Goal: Communication & Community: Answer question/provide support

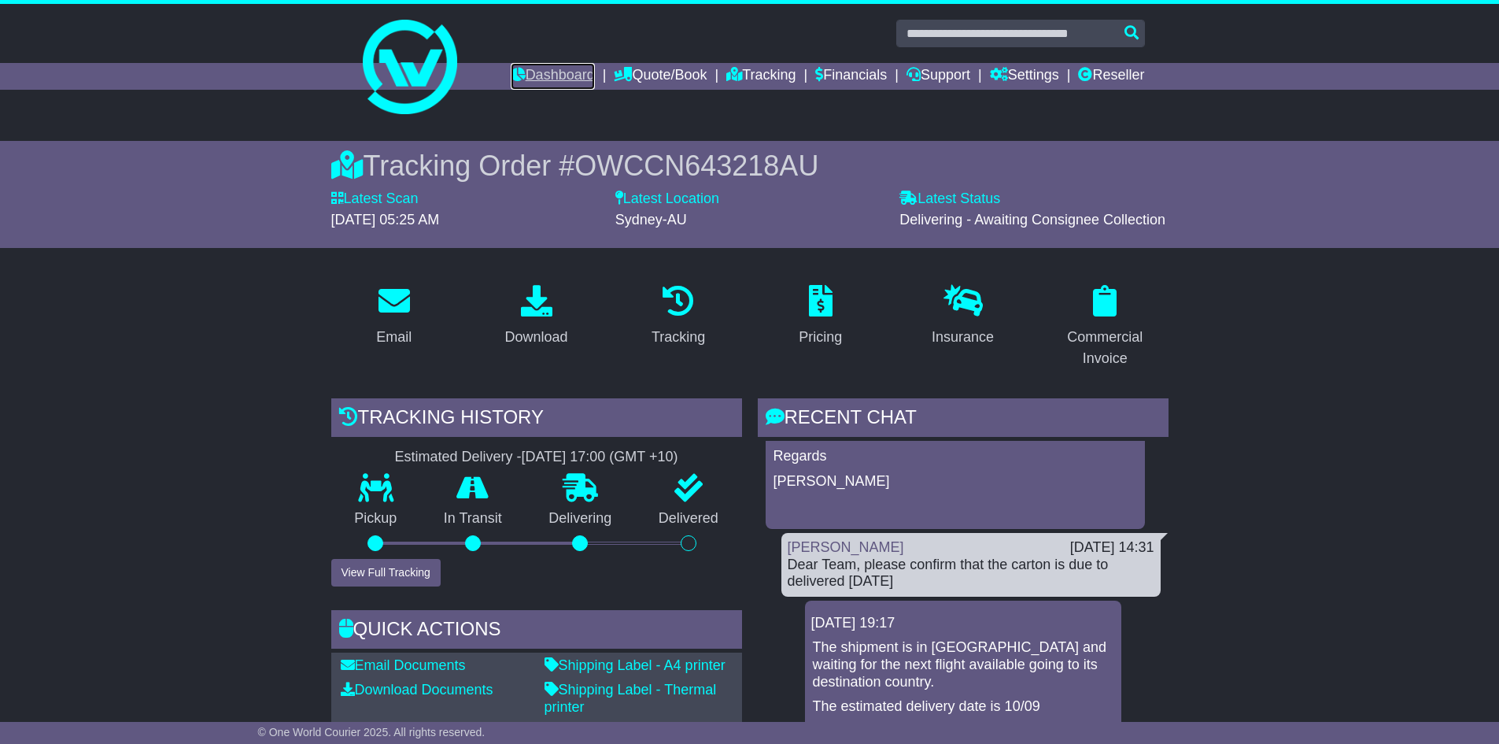
click at [515, 75] on link "Dashboard" at bounding box center [553, 76] width 84 height 27
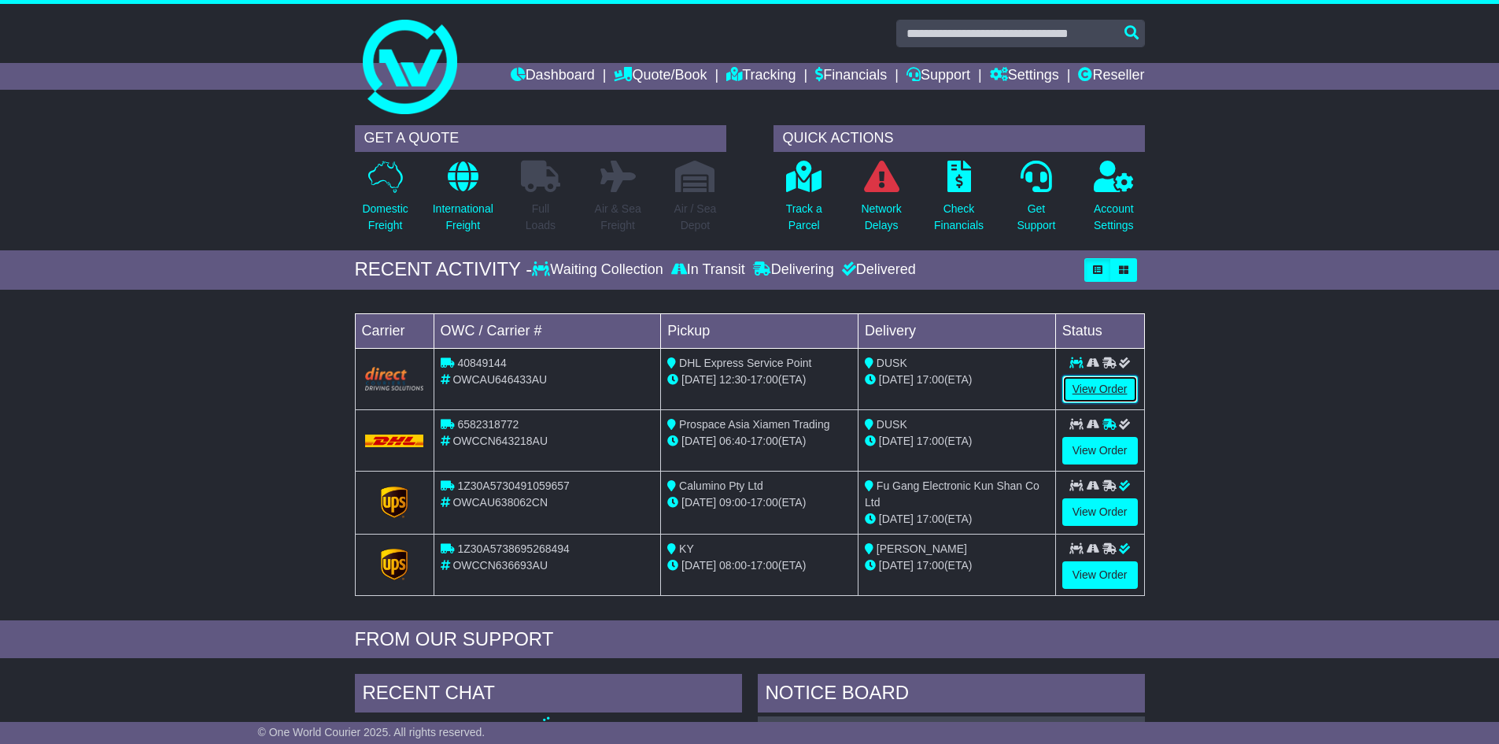
click at [1102, 391] on link "View Order" at bounding box center [1100, 389] width 76 height 28
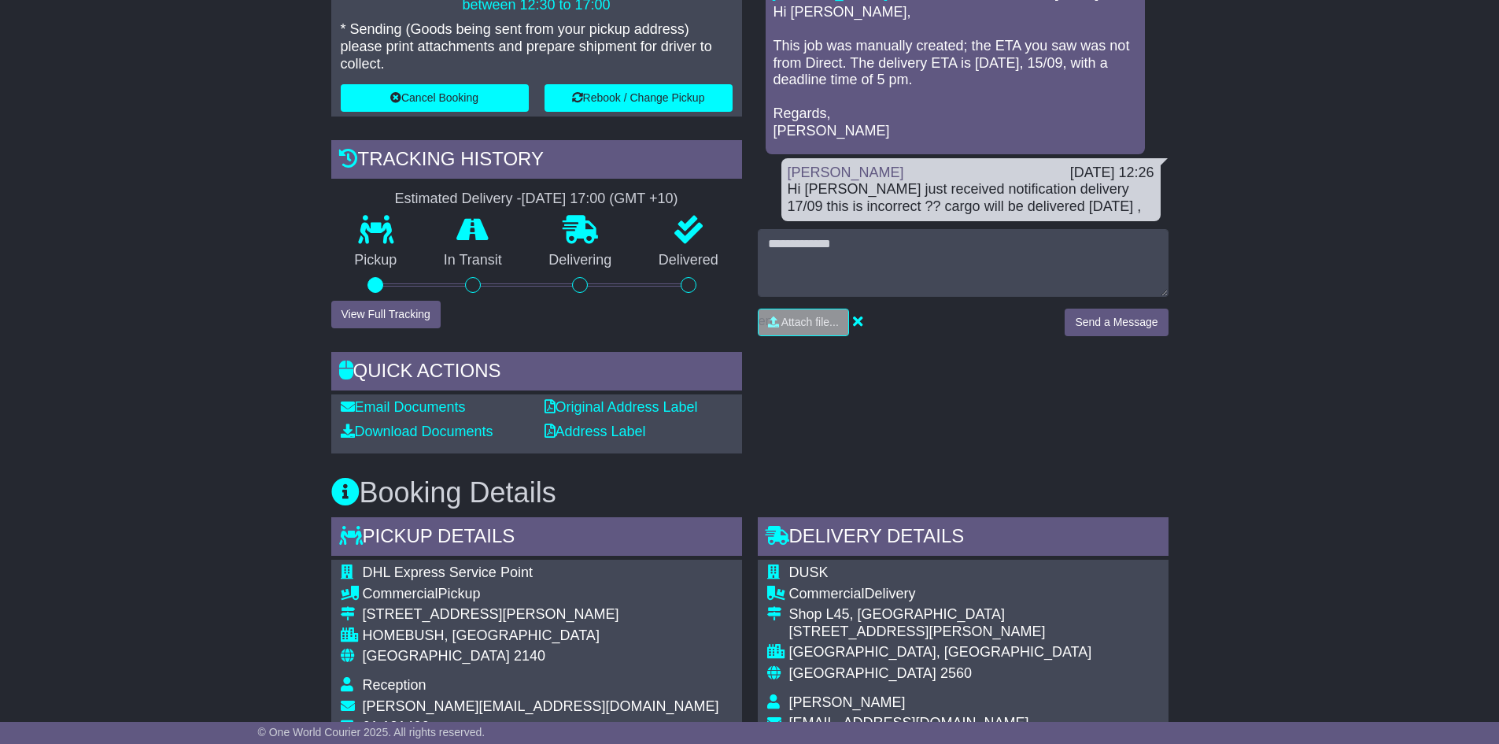
scroll to position [472, 0]
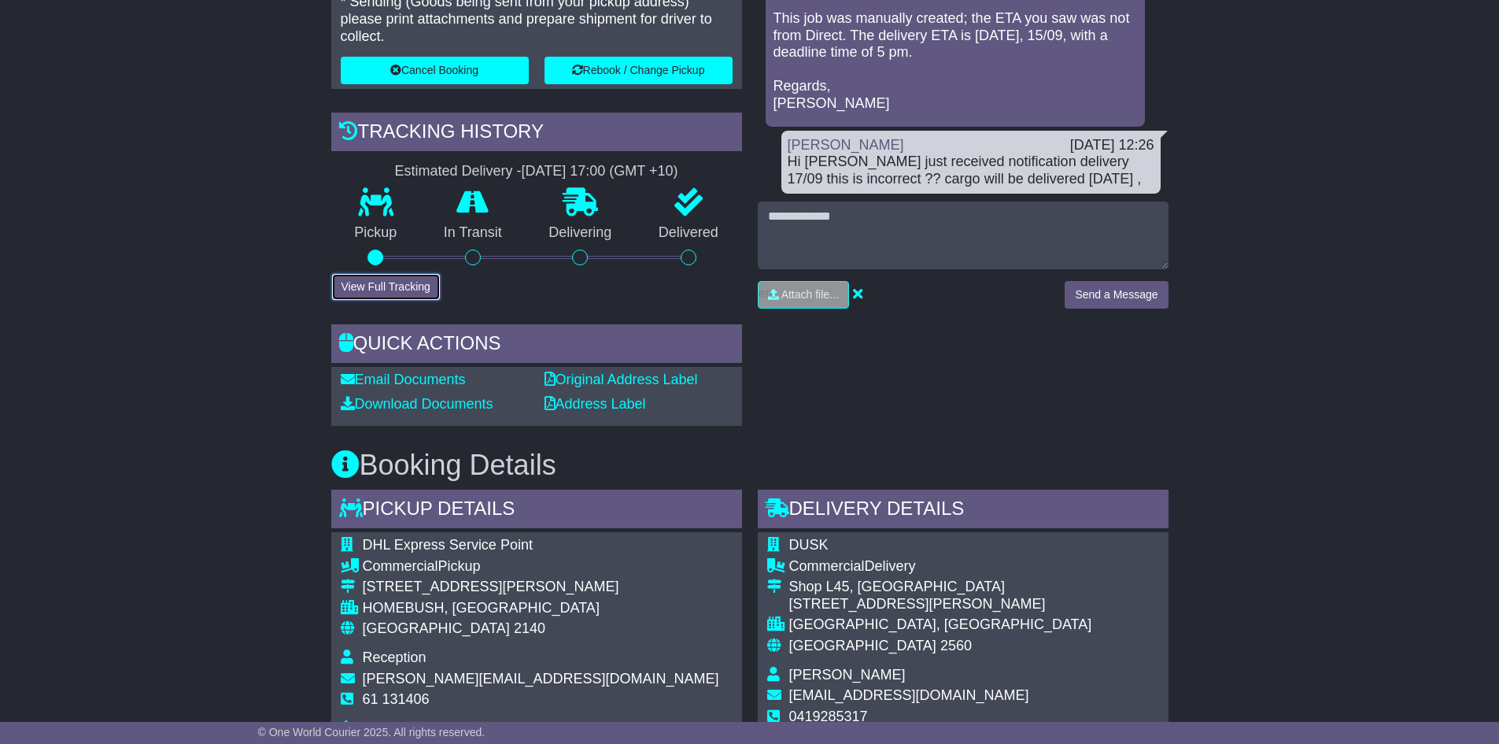
click at [403, 277] on button "View Full Tracking" at bounding box center [385, 287] width 109 height 28
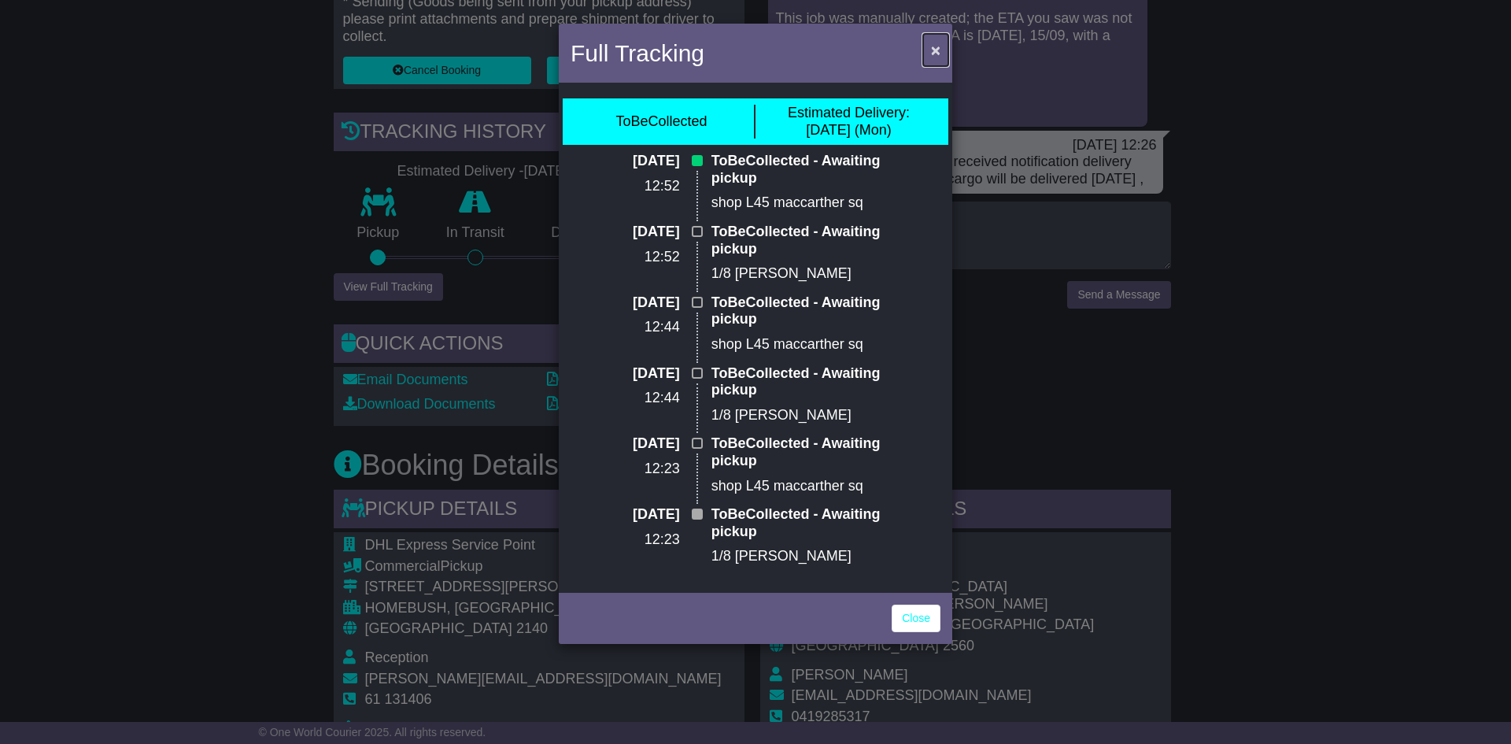
click at [942, 53] on button "×" at bounding box center [935, 50] width 25 height 32
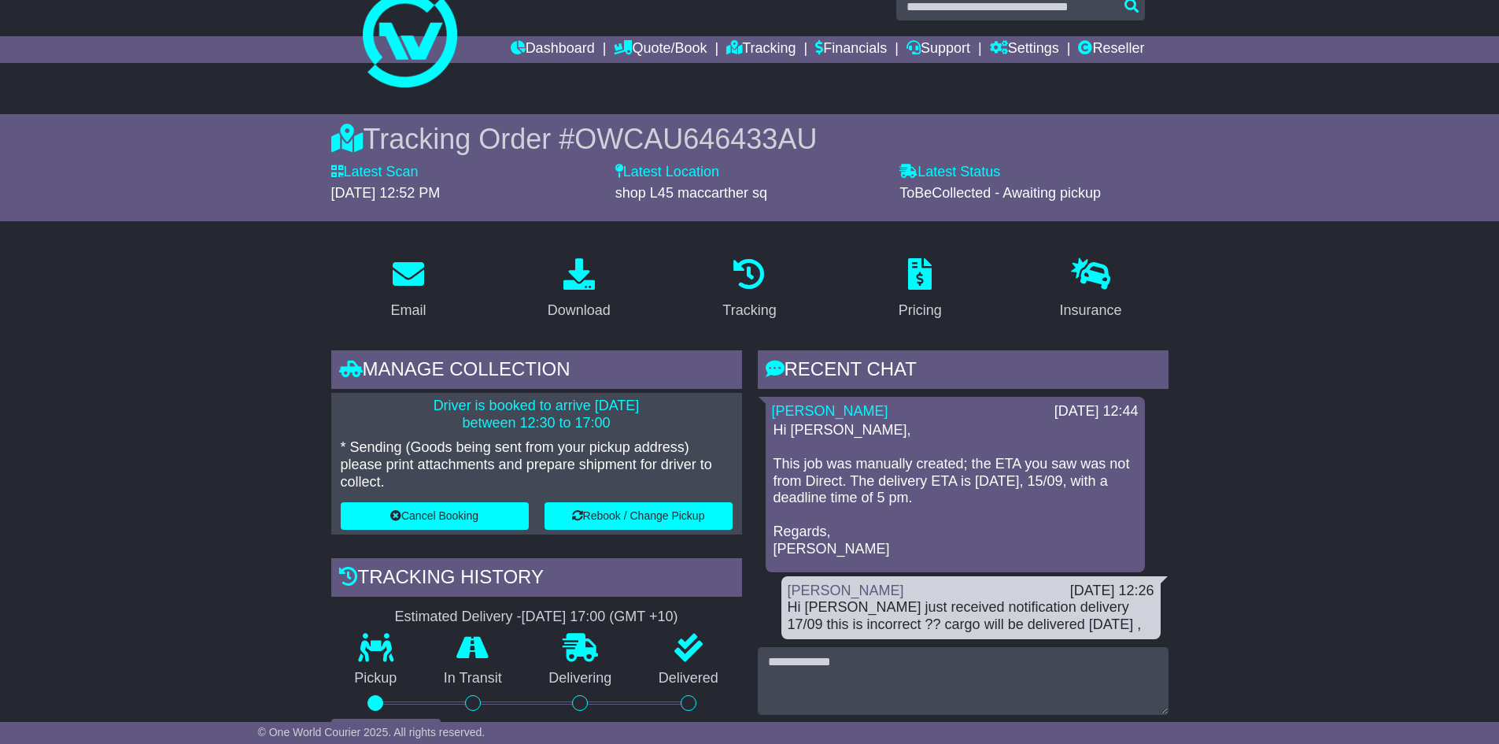
scroll to position [0, 0]
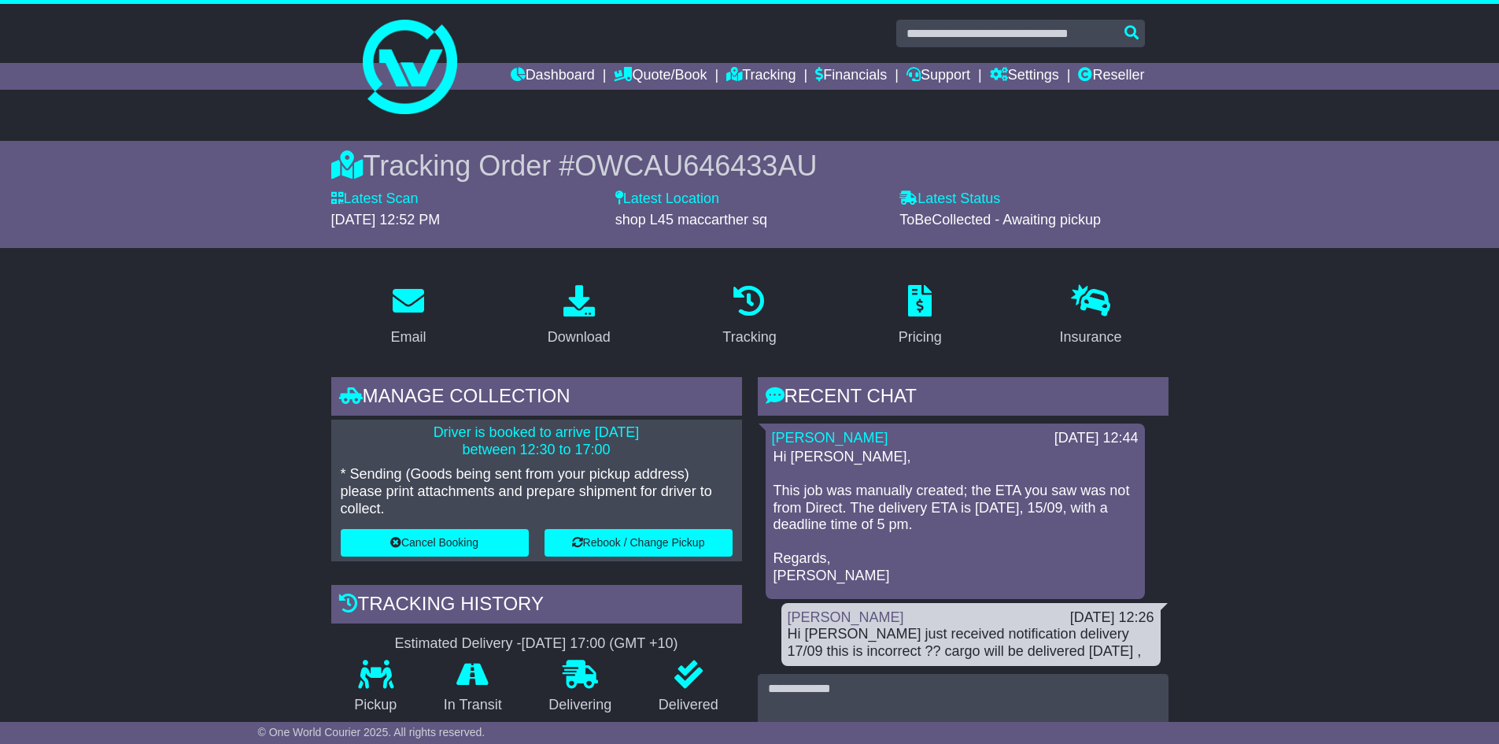
click at [596, 2] on body "ebarnes@20cube.com Logout Emilie Barnes ebarnes@20cube.com 0410 314 288 Change …" at bounding box center [749, 372] width 1499 height 744
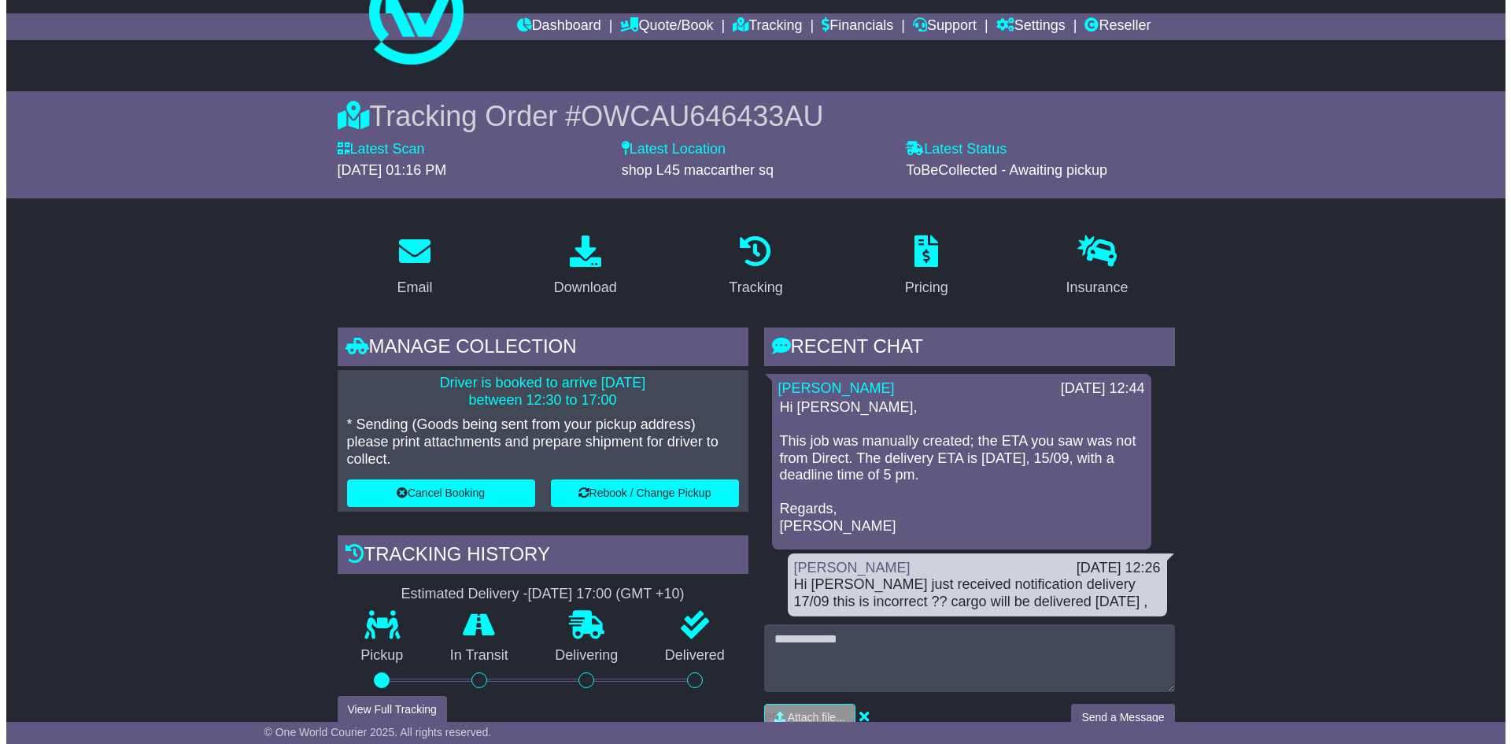
scroll to position [157, 0]
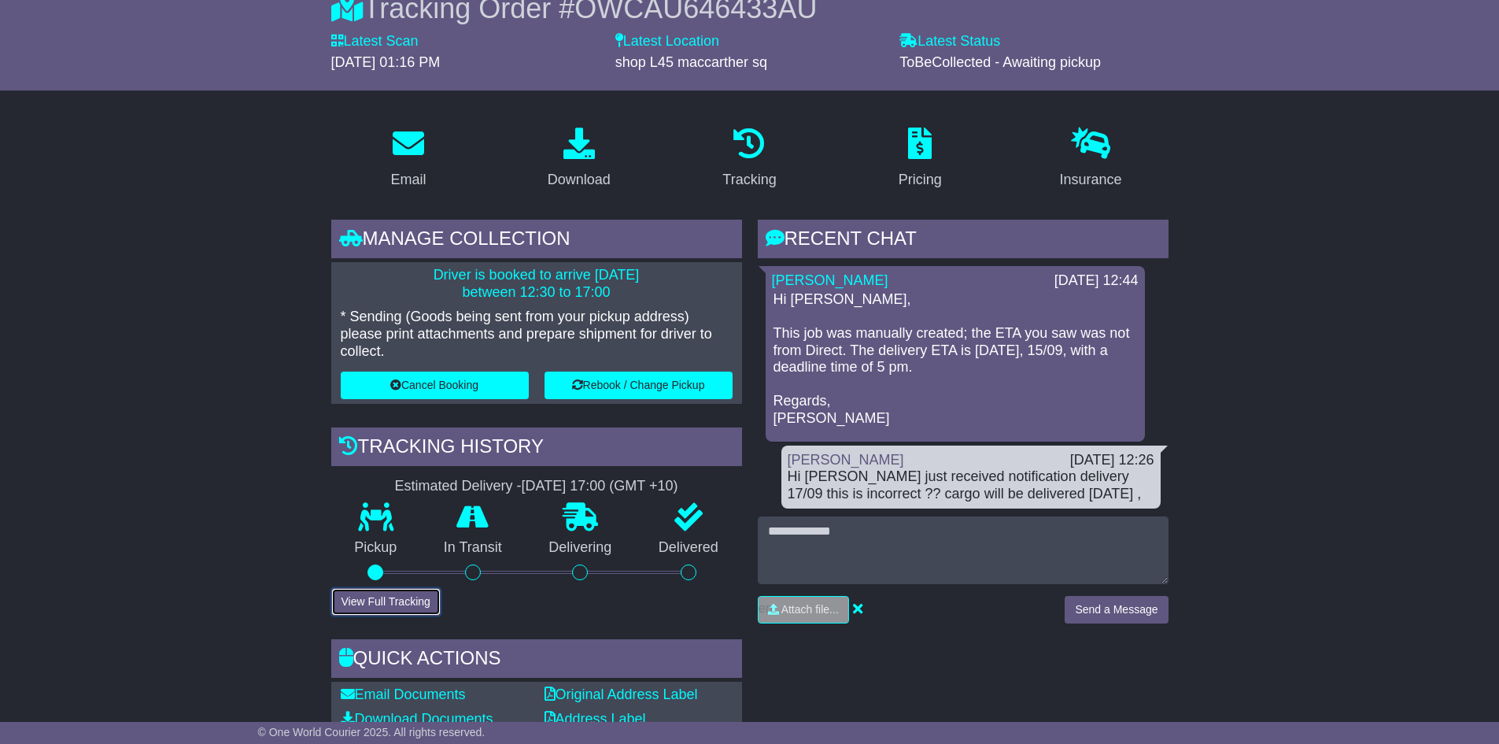
click at [404, 601] on button "View Full Tracking" at bounding box center [385, 602] width 109 height 28
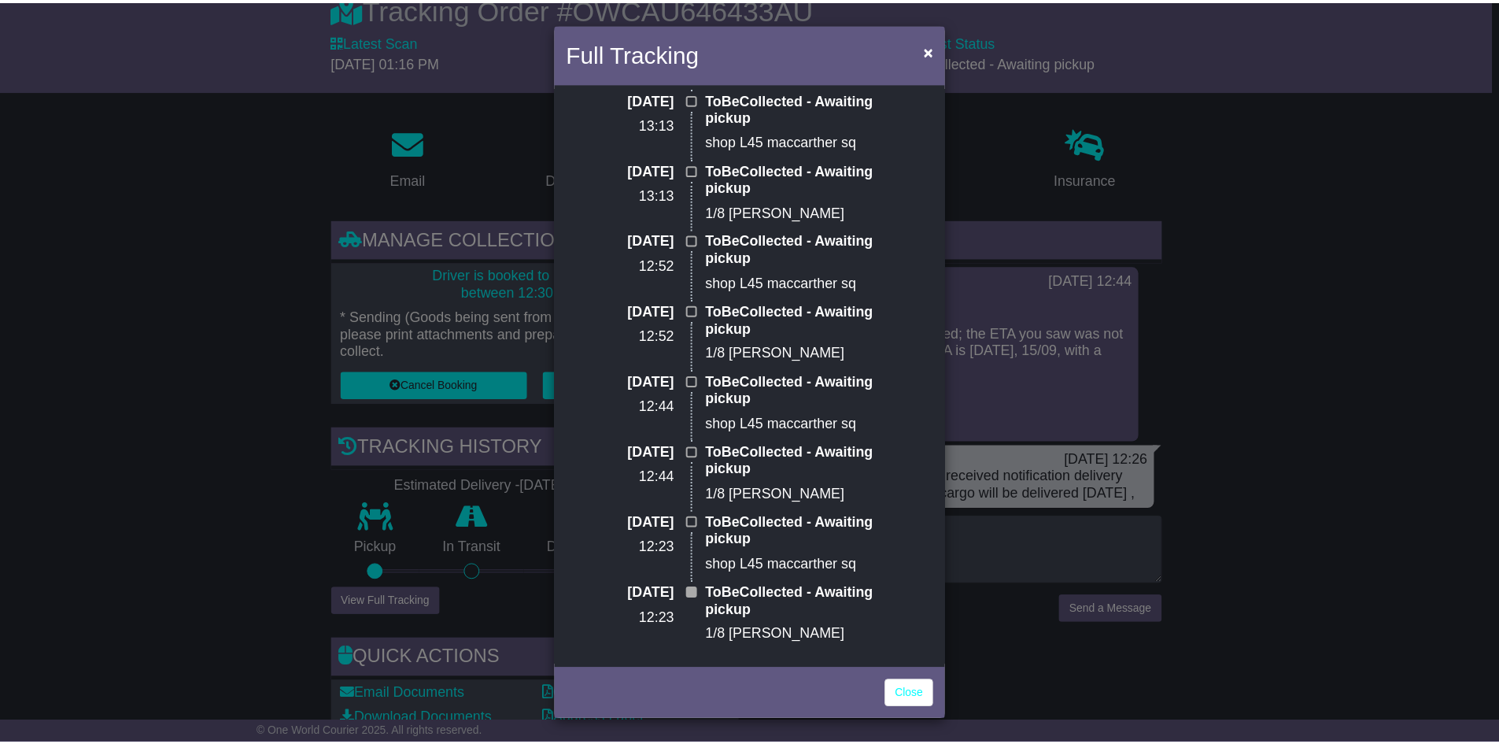
scroll to position [206, 0]
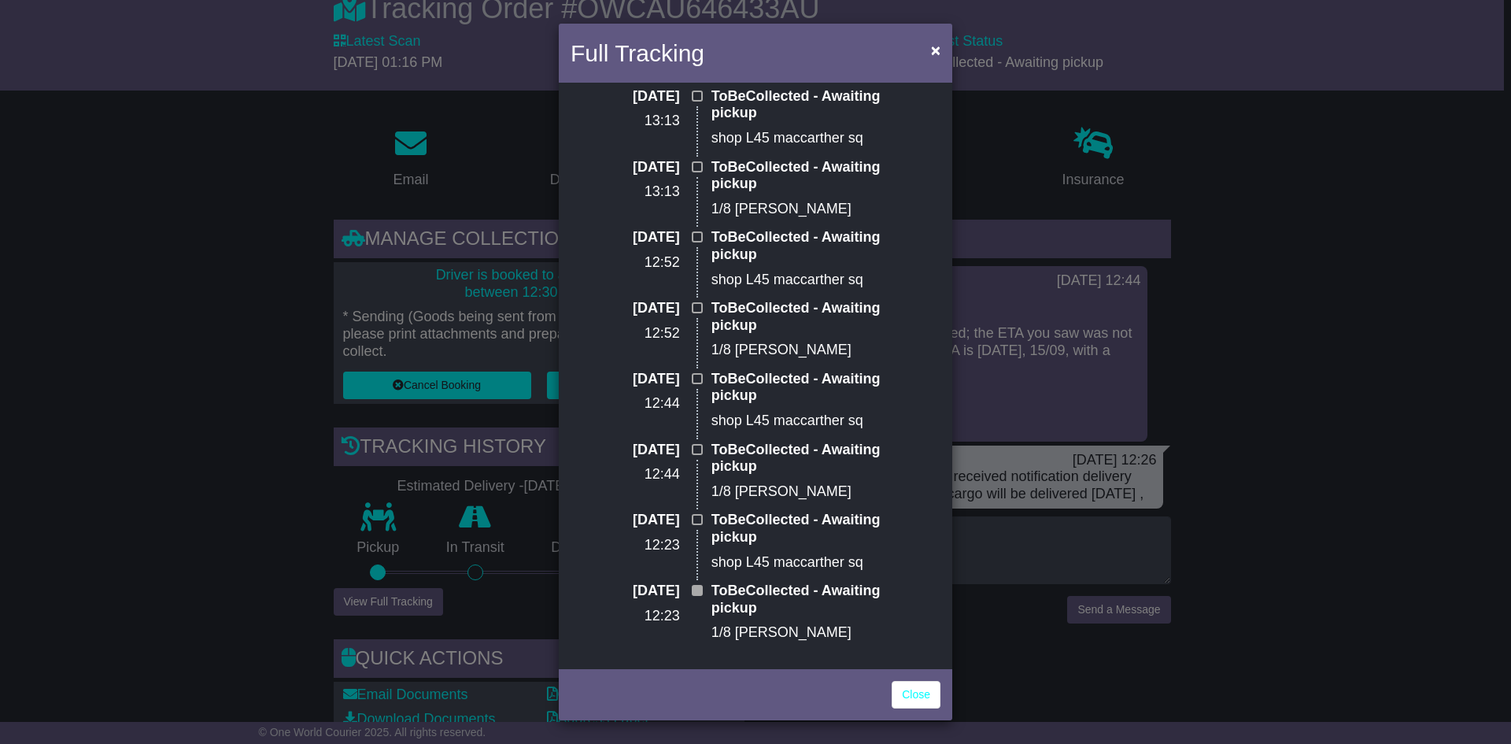
click at [976, 535] on div "Full Tracking × ToBeCollected Estimated Delivery: 15 Sep (Mon) 15 Sep 2025 13:1…" at bounding box center [755, 372] width 1511 height 744
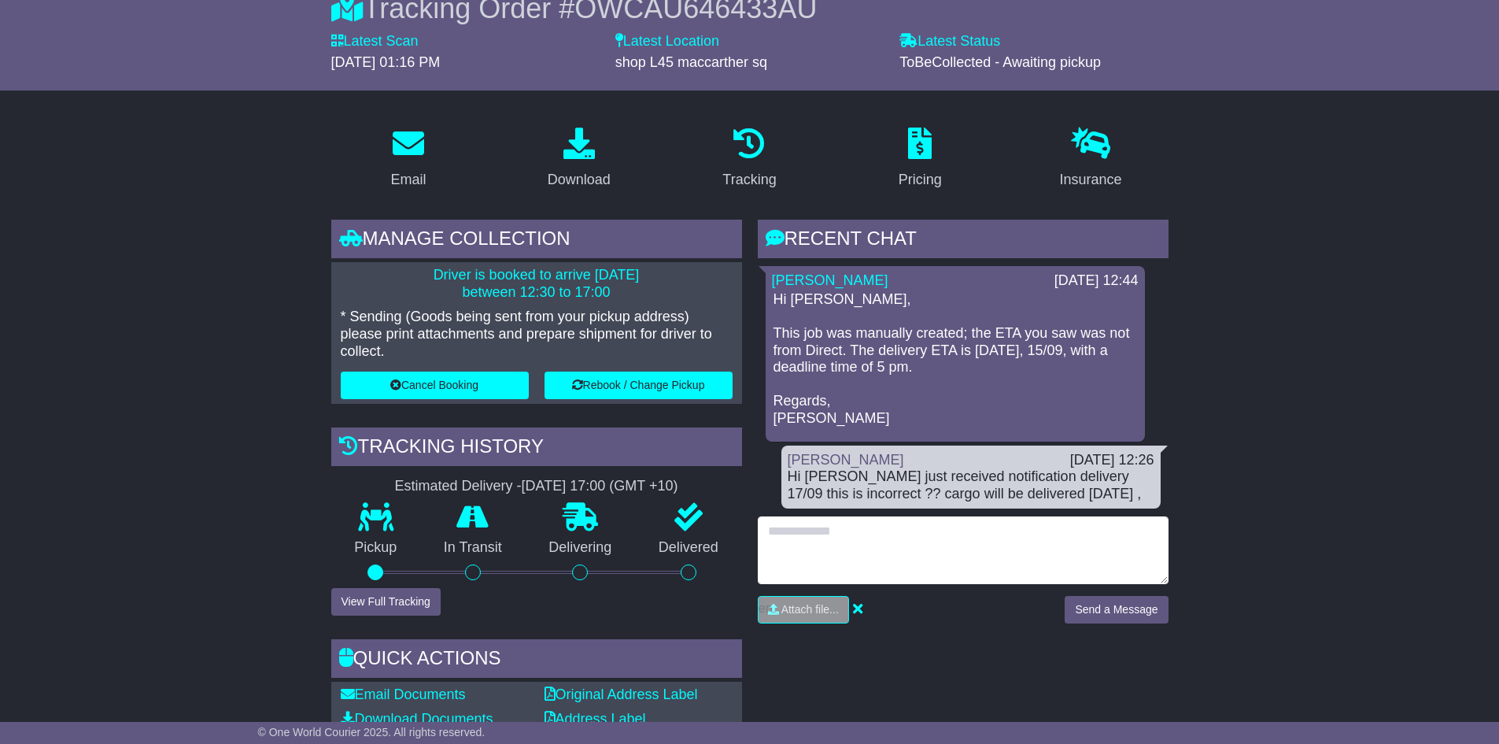
click at [956, 553] on textarea at bounding box center [963, 550] width 411 height 68
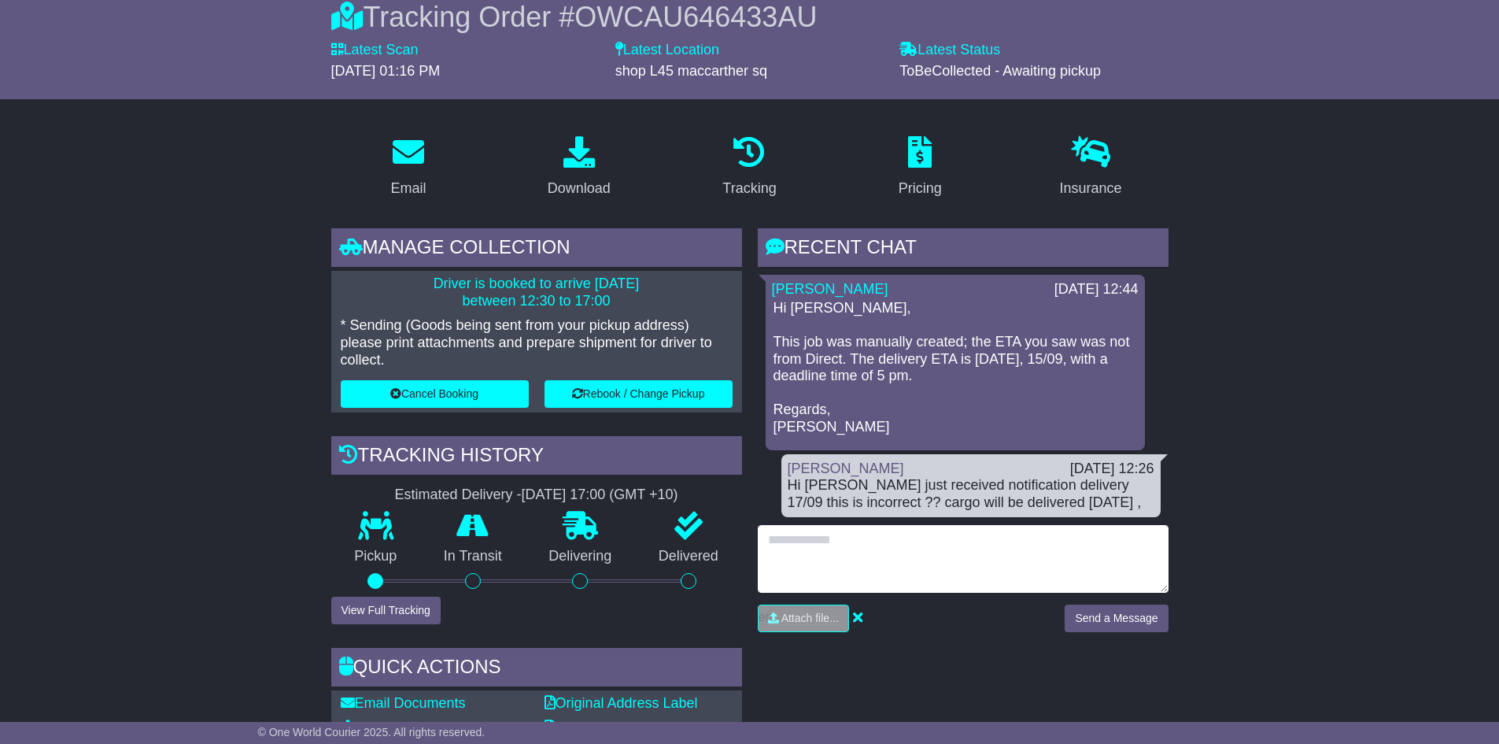
scroll to position [0, 0]
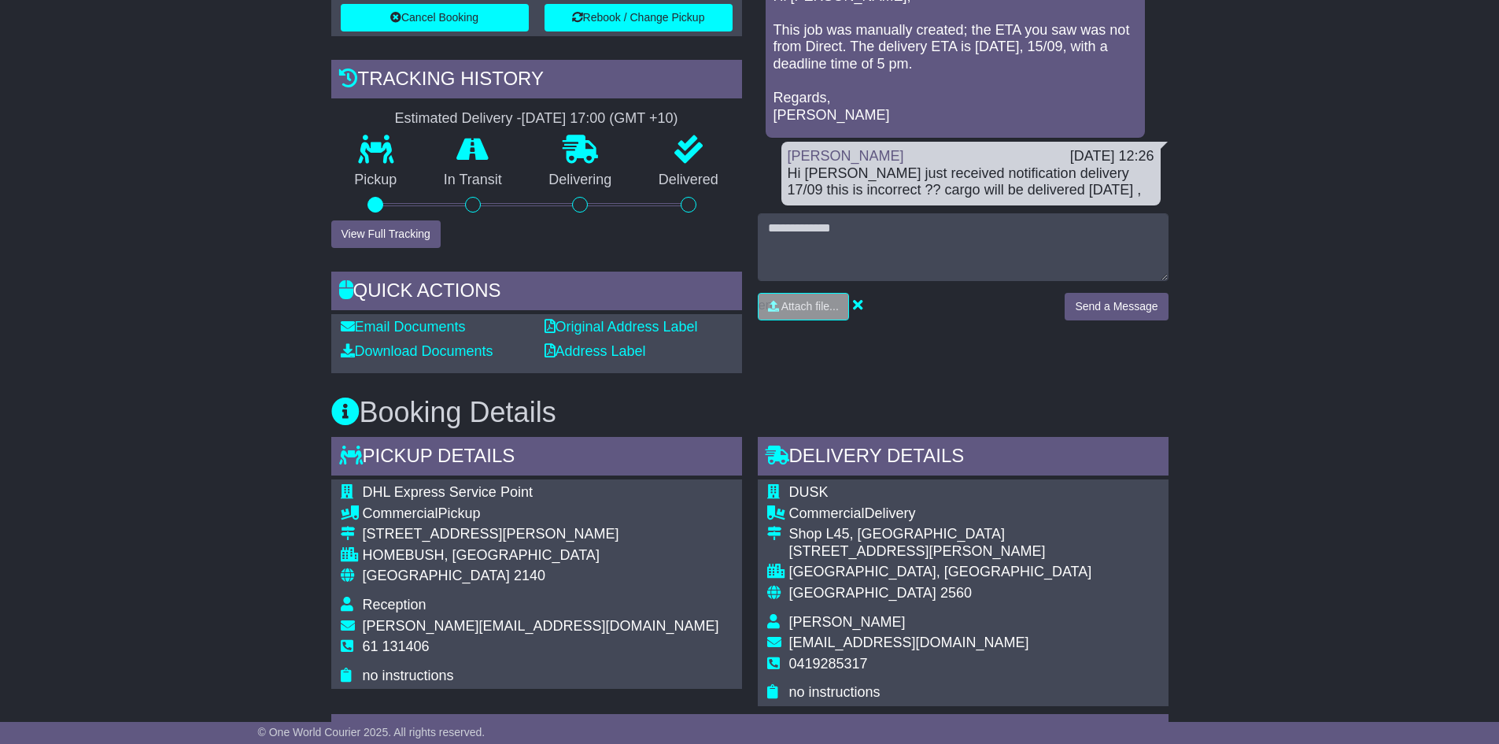
scroll to position [472, 0]
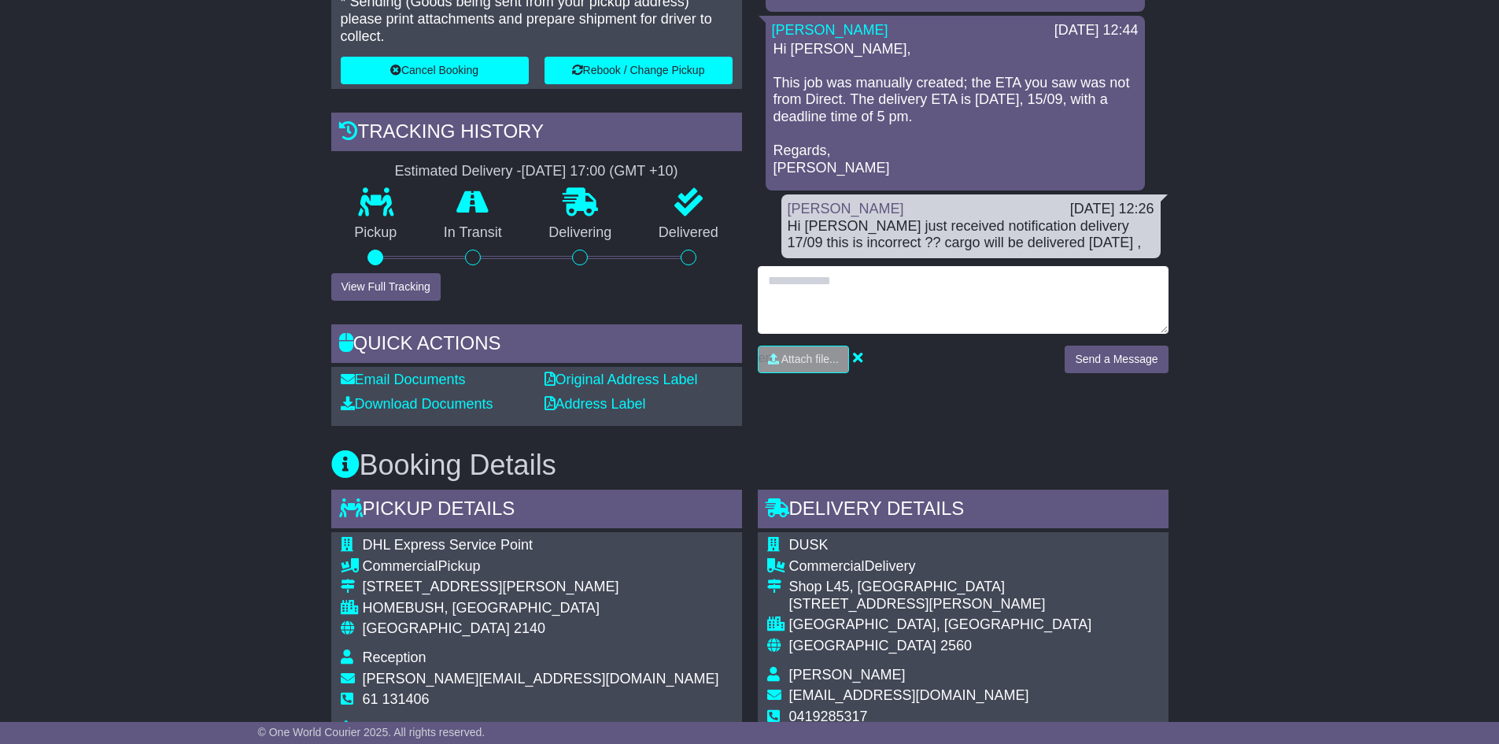
click at [858, 292] on textarea at bounding box center [963, 300] width 411 height 68
click at [821, 279] on textarea "**********" at bounding box center [963, 300] width 411 height 68
type textarea "**********"
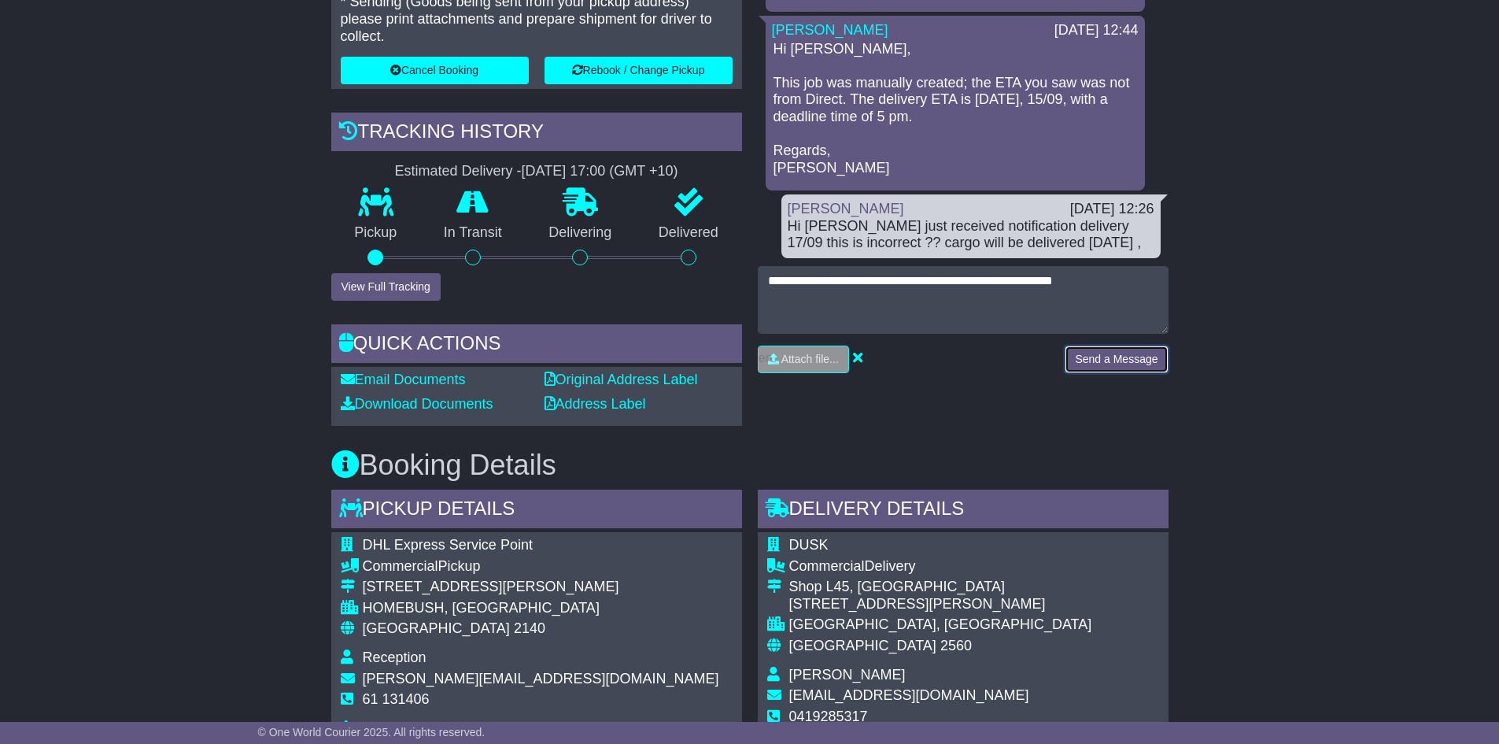
click at [1116, 360] on button "Send a Message" at bounding box center [1116, 359] width 103 height 28
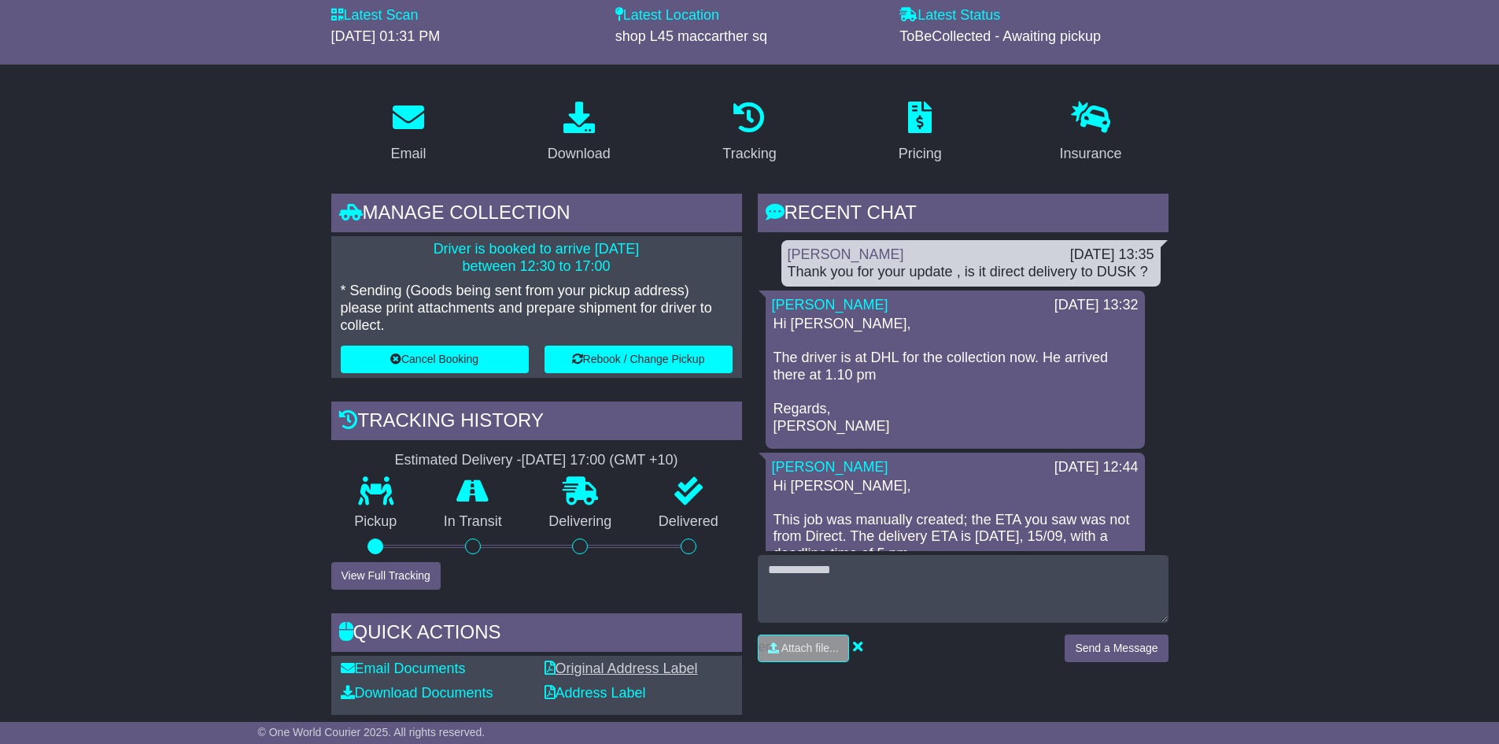
scroll to position [236, 0]
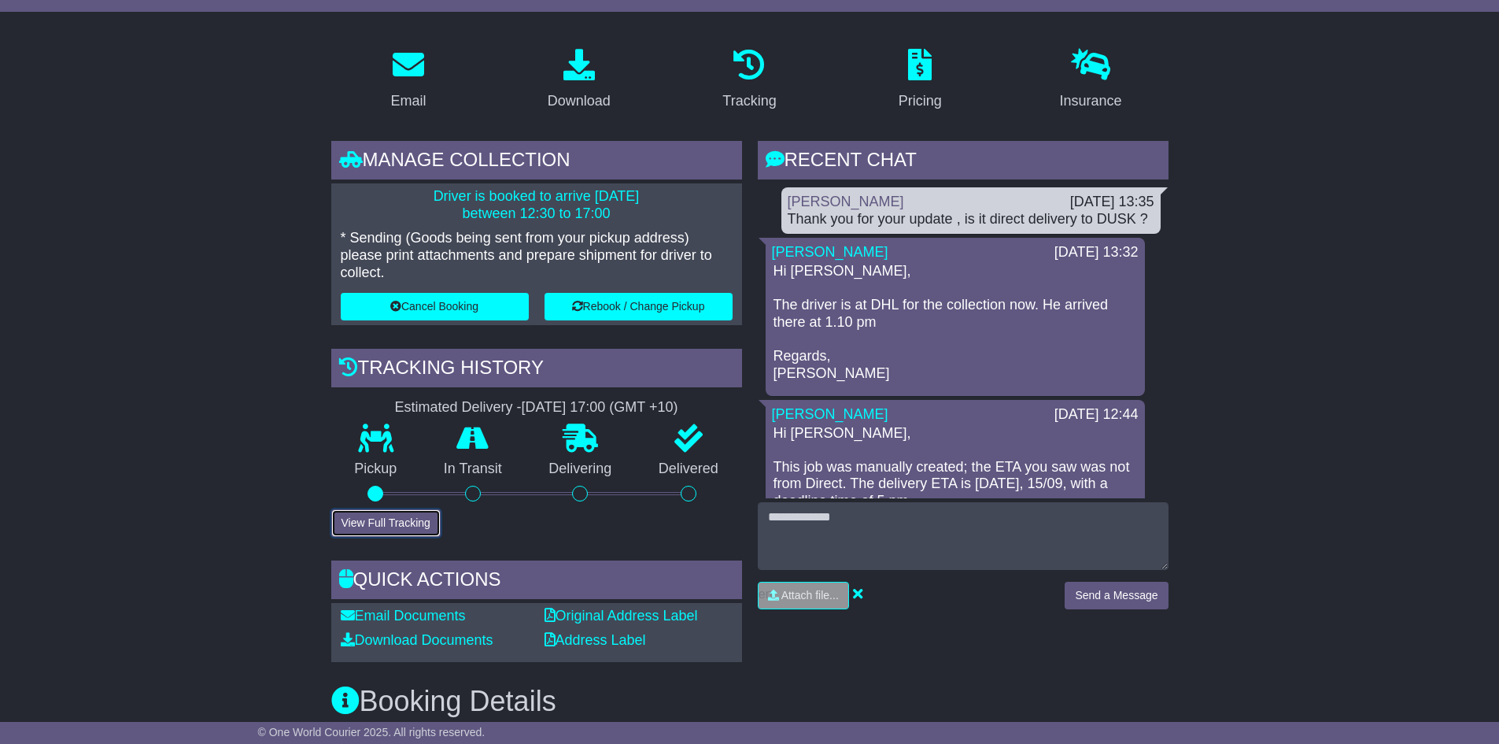
click at [398, 524] on button "View Full Tracking" at bounding box center [385, 523] width 109 height 28
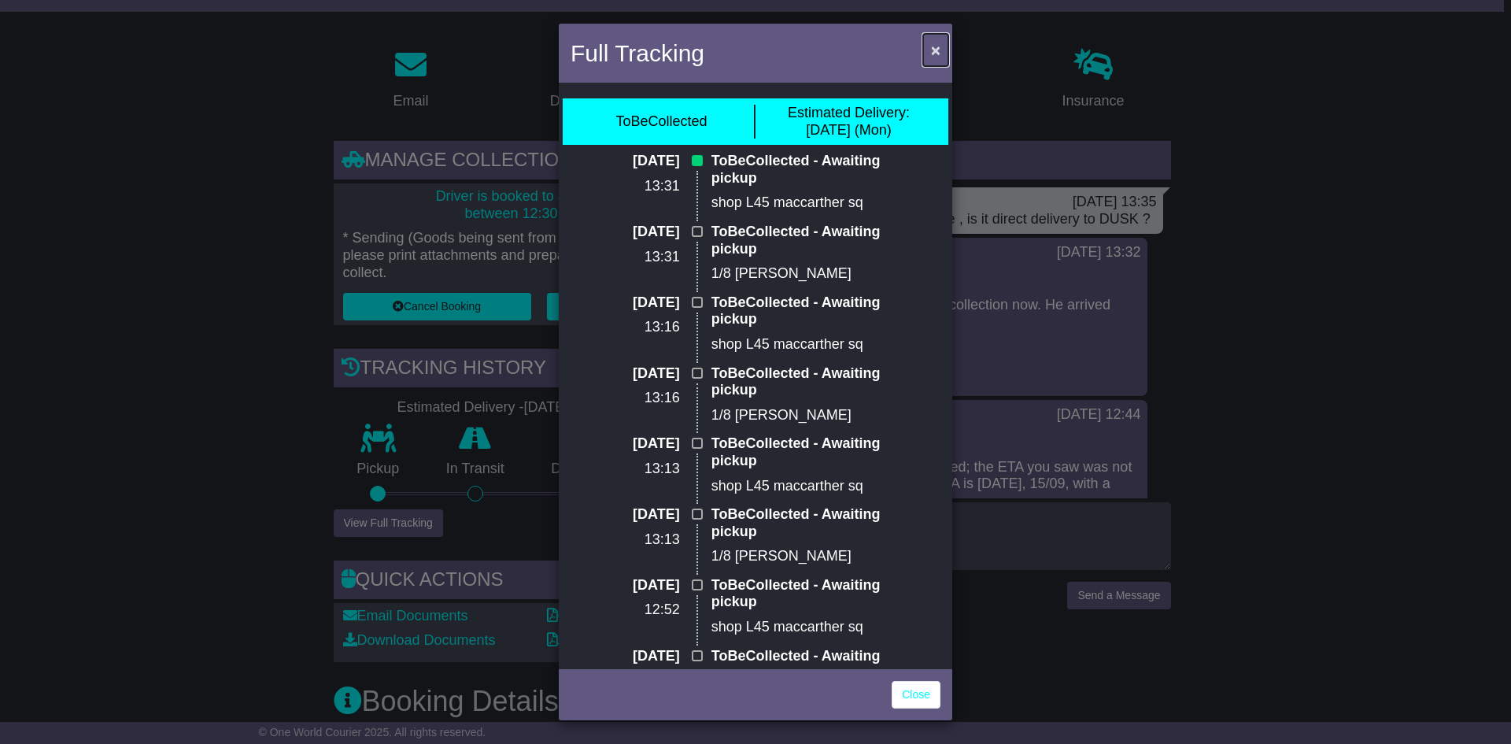
click at [935, 55] on span "×" at bounding box center [935, 50] width 9 height 18
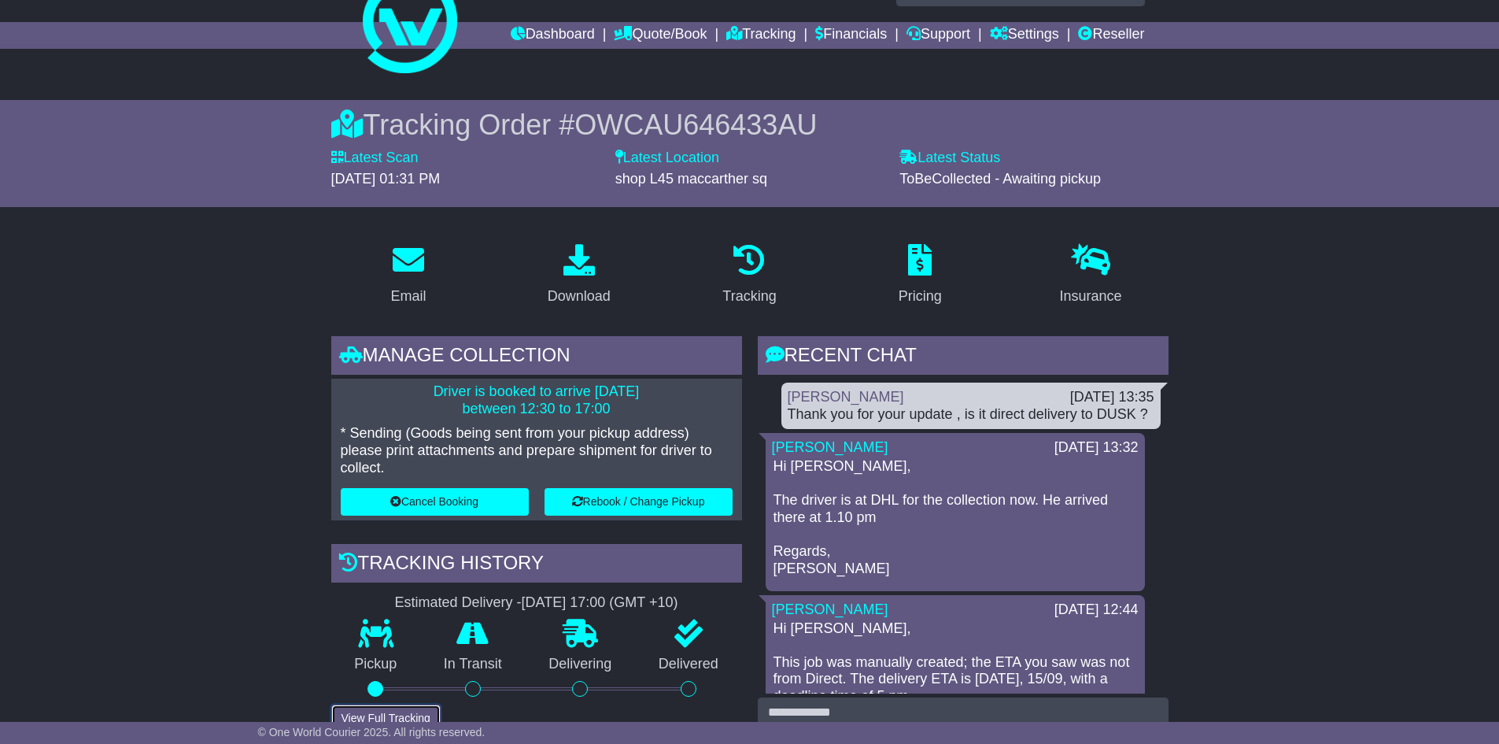
scroll to position [79, 0]
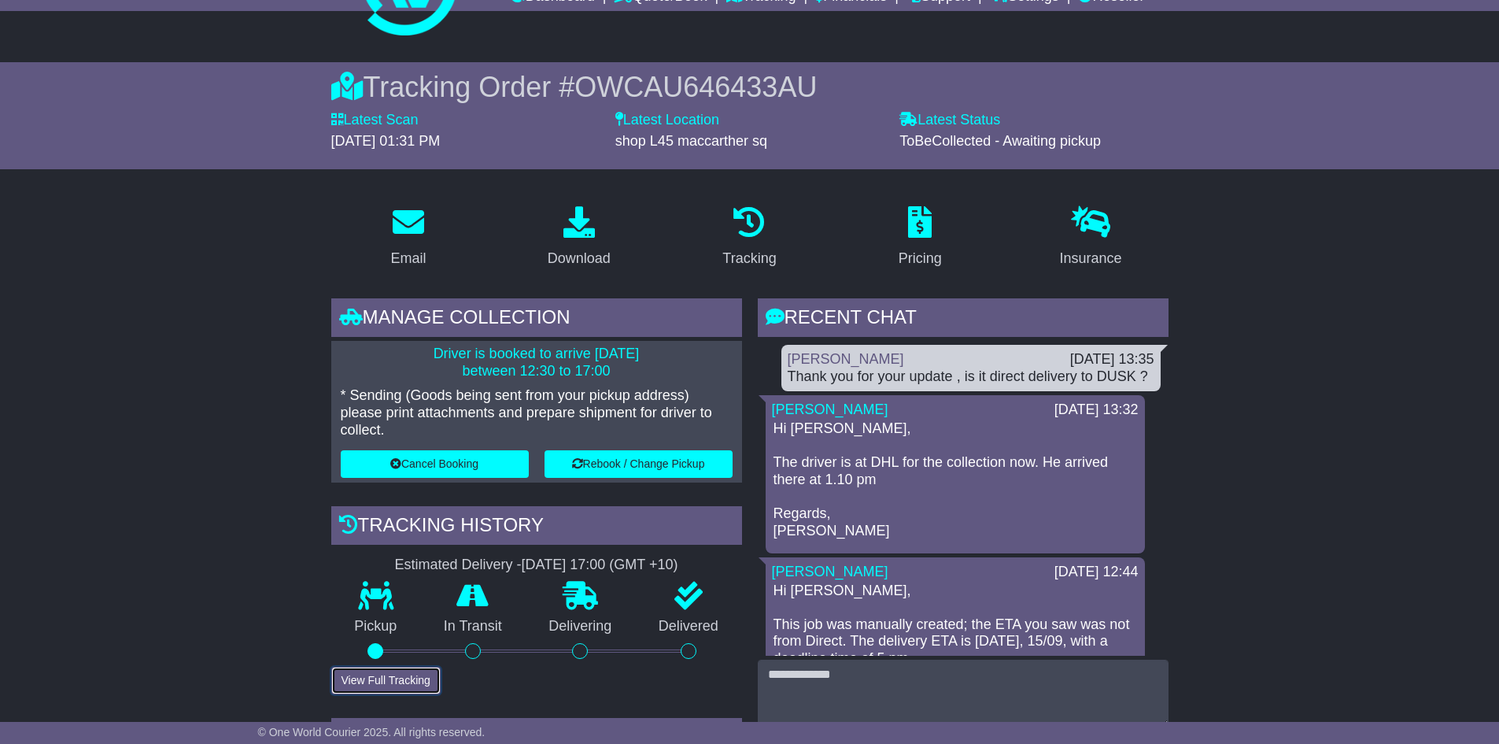
click at [397, 682] on button "View Full Tracking" at bounding box center [385, 680] width 109 height 28
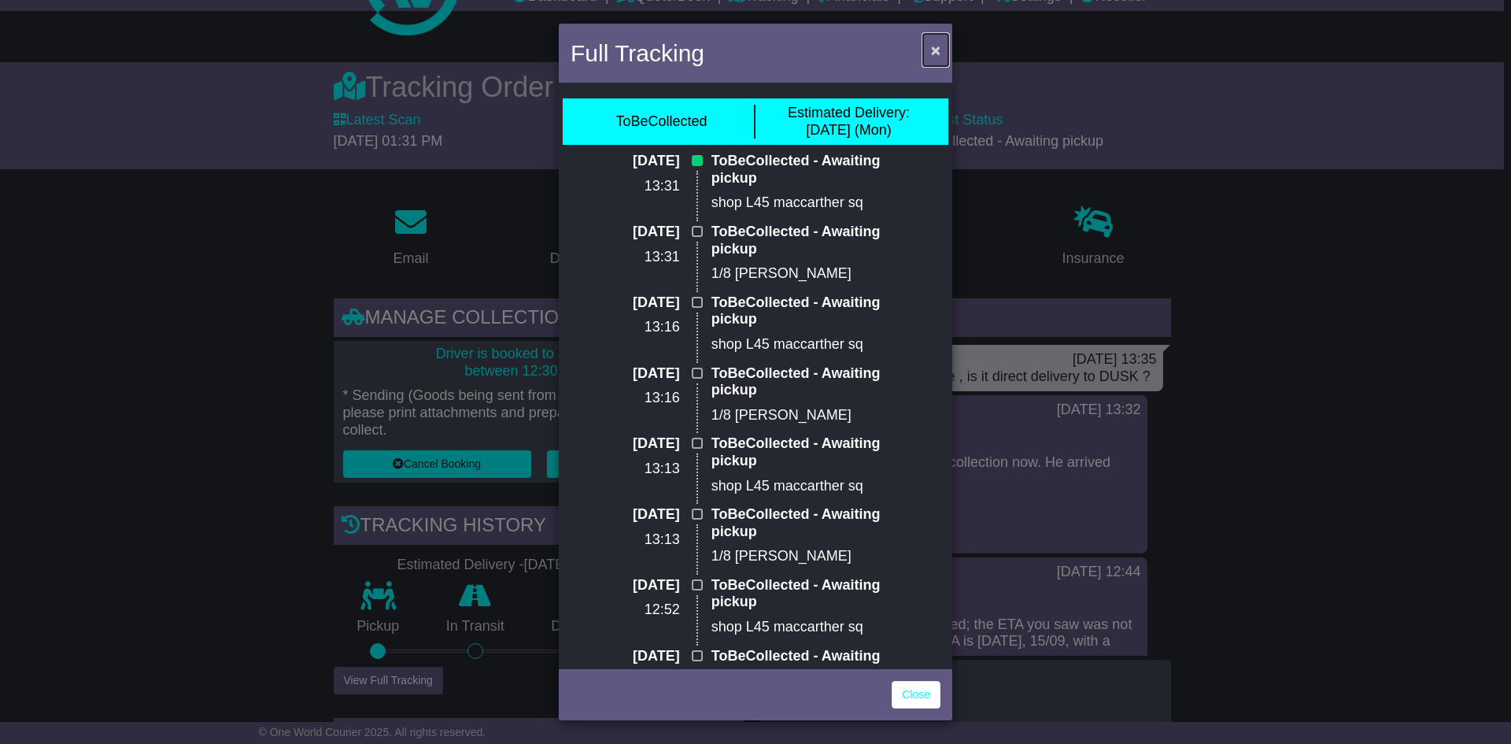
click at [940, 50] on button "×" at bounding box center [935, 50] width 25 height 32
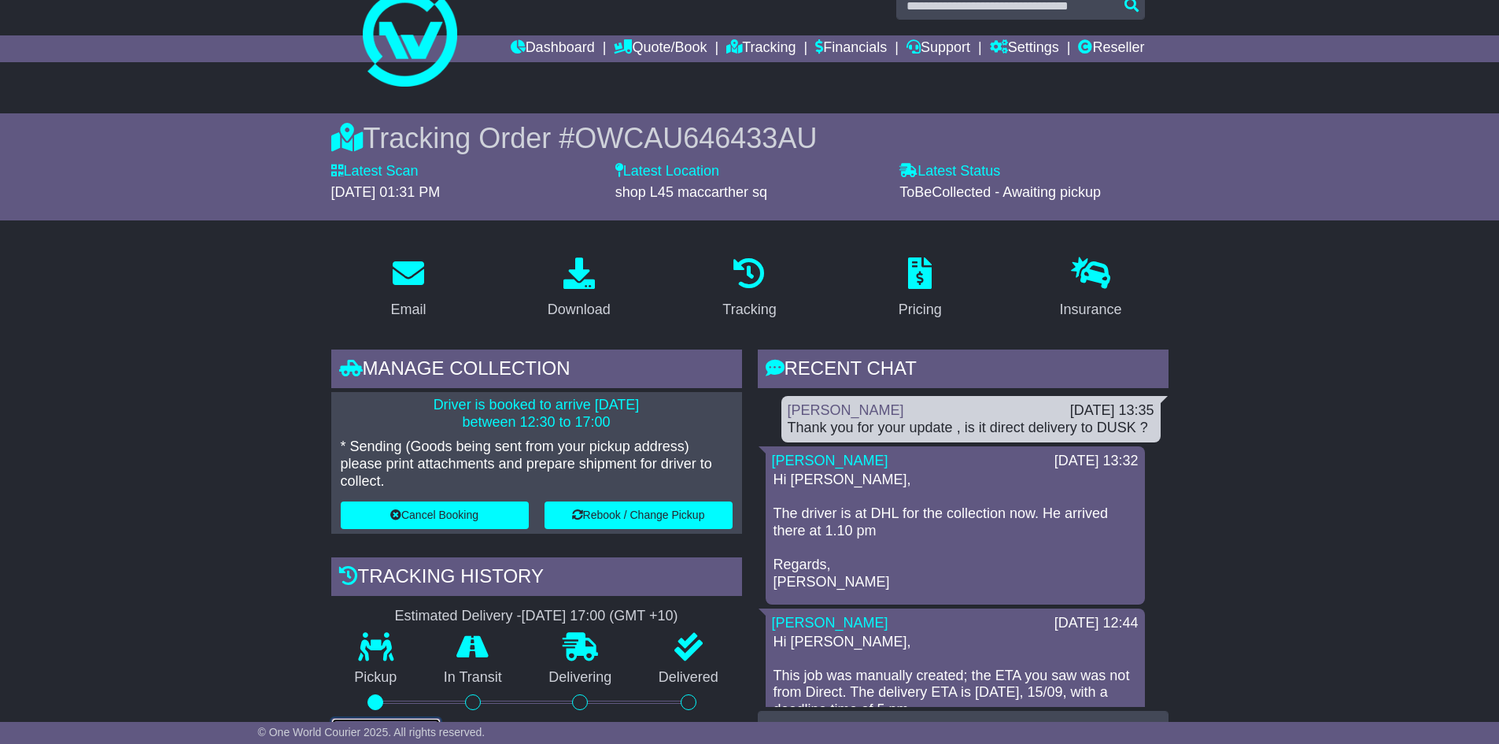
scroll to position [0, 0]
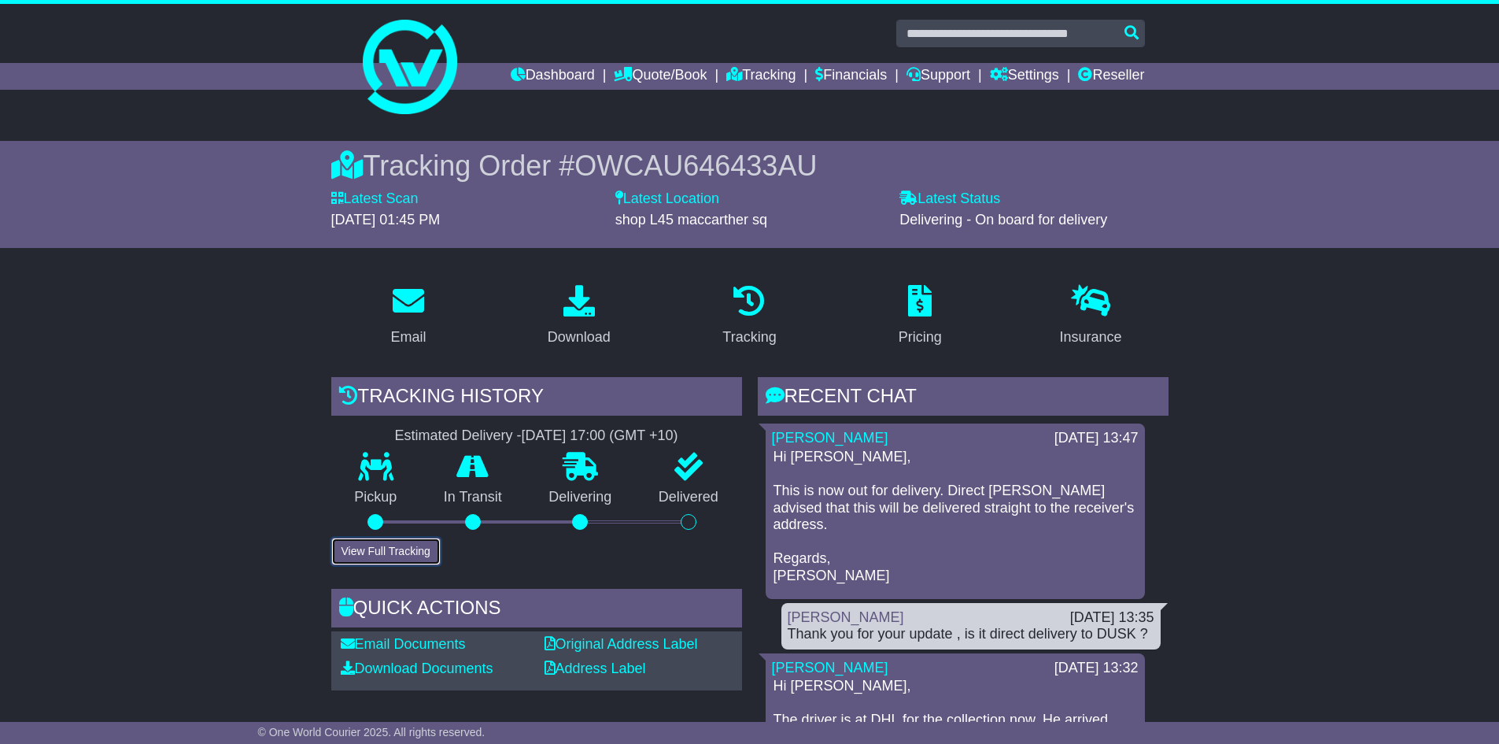
click at [366, 552] on button "View Full Tracking" at bounding box center [385, 551] width 109 height 28
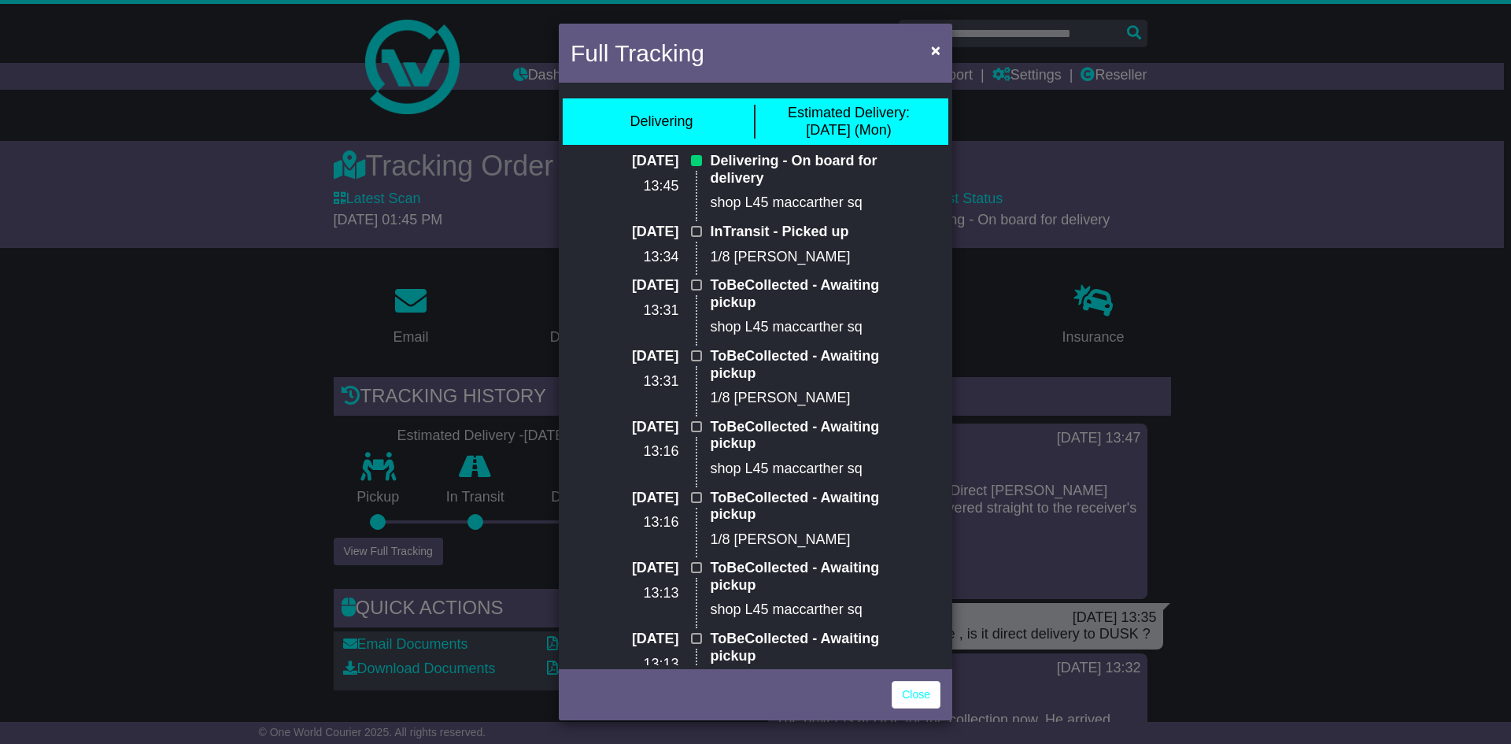
click at [1367, 363] on div "Full Tracking × Delivering Estimated Delivery: [DATE] (Mon) [DATE] 13:45 Delive…" at bounding box center [755, 372] width 1511 height 744
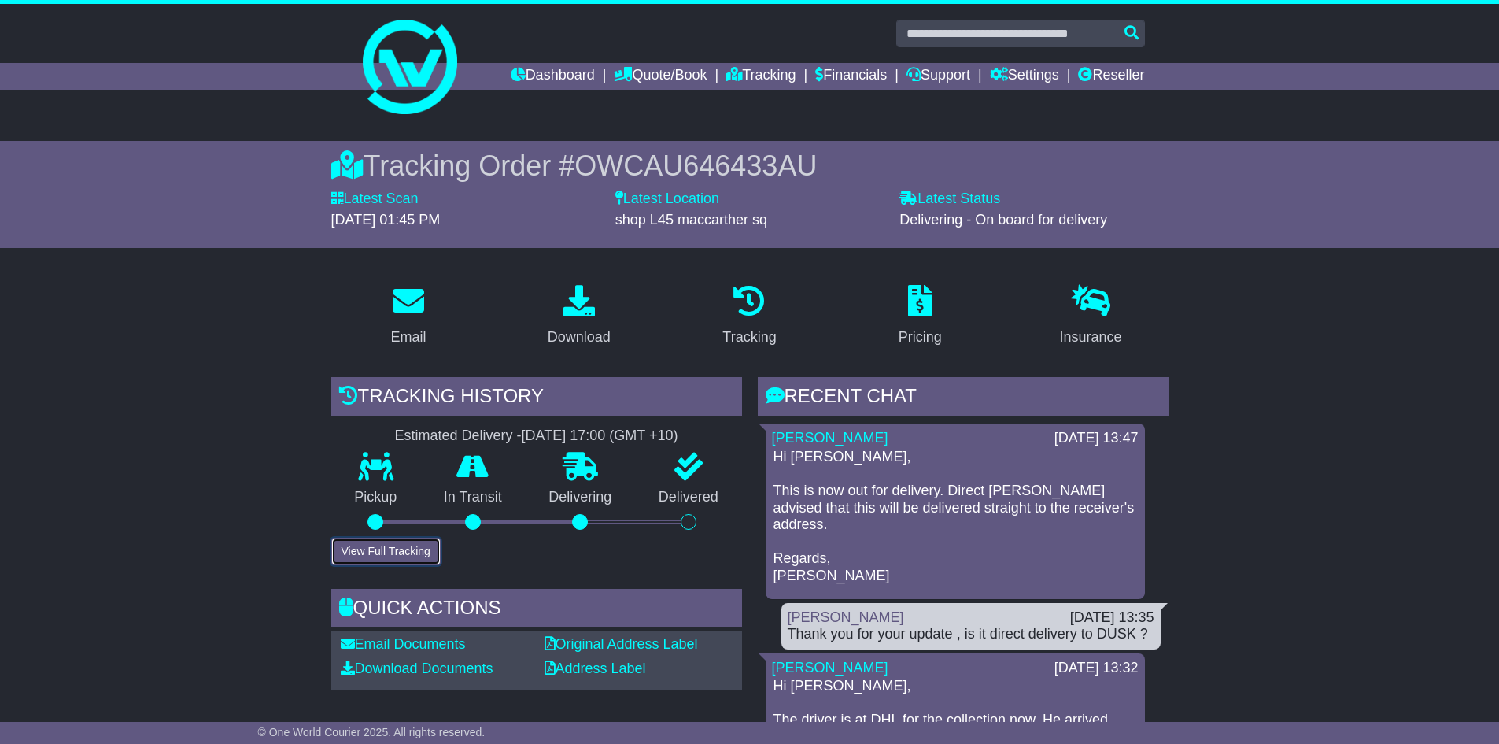
click at [404, 553] on button "View Full Tracking" at bounding box center [385, 551] width 109 height 28
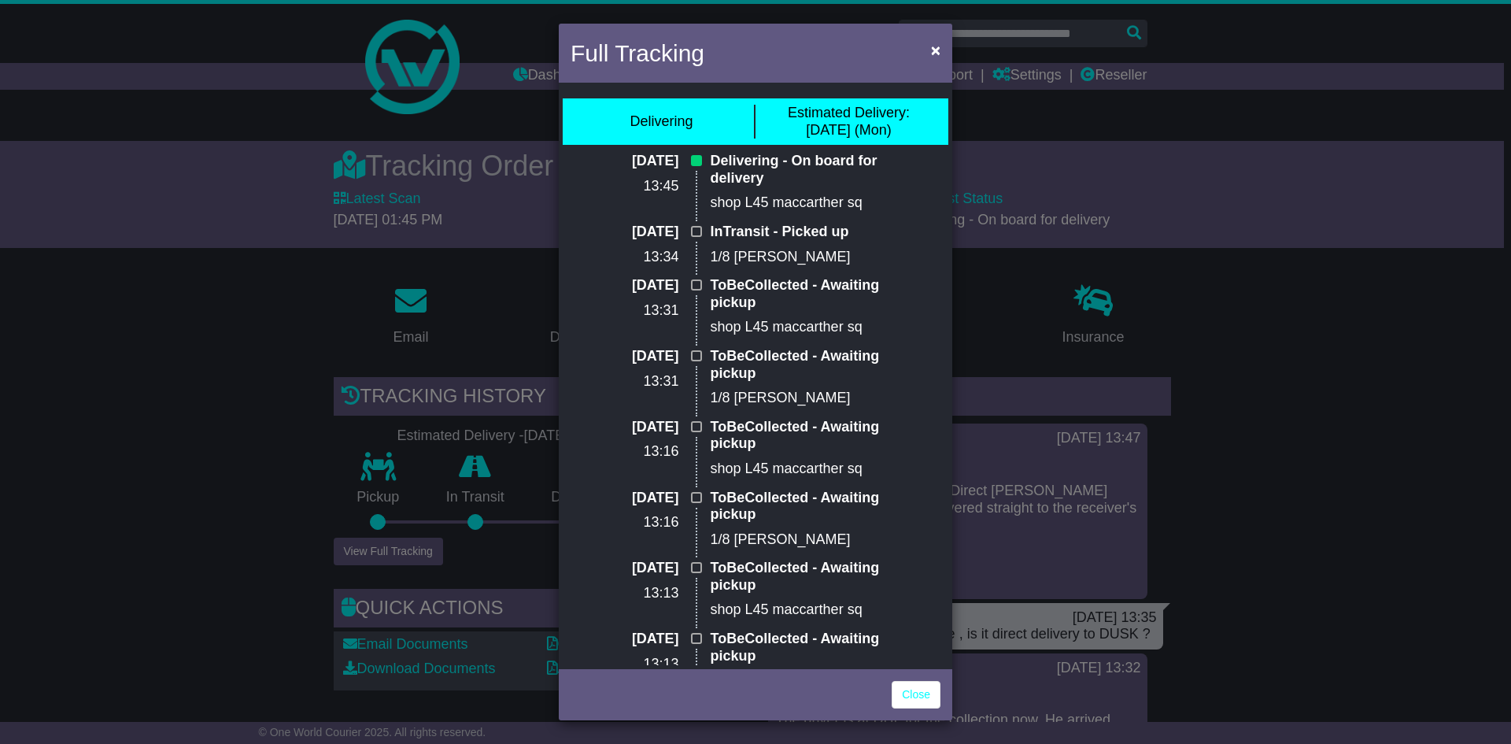
click at [1292, 414] on div "Full Tracking × Delivering Estimated Delivery: [DATE] (Mon) [DATE] 13:45 Delive…" at bounding box center [755, 372] width 1511 height 744
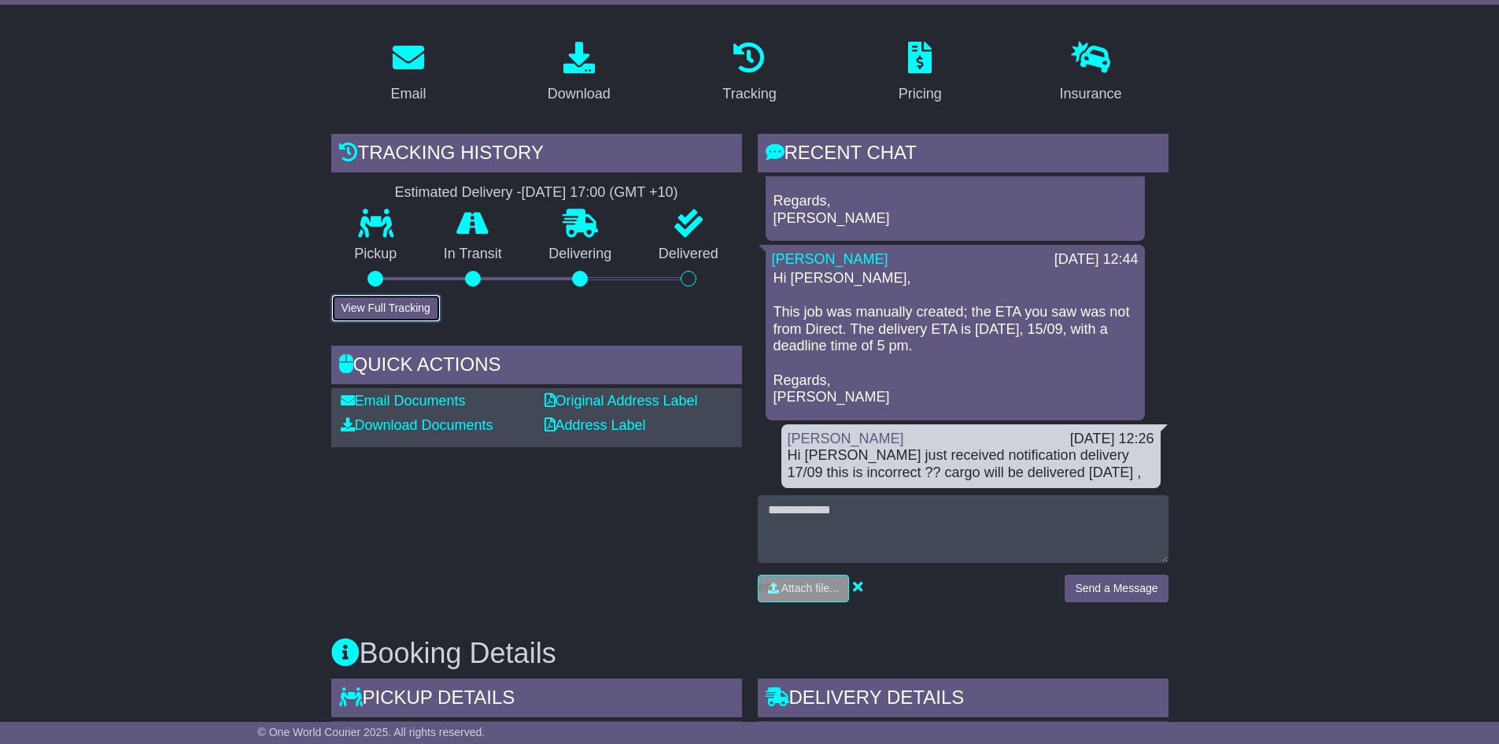
scroll to position [236, 0]
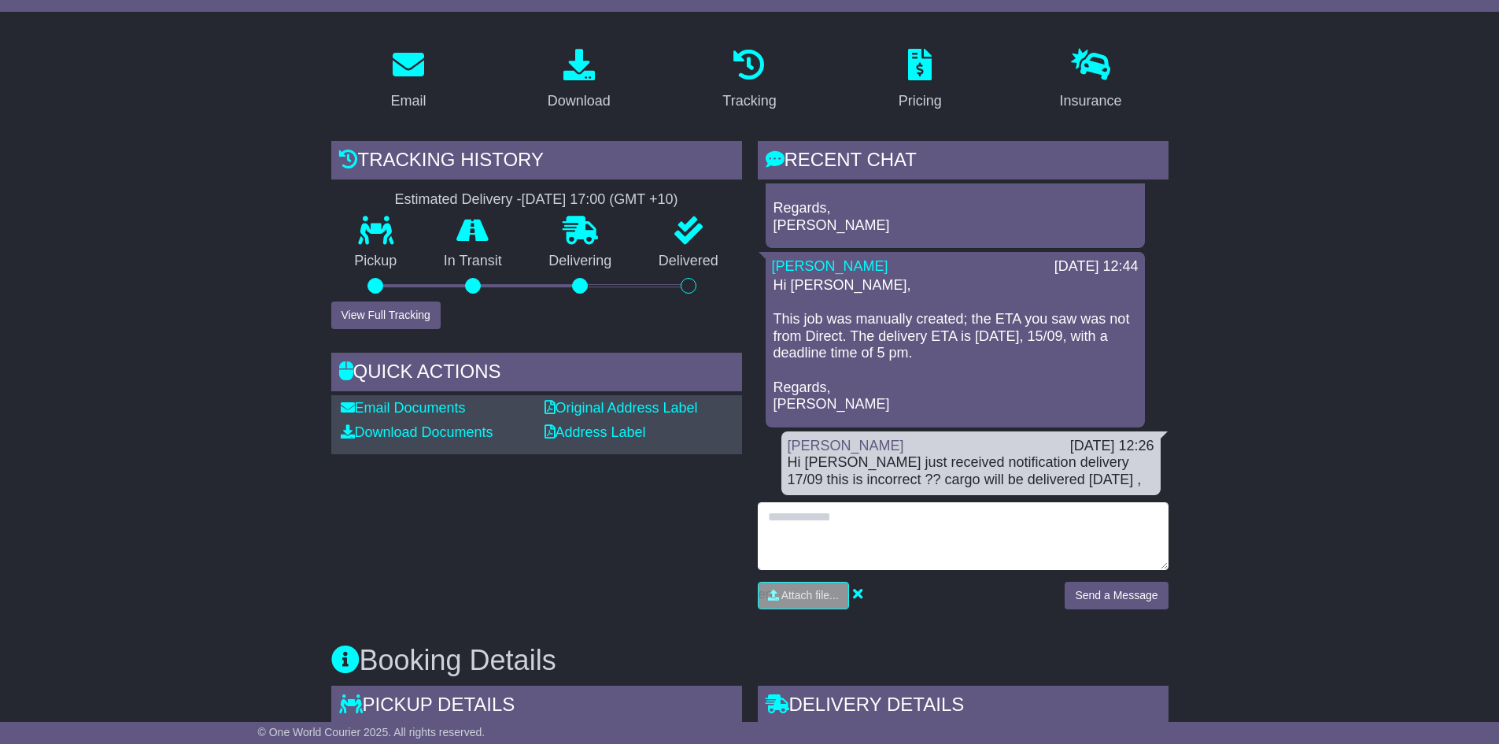
click at [858, 520] on textarea at bounding box center [963, 536] width 411 height 68
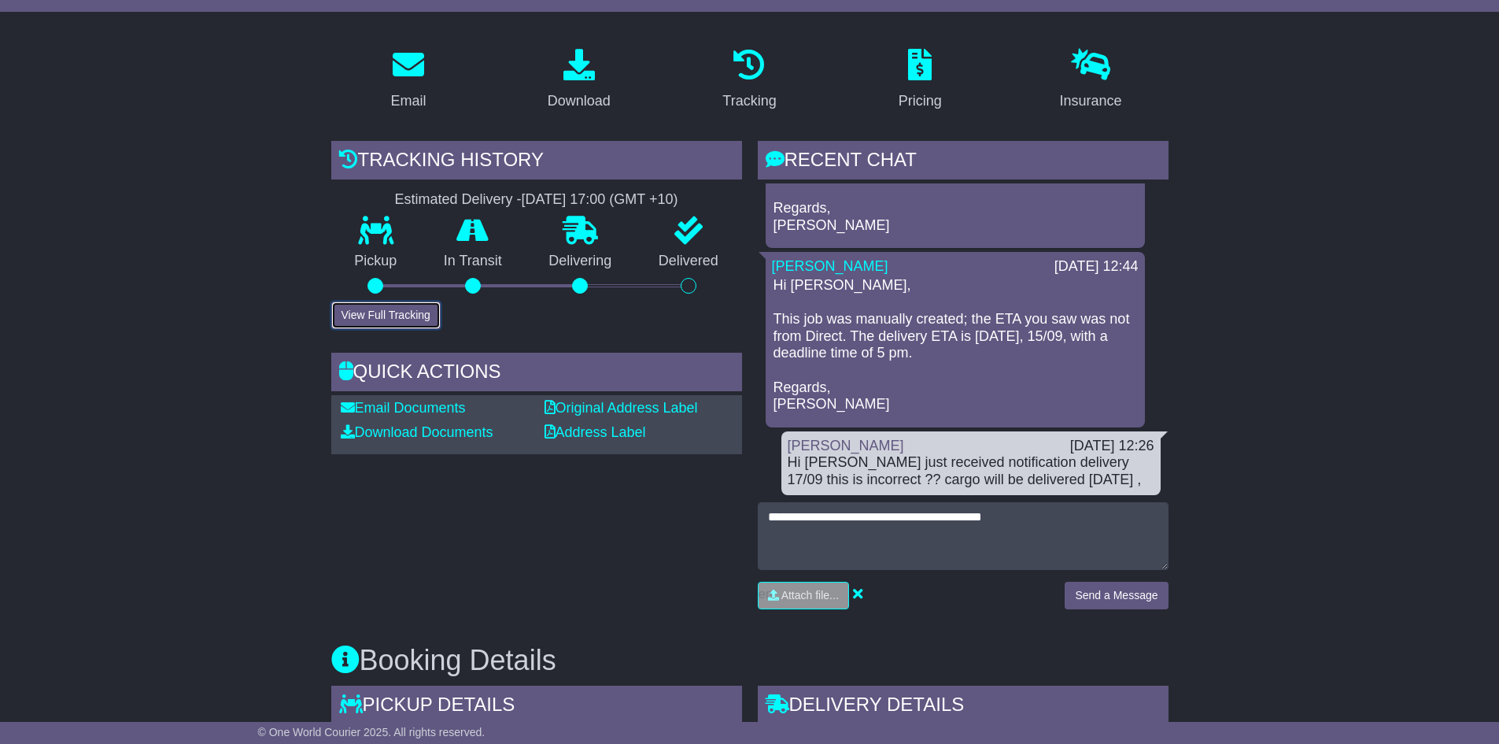
click at [386, 312] on button "View Full Tracking" at bounding box center [385, 315] width 109 height 28
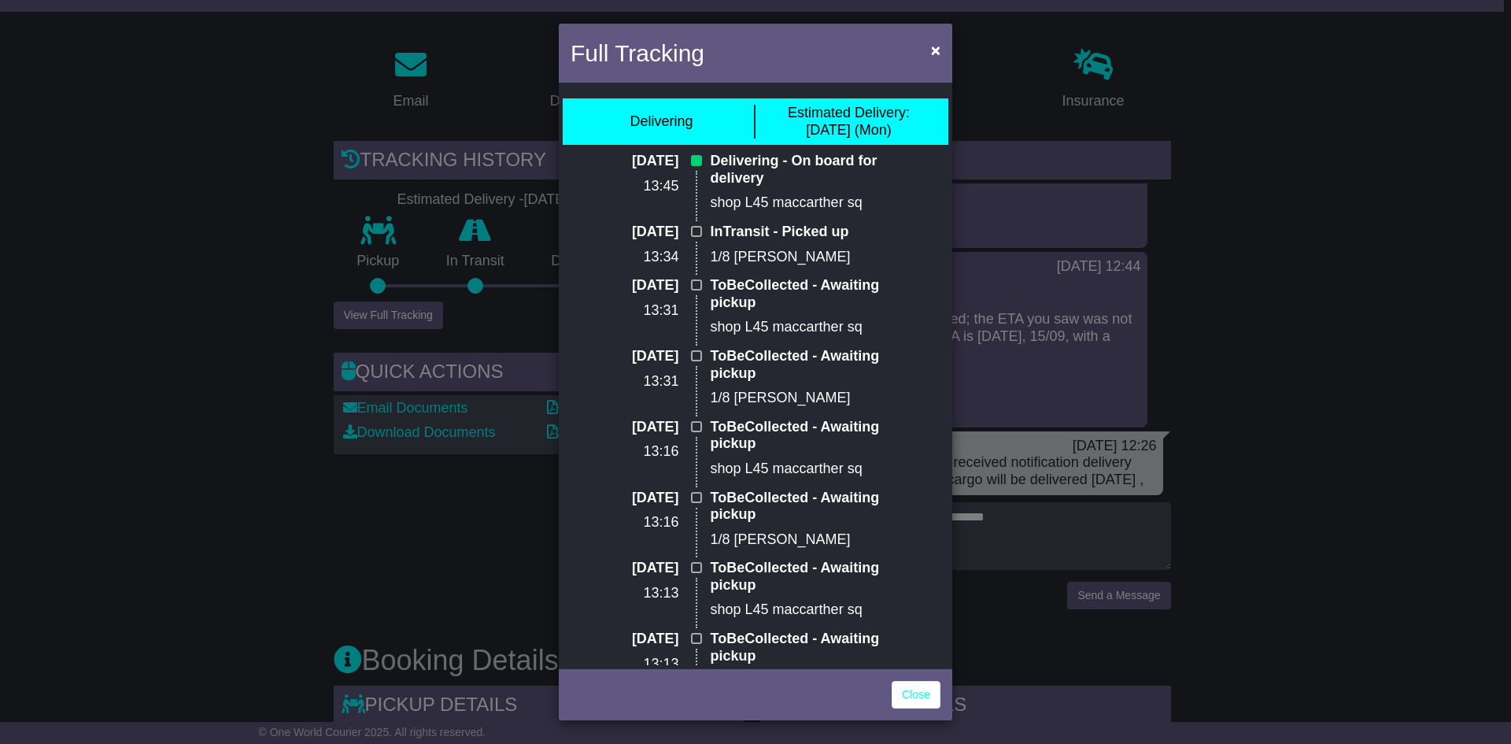
click at [1077, 511] on div "Full Tracking × Delivering Estimated Delivery: [DATE] (Mon) [DATE] 13:45 Delive…" at bounding box center [755, 372] width 1511 height 744
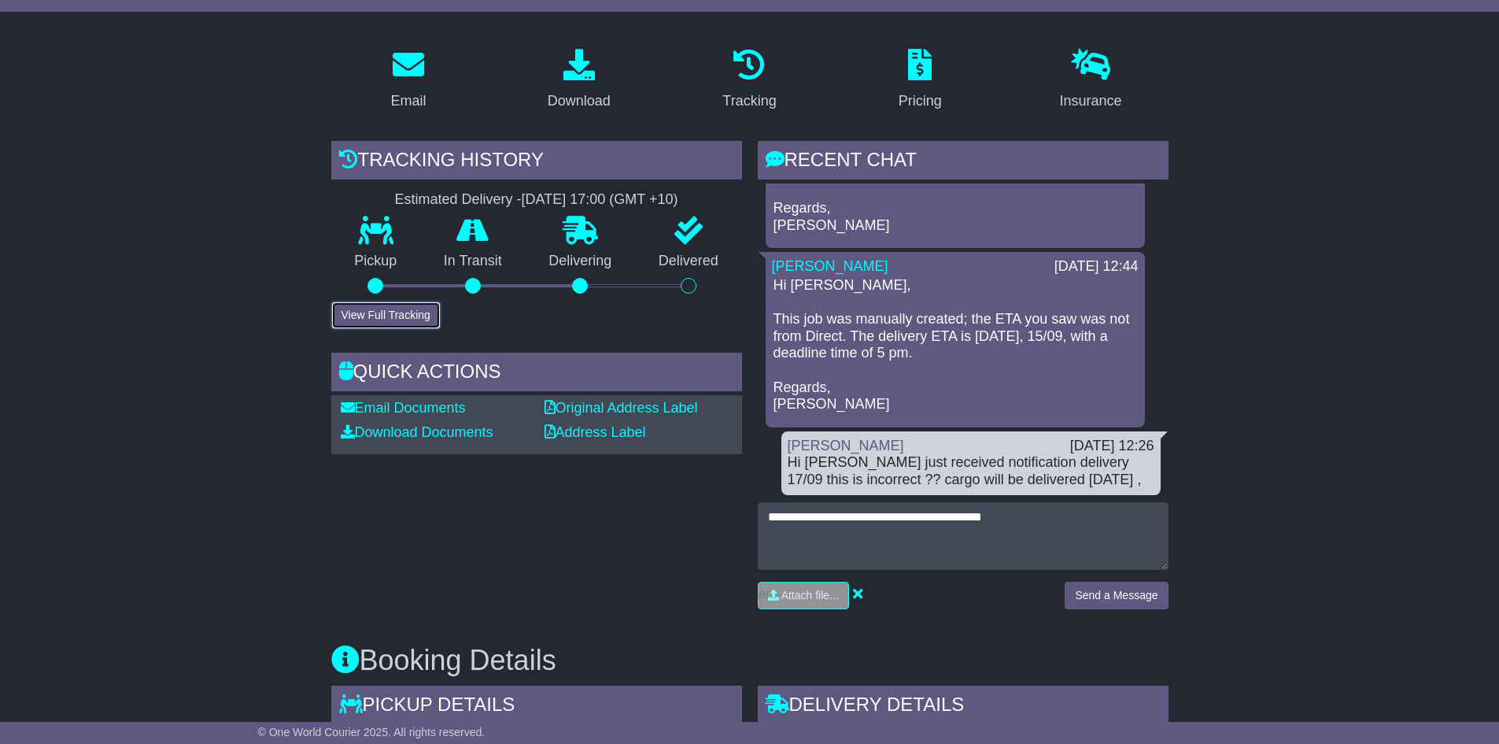
click at [382, 319] on button "View Full Tracking" at bounding box center [385, 315] width 109 height 28
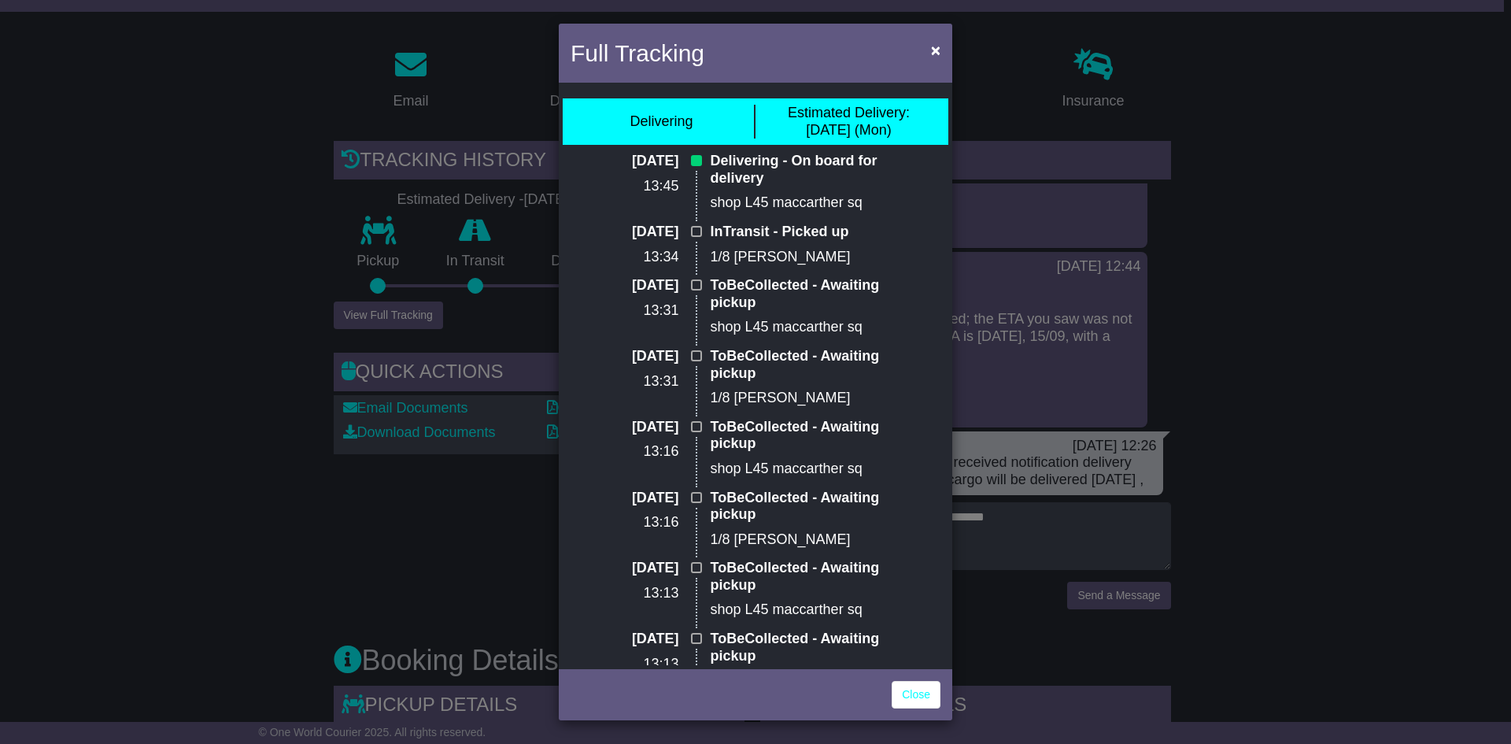
click at [1218, 246] on div "Full Tracking × Delivering Estimated Delivery: [DATE] (Mon) [DATE] 13:45 Delive…" at bounding box center [755, 372] width 1511 height 744
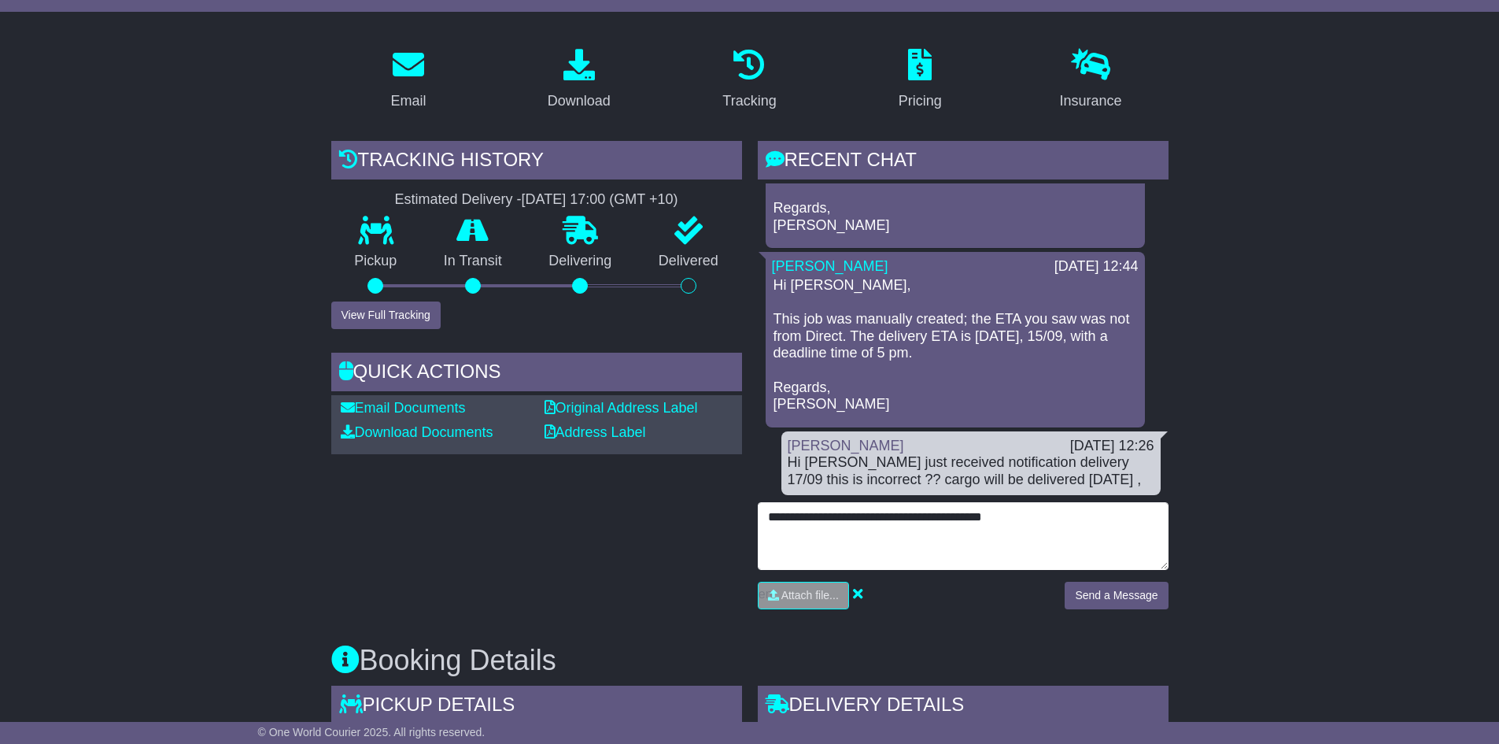
click at [1006, 517] on textarea "**********" at bounding box center [963, 536] width 411 height 68
click at [1033, 512] on textarea "**********" at bounding box center [963, 536] width 411 height 68
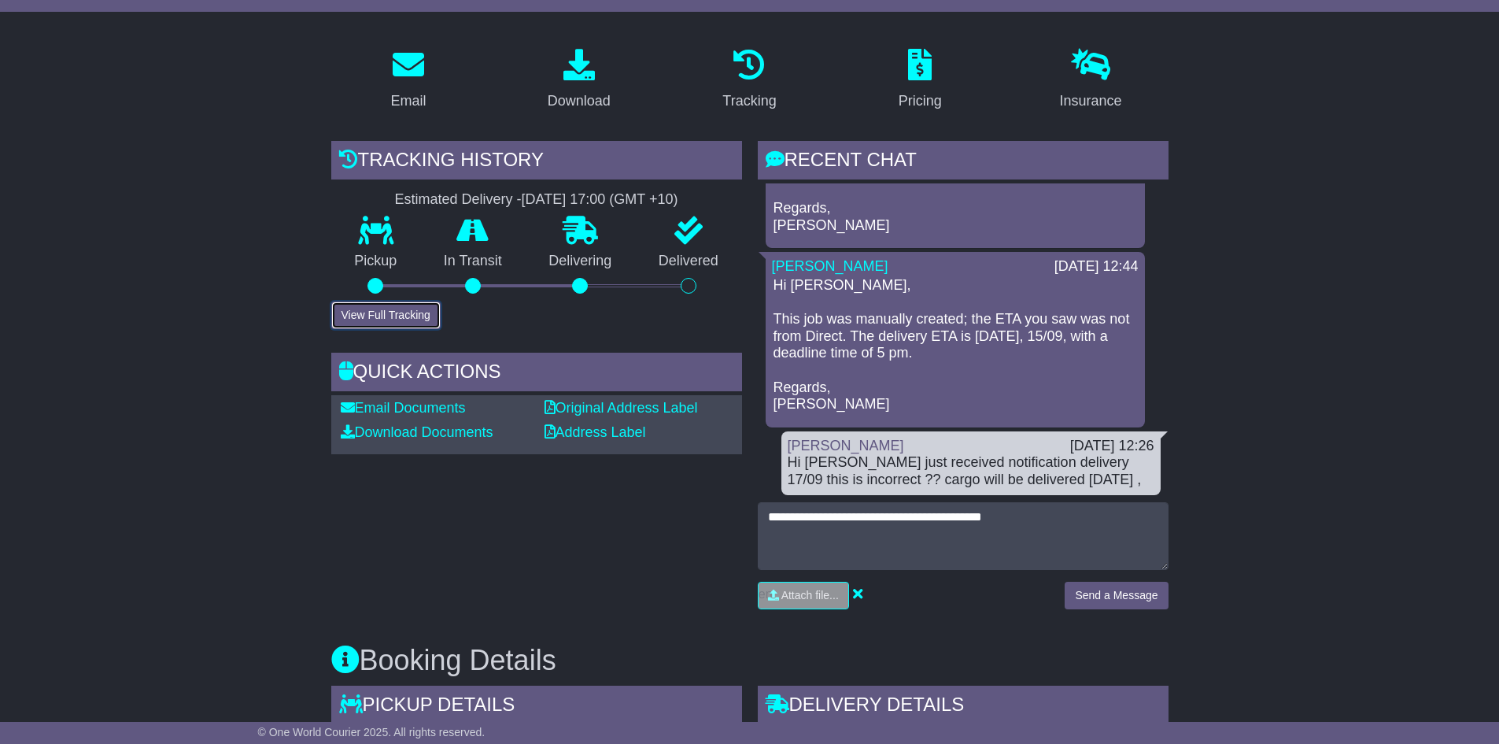
click at [407, 314] on button "View Full Tracking" at bounding box center [385, 315] width 109 height 28
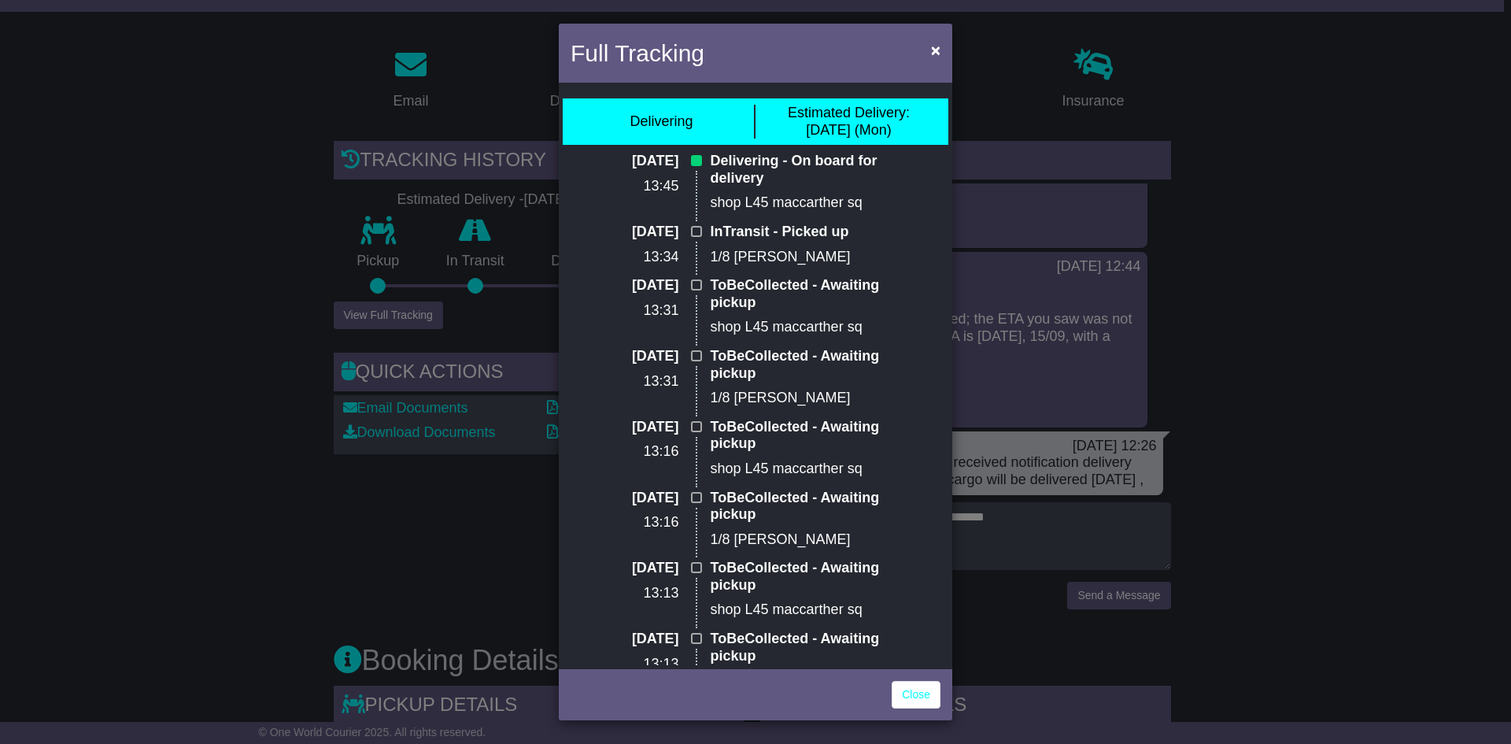
click at [1287, 400] on div "Full Tracking × Delivering Estimated Delivery: [DATE] (Mon) [DATE] 13:45 Delive…" at bounding box center [755, 372] width 1511 height 744
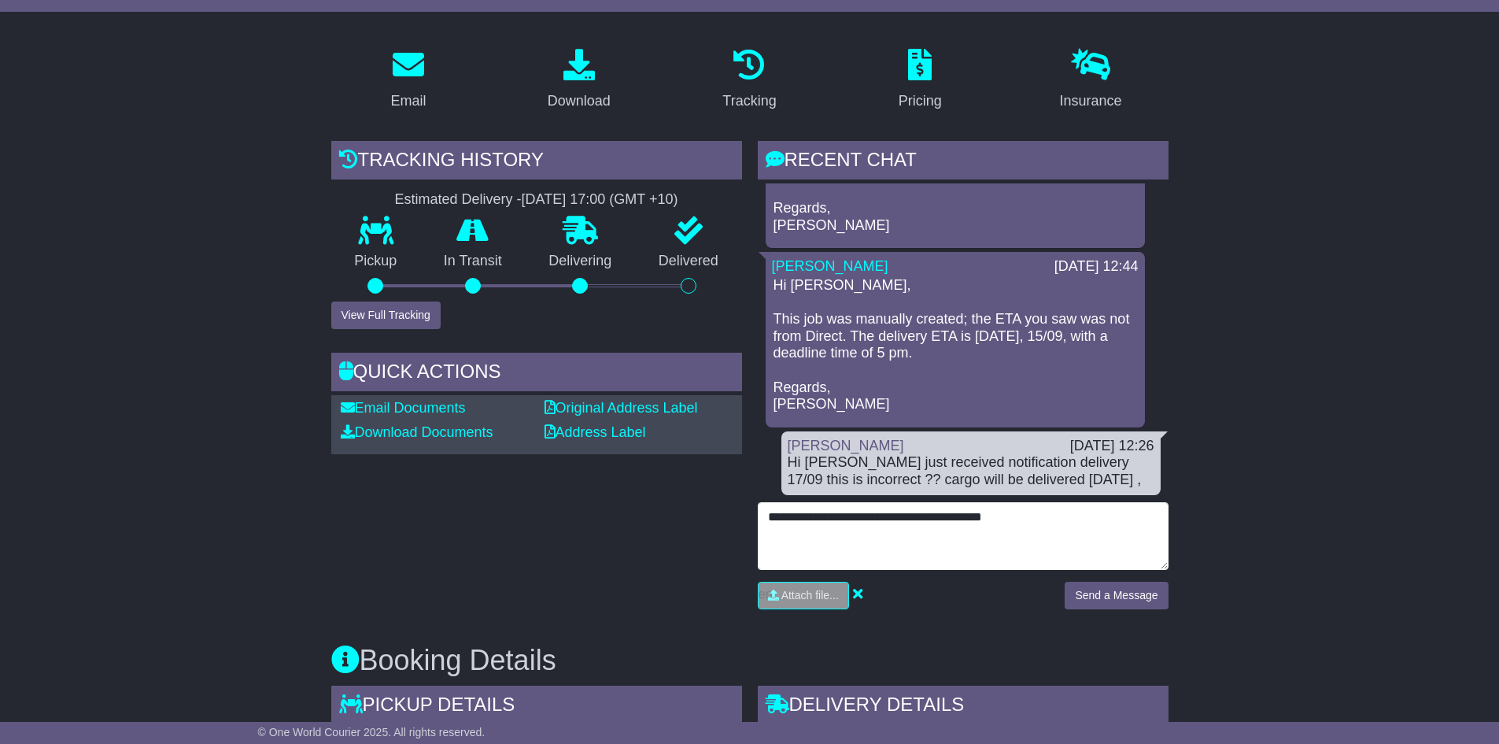
click at [1065, 512] on textarea "**********" at bounding box center [963, 536] width 411 height 68
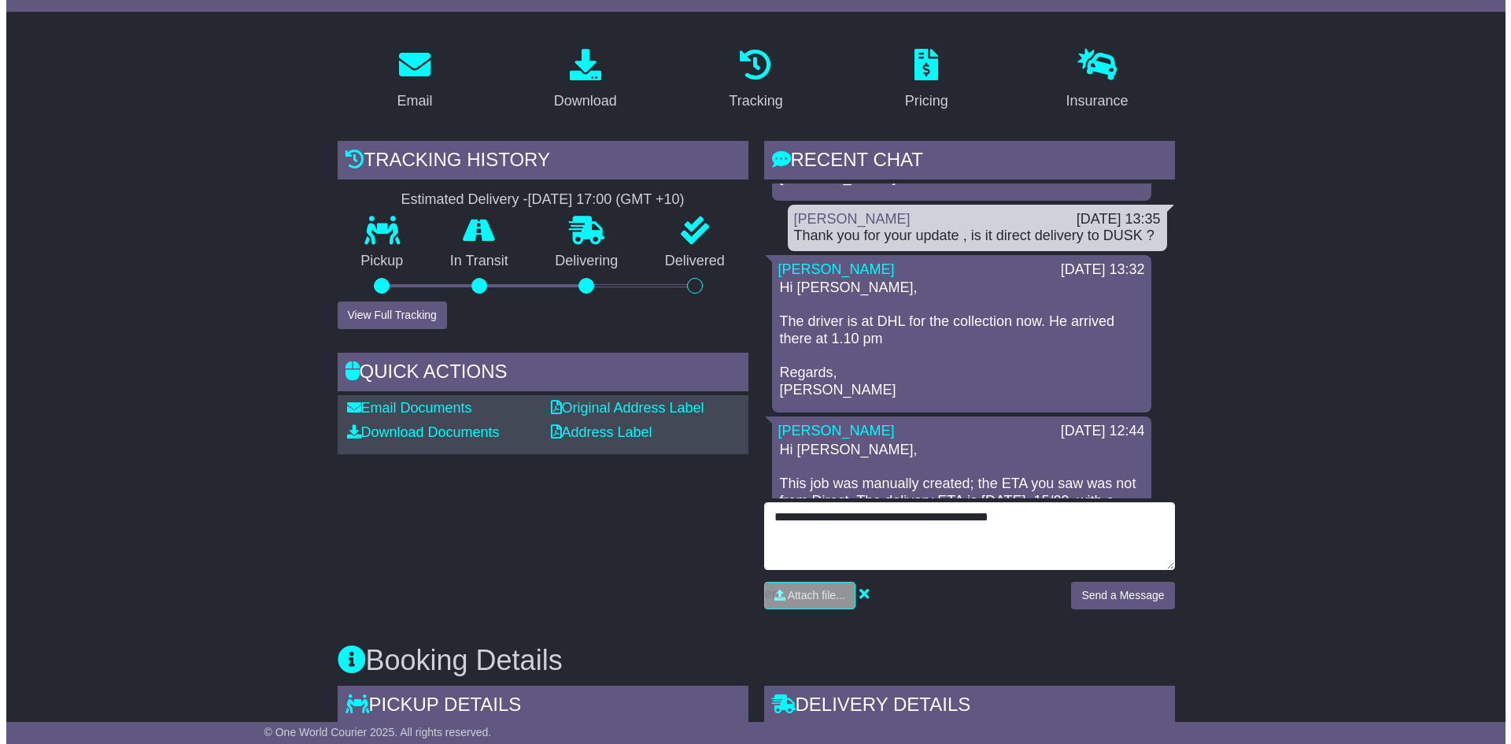
scroll to position [327, 0]
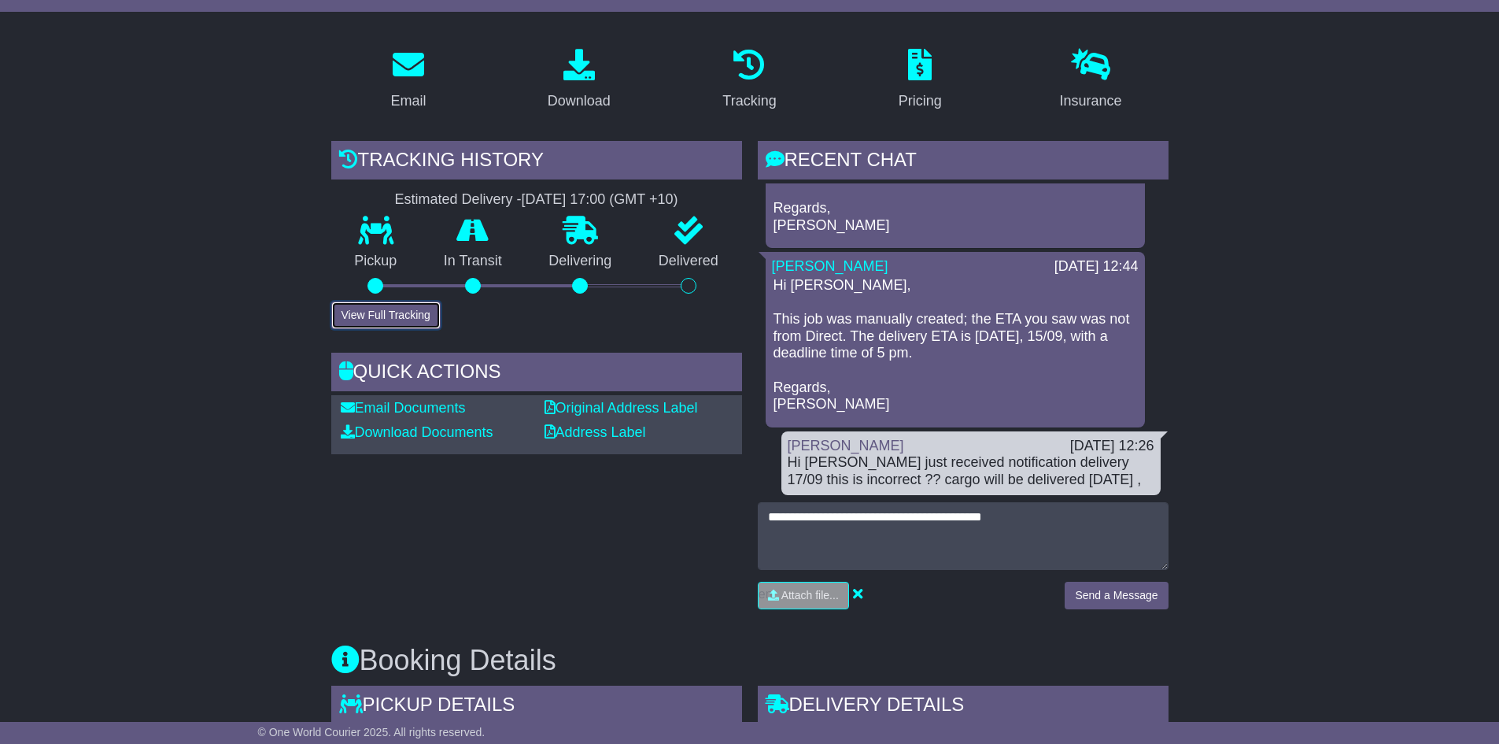
drag, startPoint x: 393, startPoint y: 312, endPoint x: 404, endPoint y: 303, distance: 14.0
click at [393, 311] on button "View Full Tracking" at bounding box center [385, 315] width 109 height 28
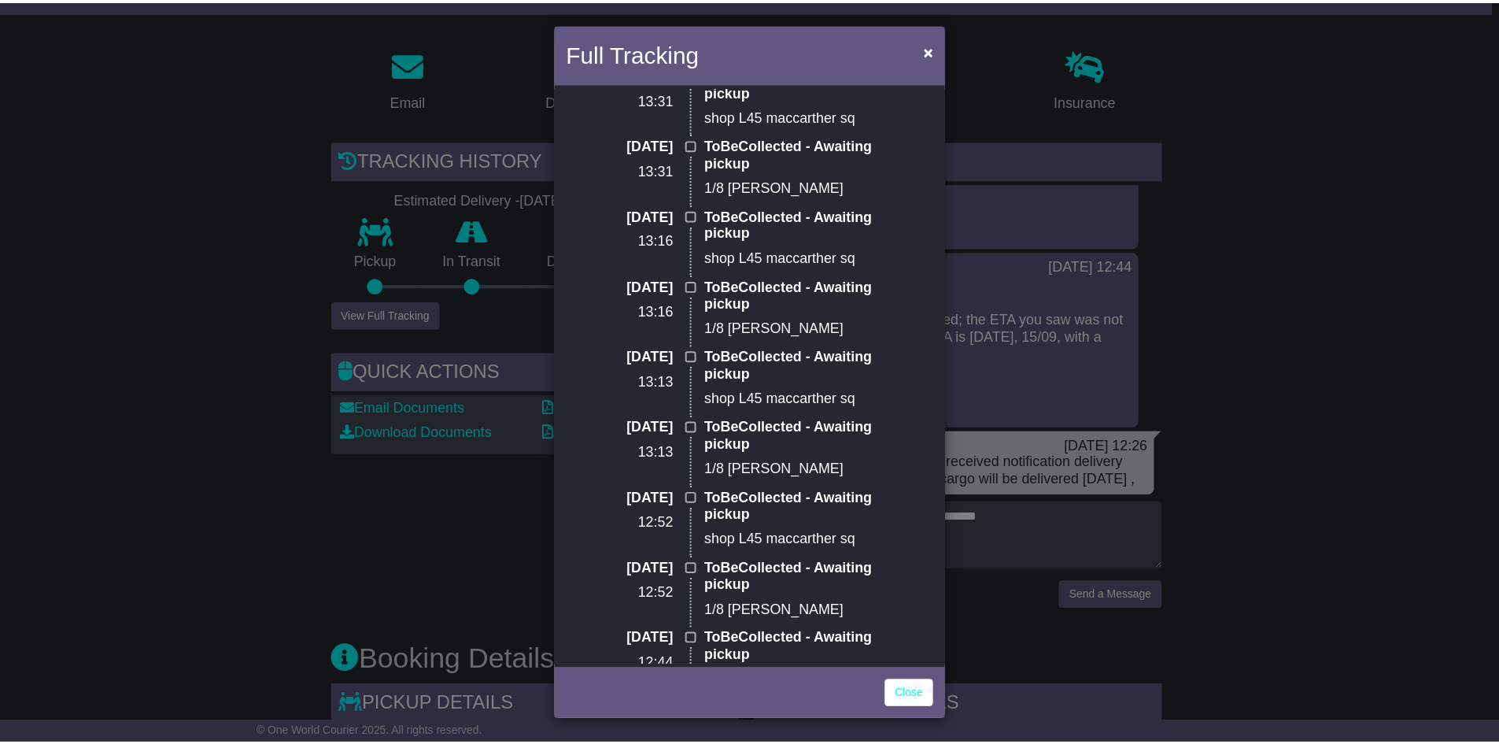
scroll to position [268, 0]
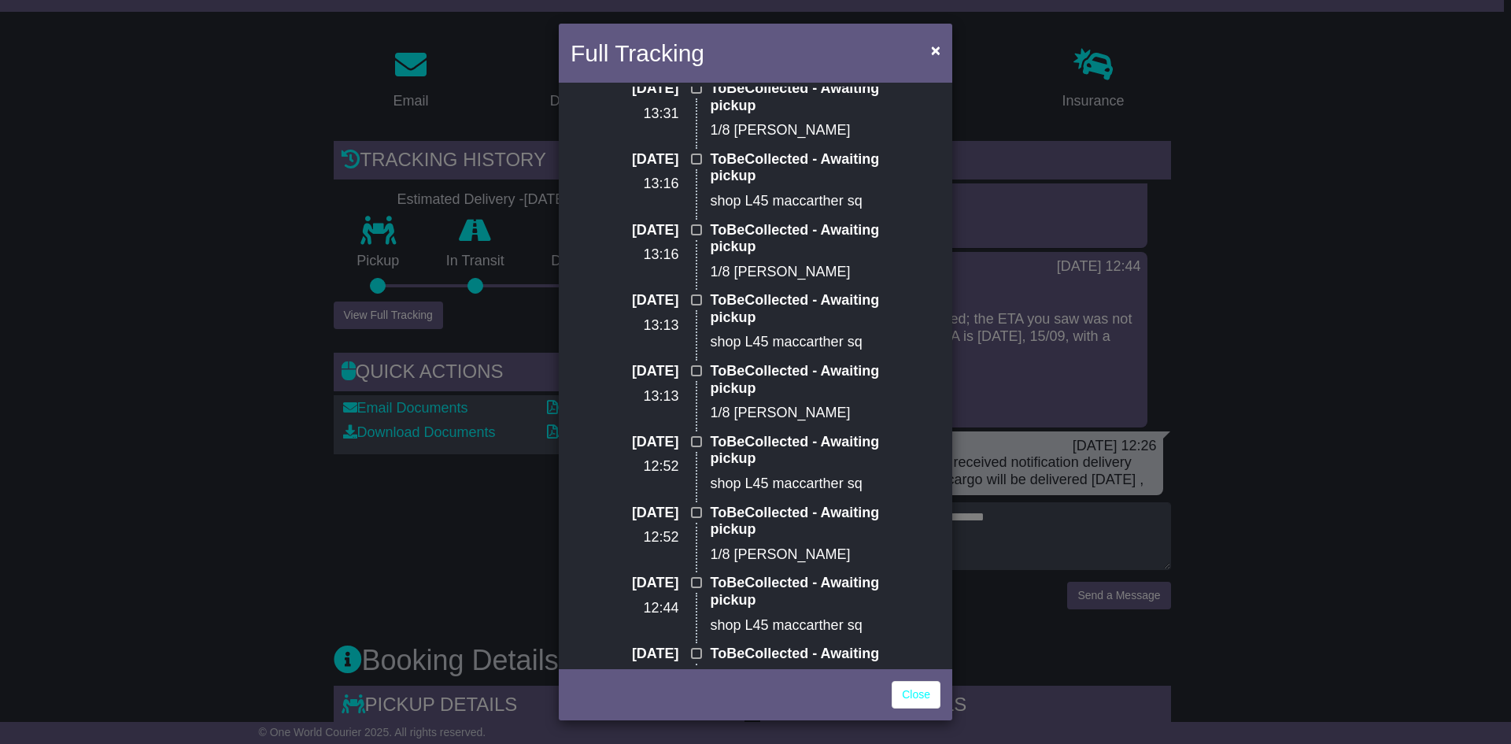
drag, startPoint x: 748, startPoint y: 634, endPoint x: 684, endPoint y: 550, distance: 106.1
click at [683, 551] on div "15 Sep 2025 13:45 Delivering - On board for delivery shop L45 maccarther sq 15 …" at bounding box center [755, 371] width 319 height 972
click at [423, 517] on div "Full Tracking × Delivering Estimated Delivery: 15 Sep (Mon) 15 Sep 2025 13:45 D…" at bounding box center [755, 372] width 1511 height 744
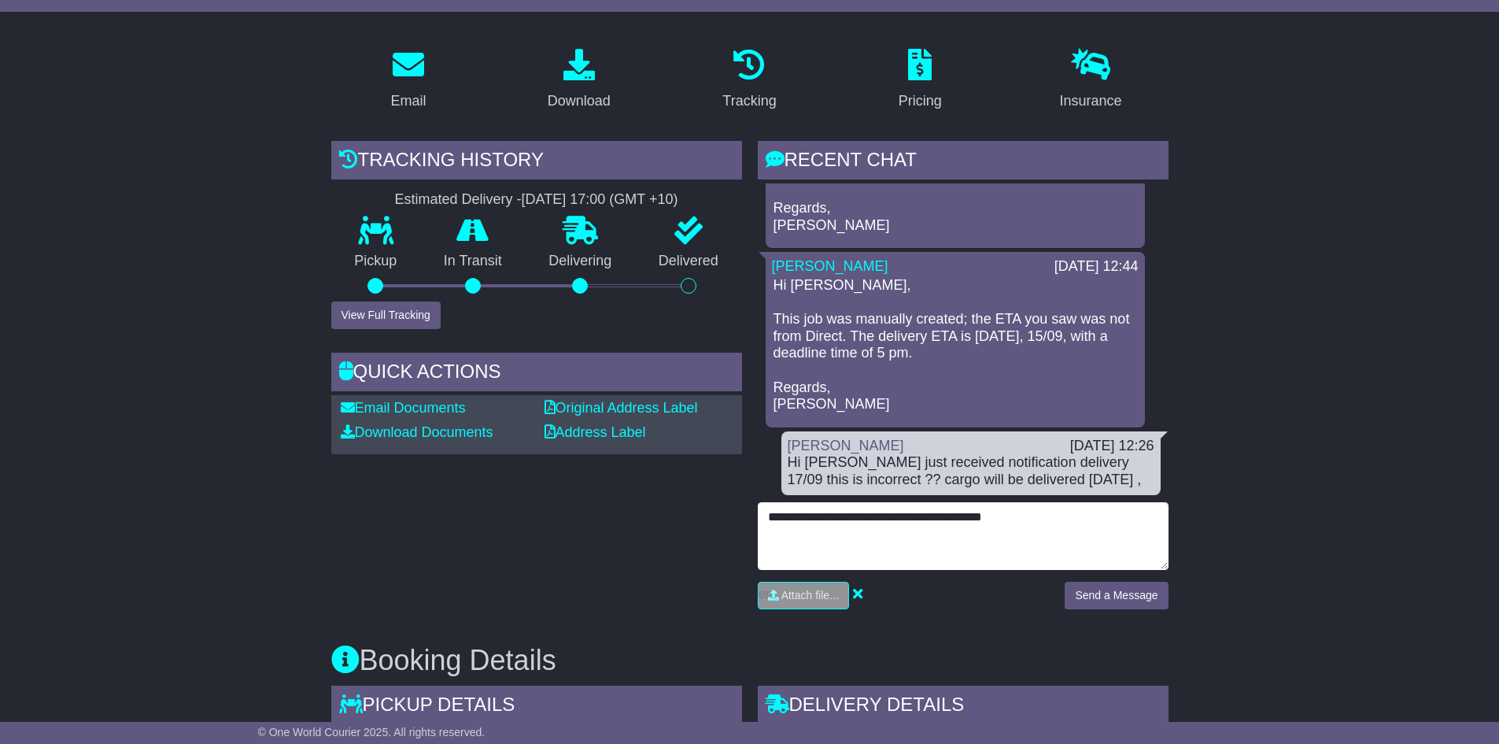
click at [1037, 522] on textarea "**********" at bounding box center [963, 536] width 411 height 68
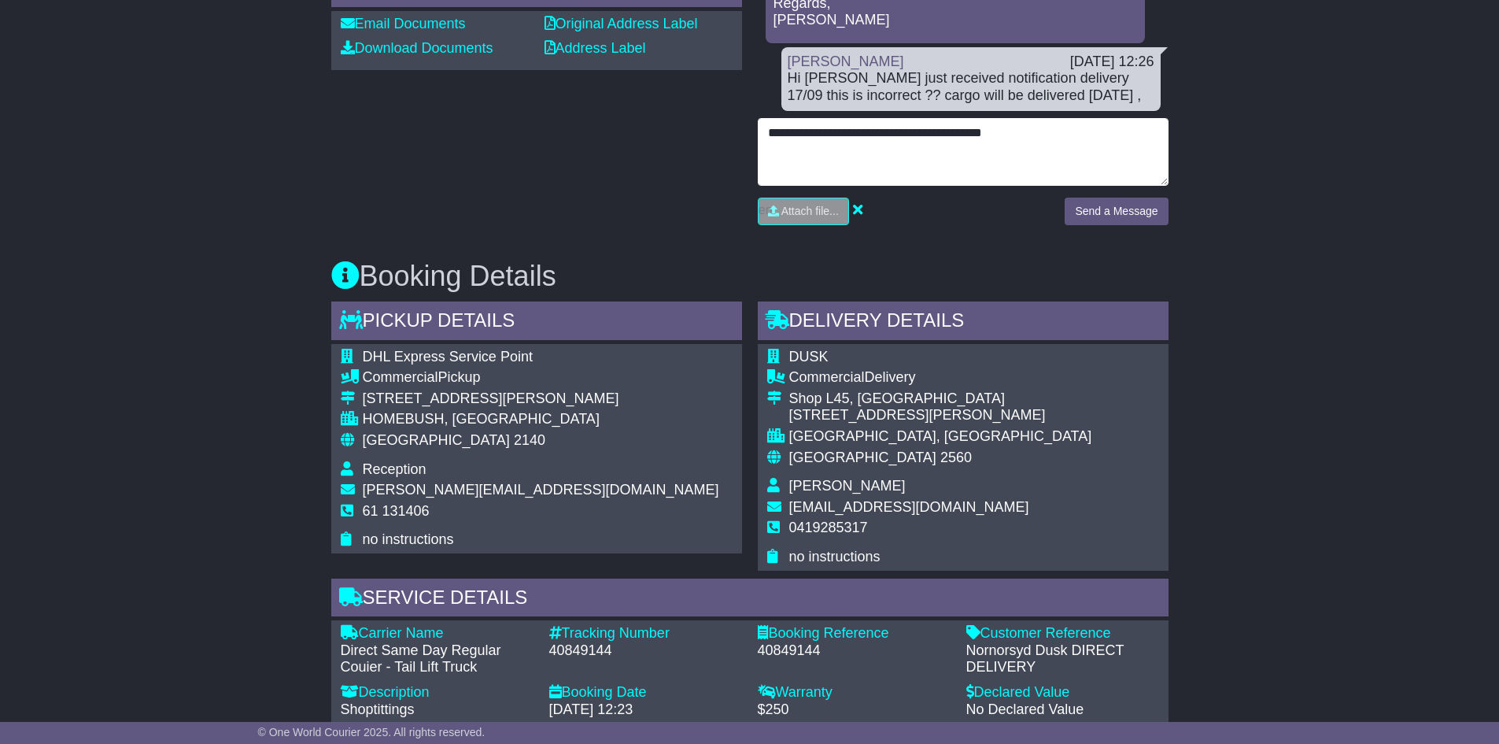
scroll to position [629, 0]
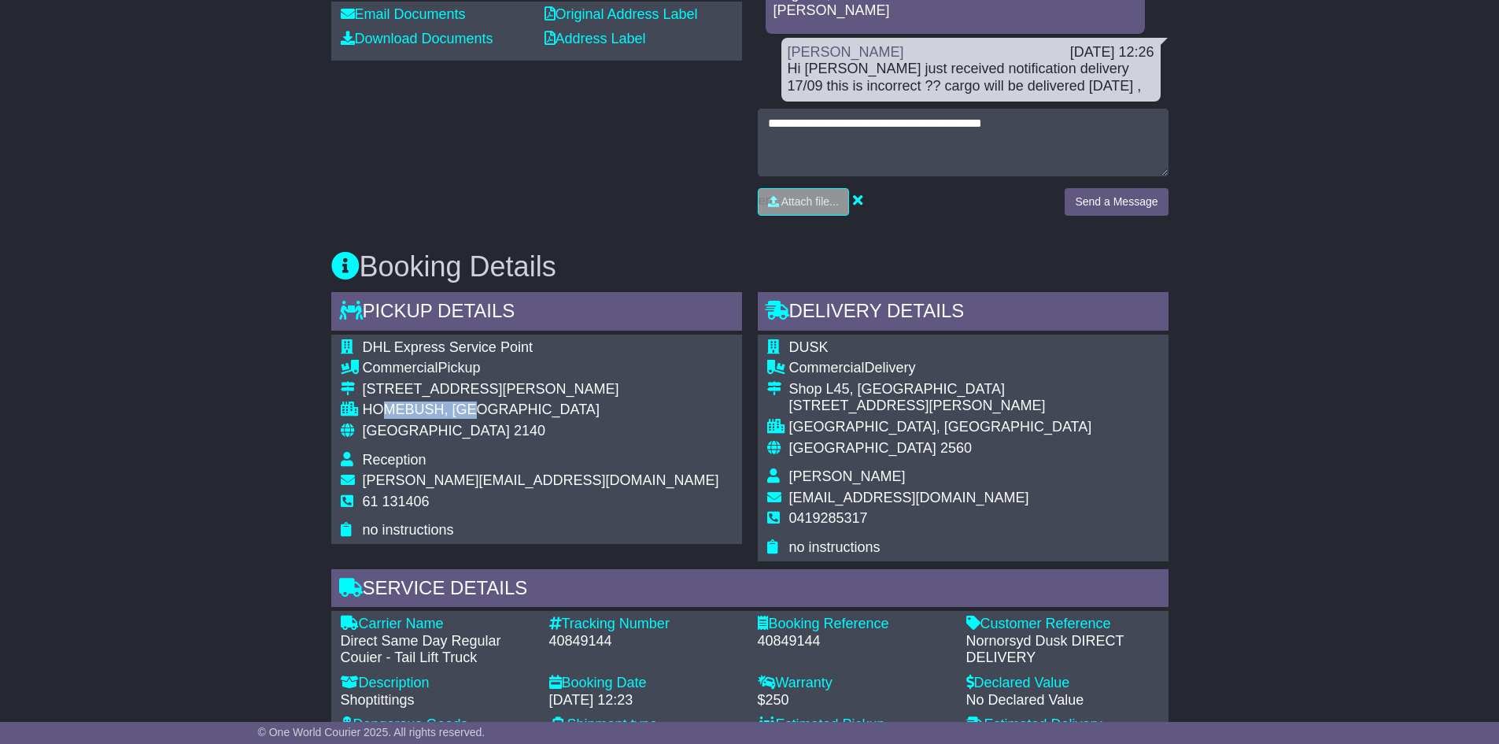
drag, startPoint x: 484, startPoint y: 405, endPoint x: 378, endPoint y: 404, distance: 105.4
click at [378, 404] on div "HOMEBUSH, NSW" at bounding box center [541, 409] width 356 height 17
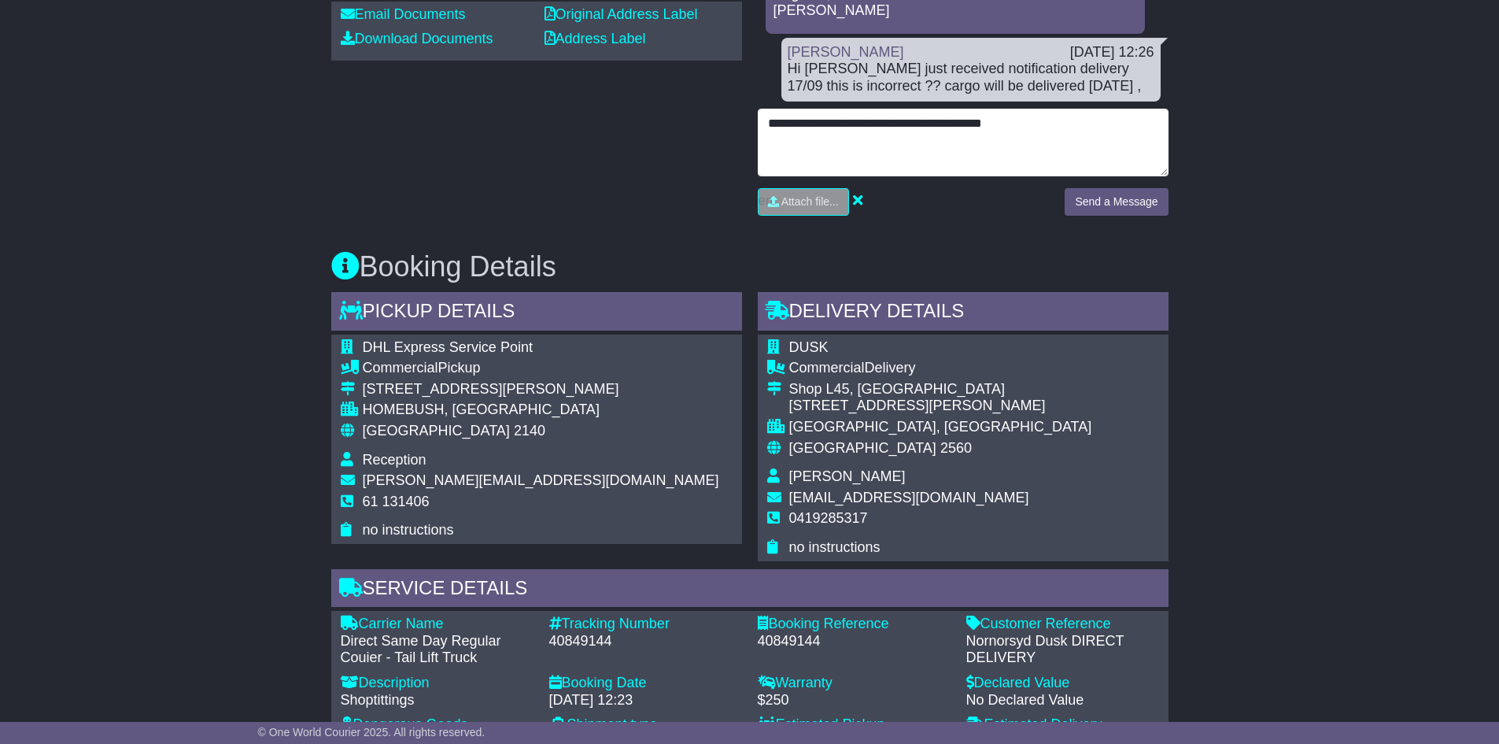
click at [1041, 121] on textarea "**********" at bounding box center [963, 143] width 411 height 68
click at [1040, 114] on textarea "**********" at bounding box center [963, 143] width 411 height 68
type textarea "**********"
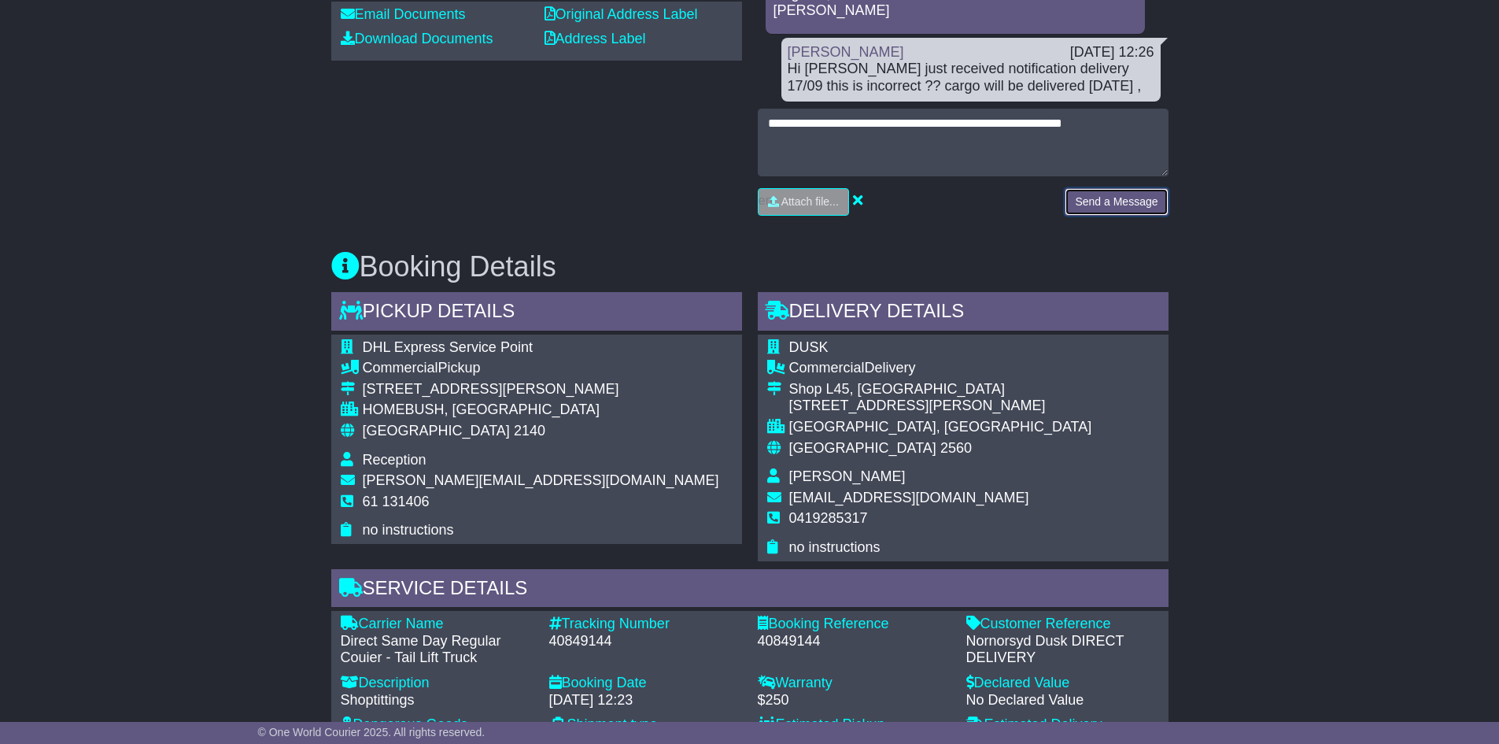
click at [1122, 200] on button "Send a Message" at bounding box center [1116, 202] width 103 height 28
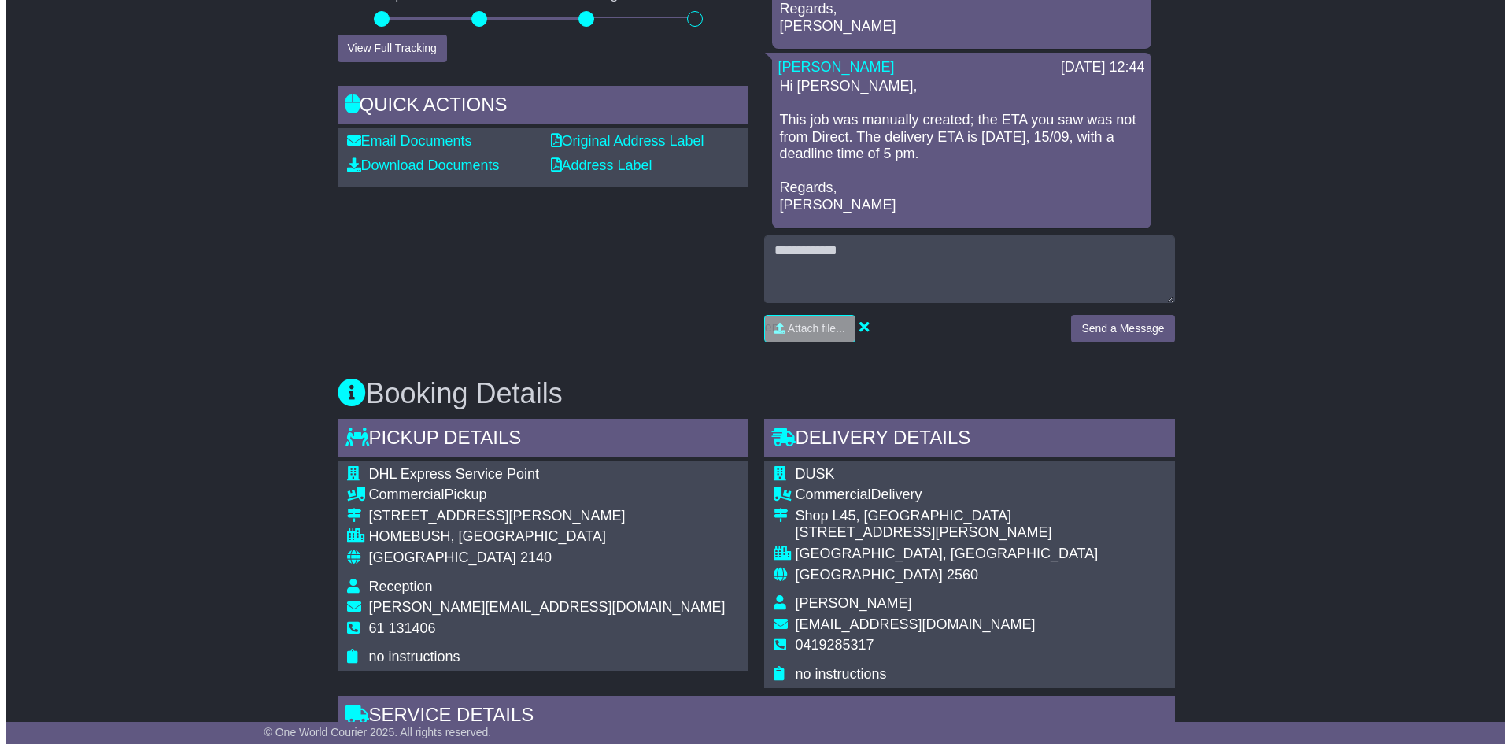
scroll to position [157, 0]
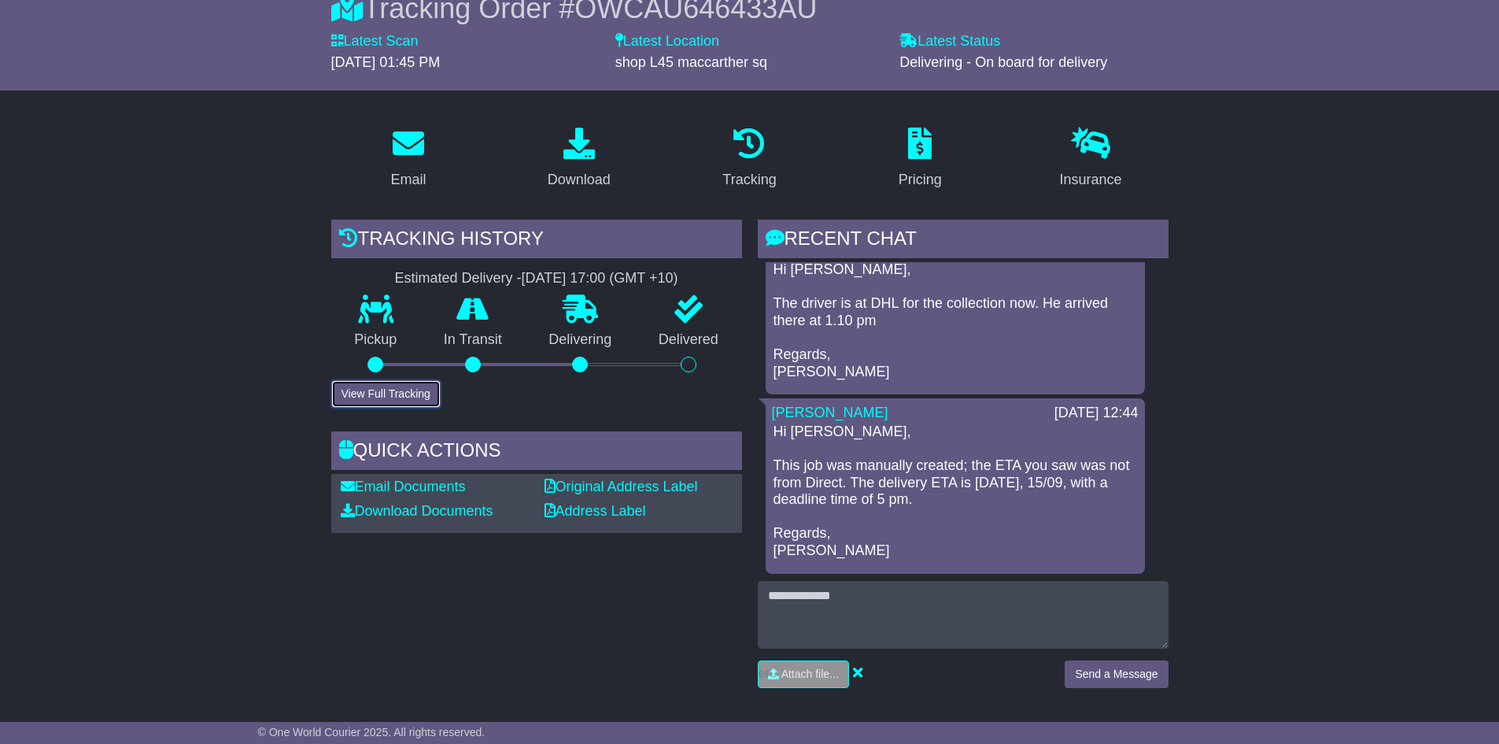
click at [400, 399] on button "View Full Tracking" at bounding box center [385, 394] width 109 height 28
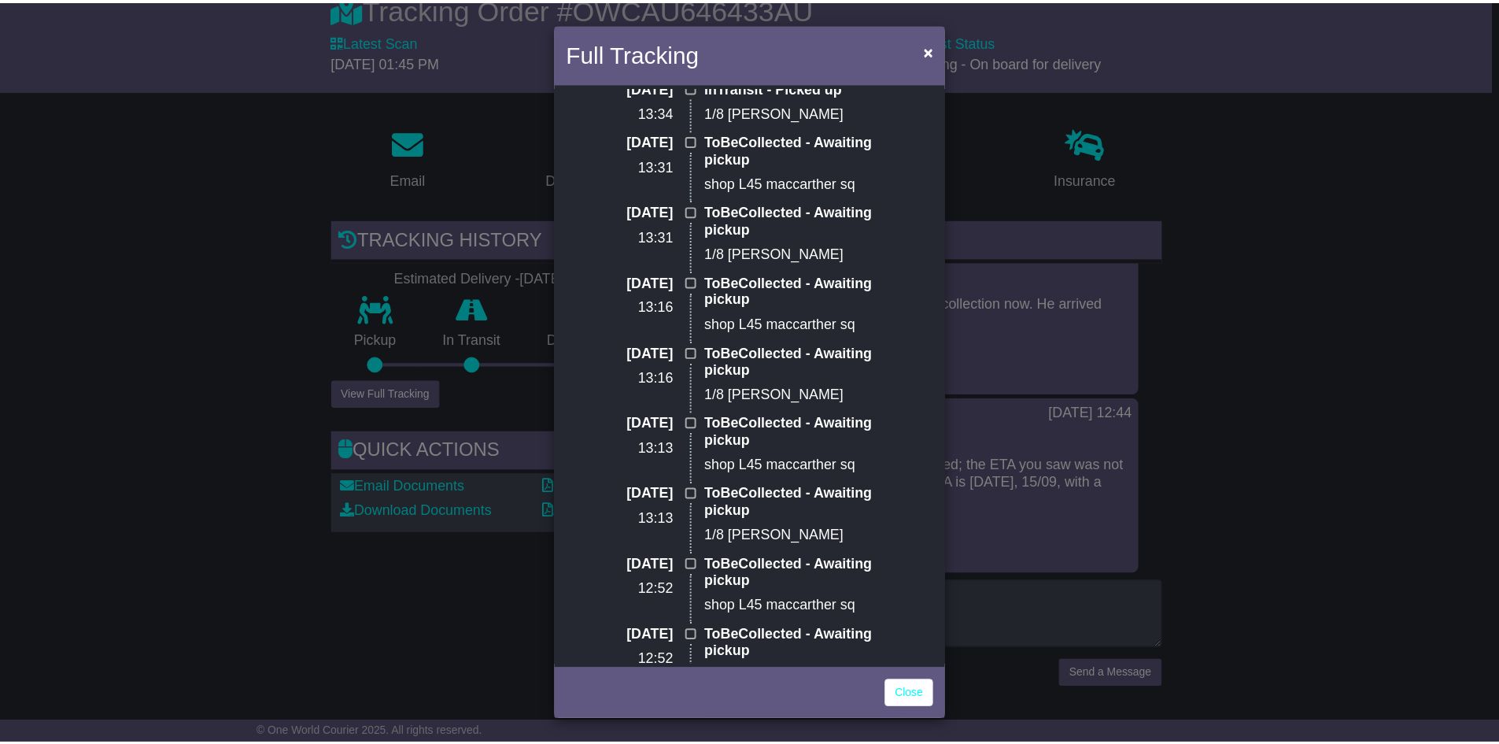
scroll to position [0, 0]
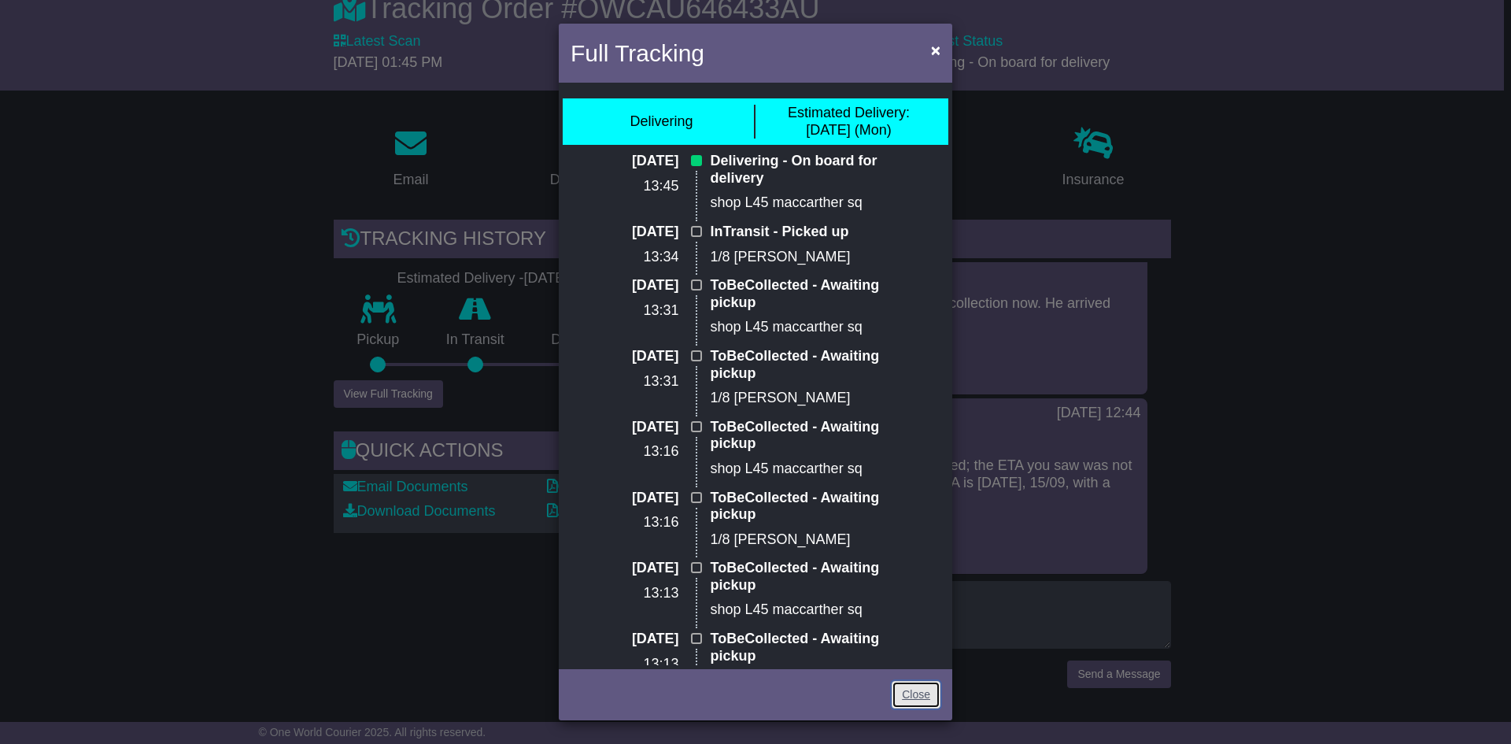
click at [915, 696] on link "Close" at bounding box center [915, 695] width 49 height 28
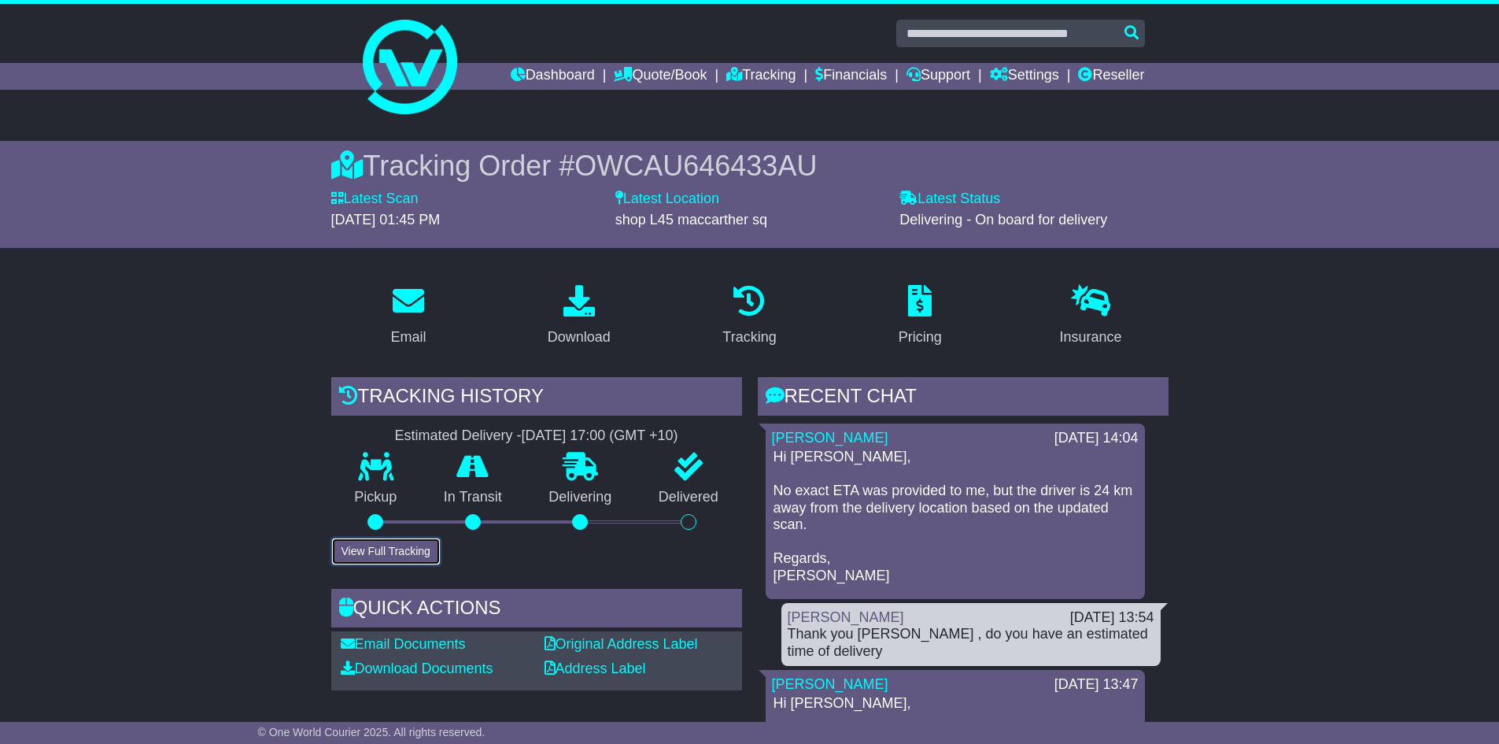
click at [418, 554] on button "View Full Tracking" at bounding box center [385, 551] width 109 height 28
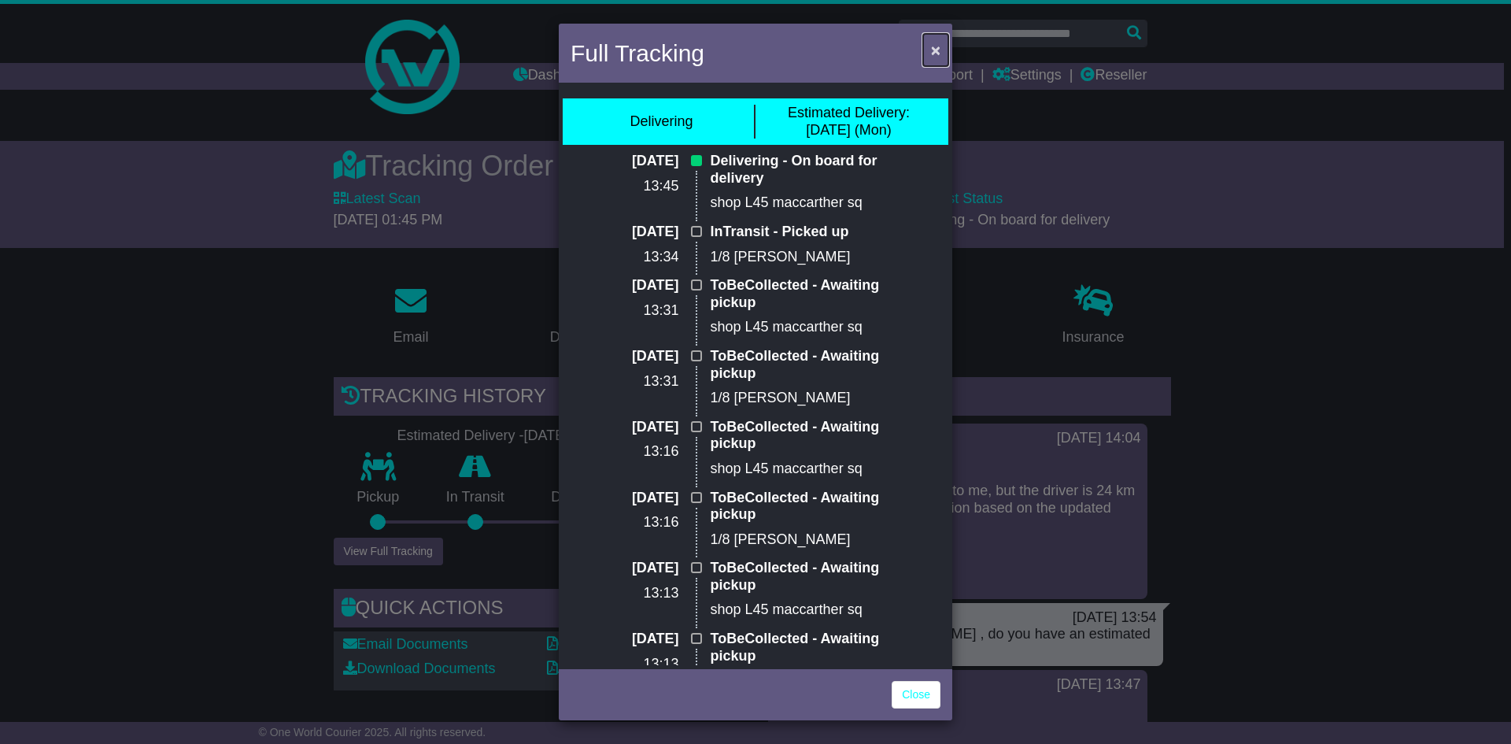
click at [931, 45] on span "×" at bounding box center [935, 50] width 9 height 18
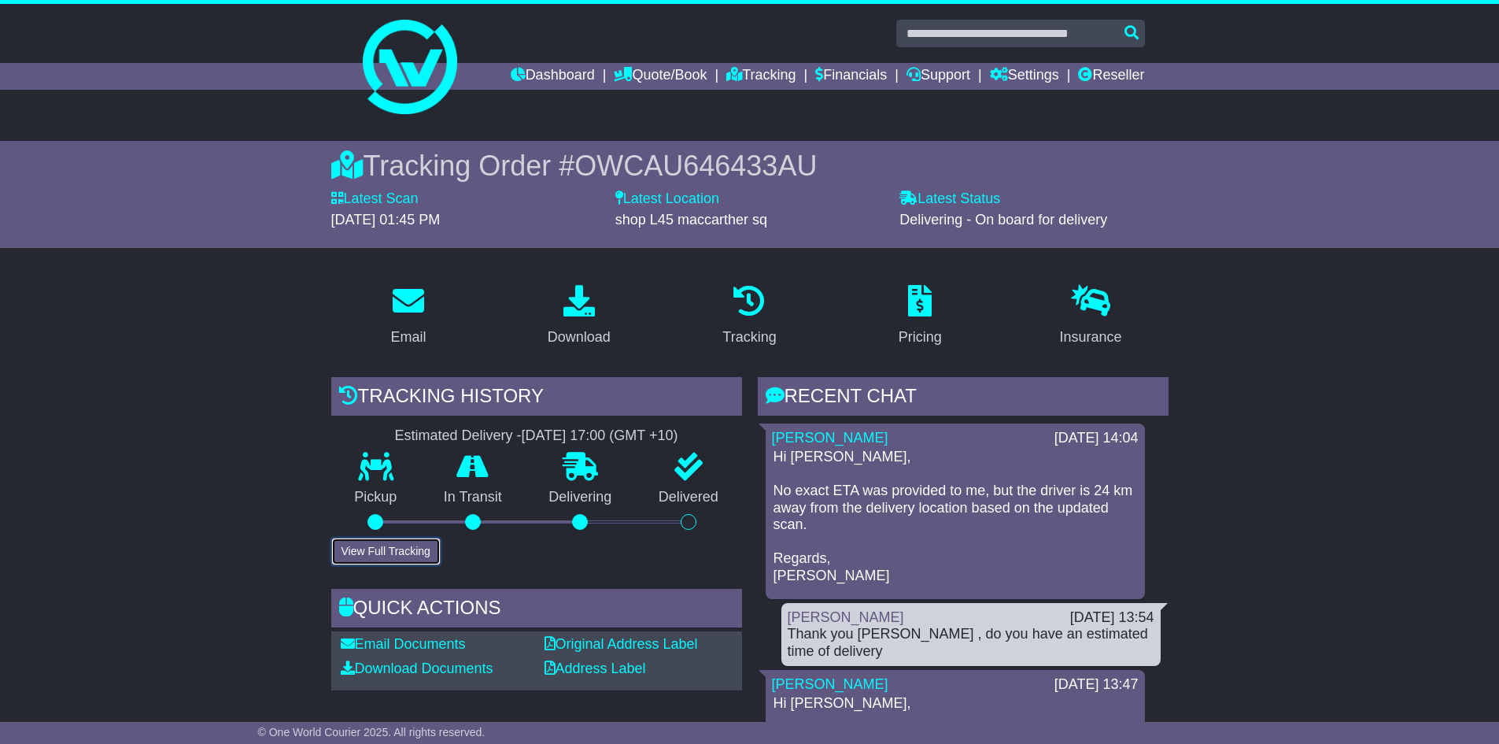
click at [376, 553] on button "View Full Tracking" at bounding box center [385, 551] width 109 height 28
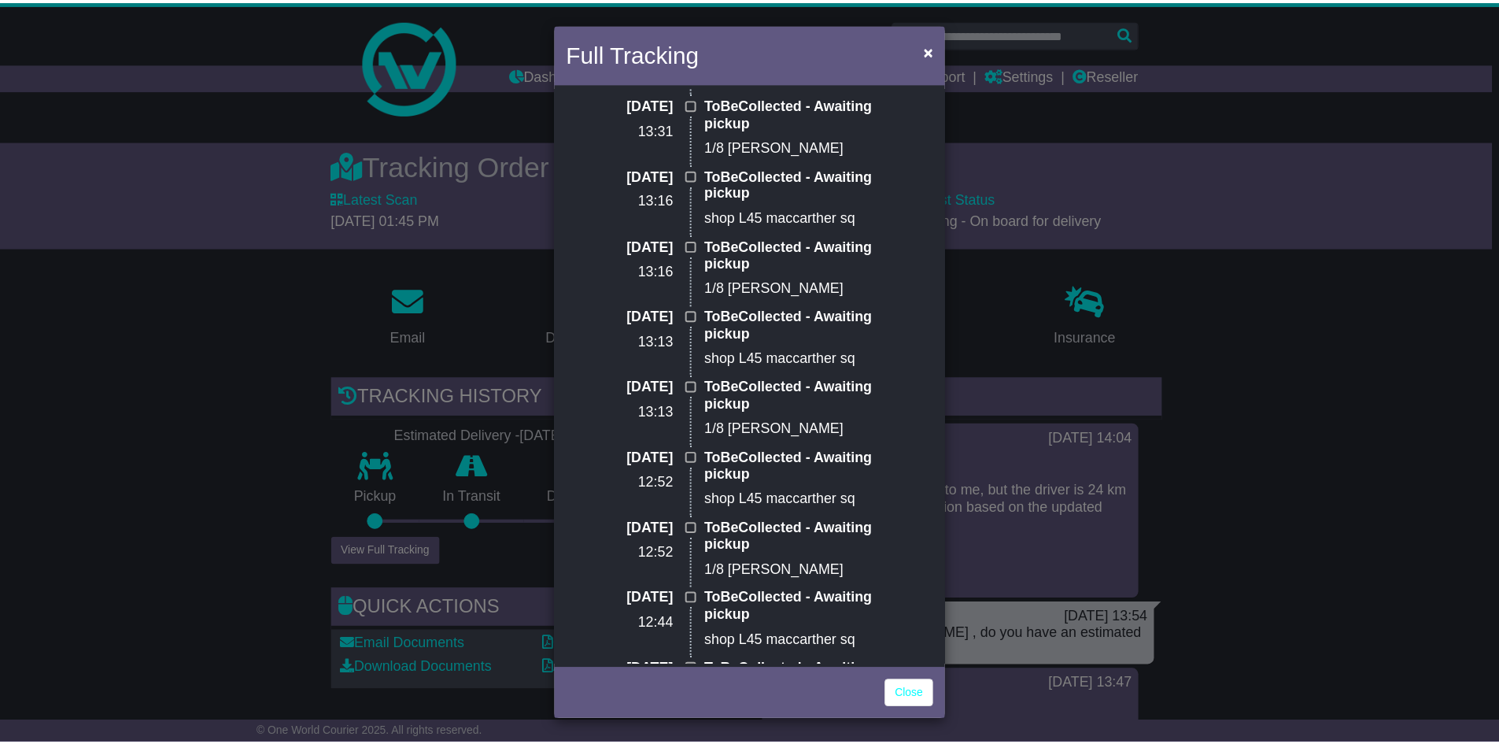
scroll to position [268, 0]
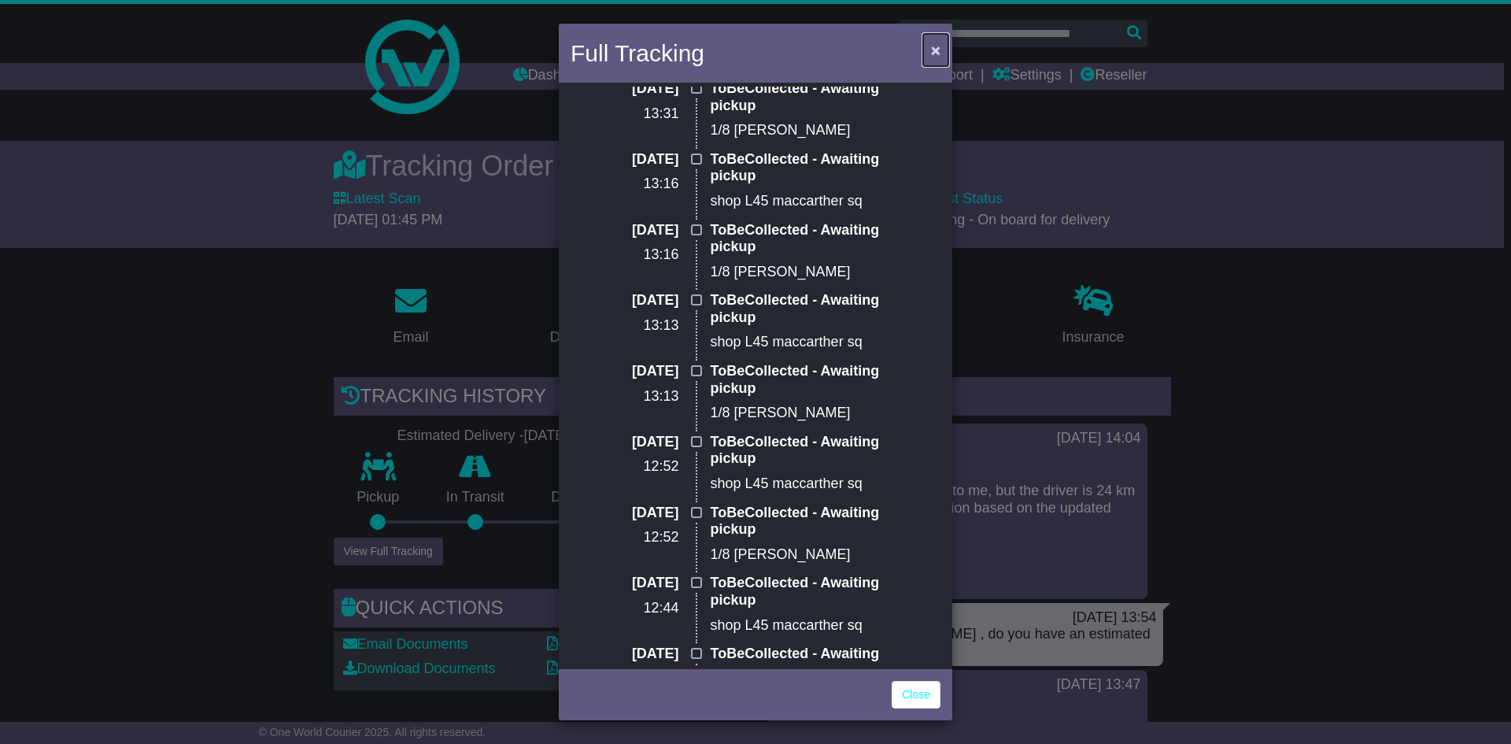
click at [940, 50] on button "×" at bounding box center [935, 50] width 25 height 32
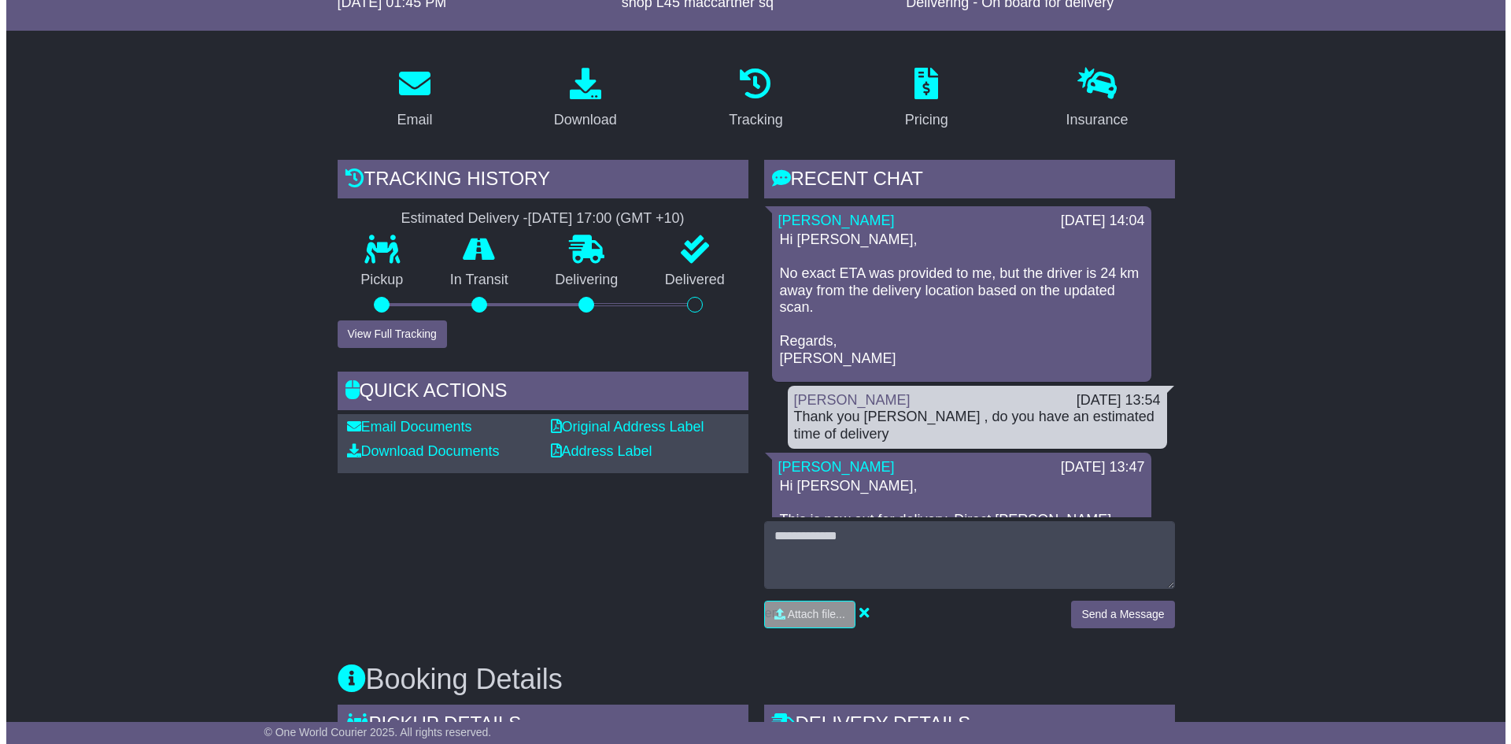
scroll to position [0, 0]
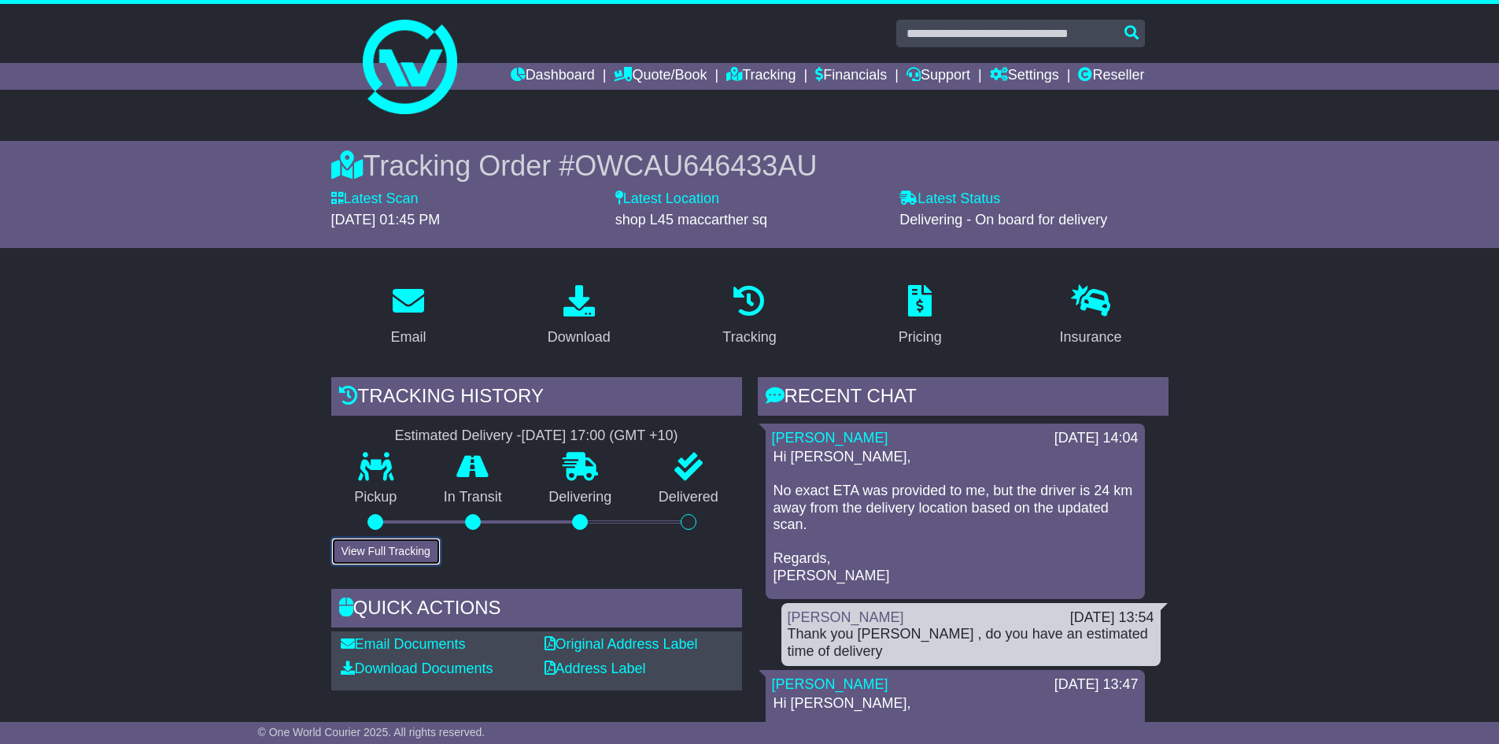
click at [380, 550] on button "View Full Tracking" at bounding box center [385, 551] width 109 height 28
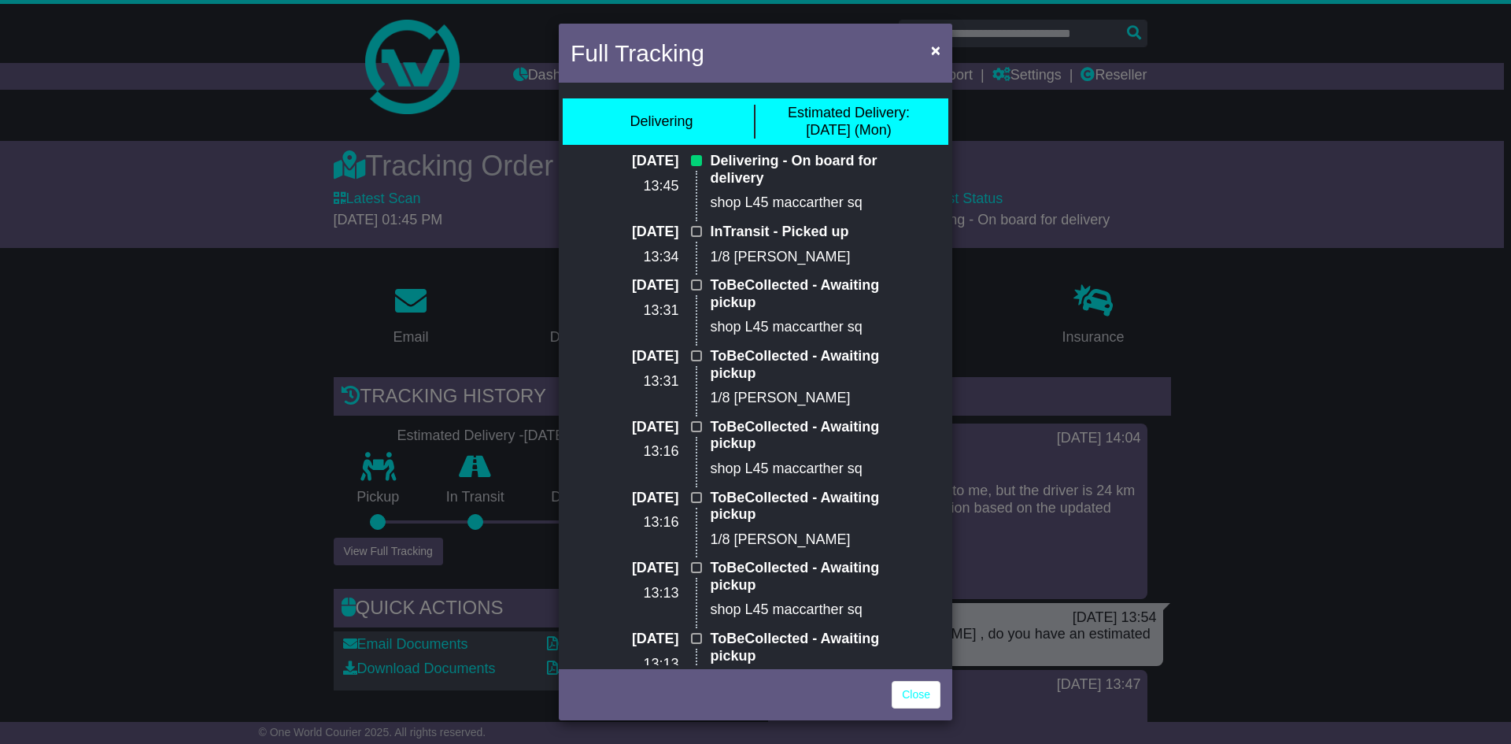
click at [1349, 404] on div "Full Tracking × Delivering Estimated Delivery: [DATE] (Mon) [DATE] 13:45 Delive…" at bounding box center [755, 372] width 1511 height 744
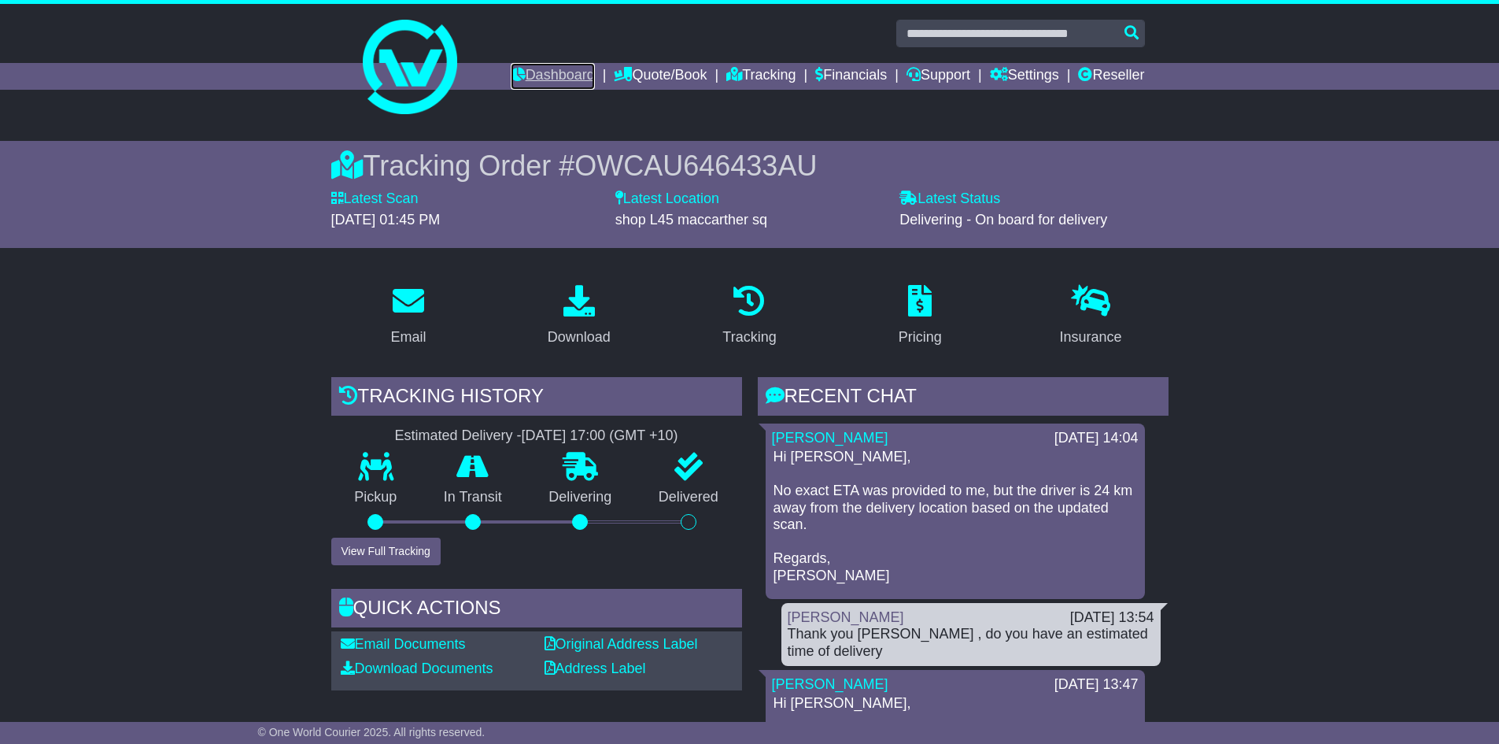
click at [525, 73] on link "Dashboard" at bounding box center [553, 76] width 84 height 27
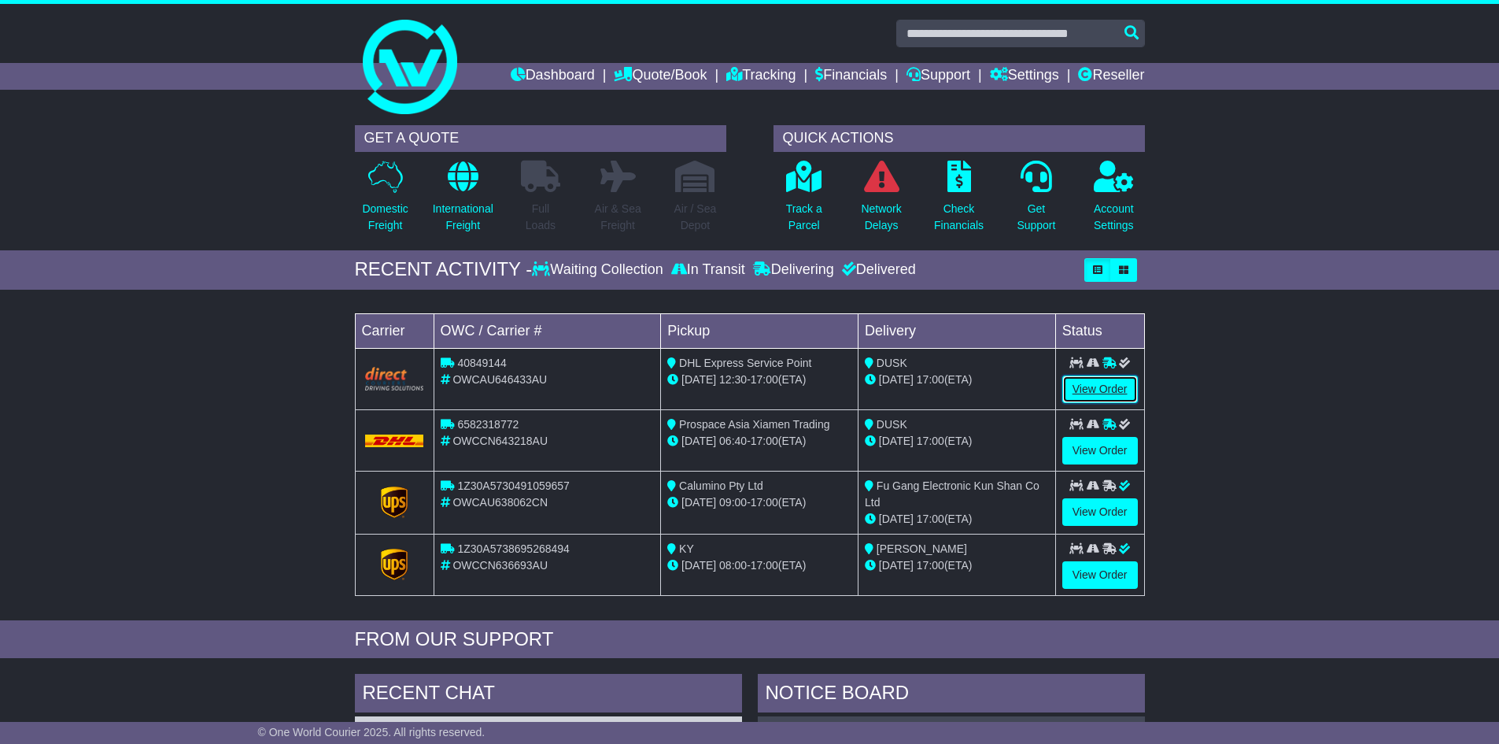
click at [1114, 388] on link "View Order" at bounding box center [1100, 389] width 76 height 28
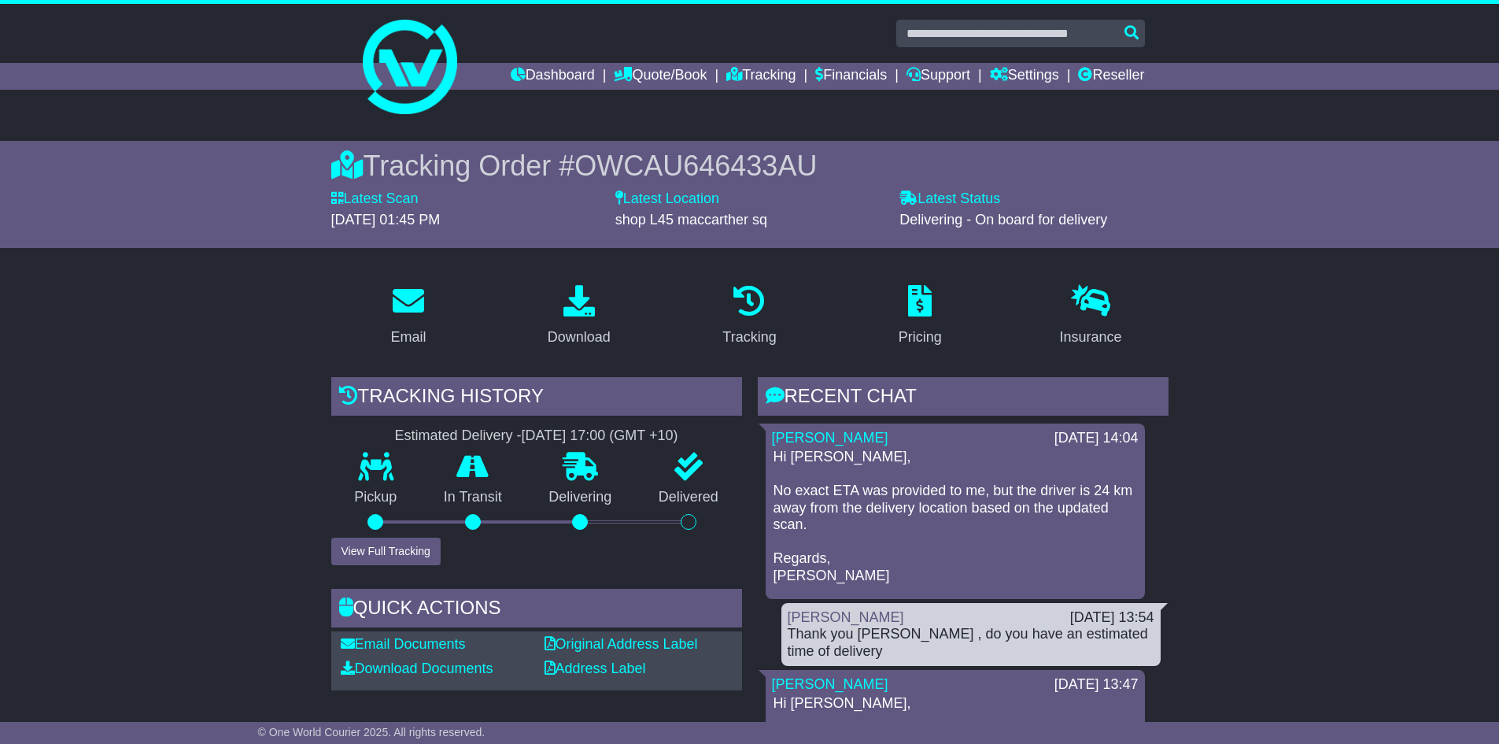
click at [694, 521] on div at bounding box center [689, 522] width 16 height 16
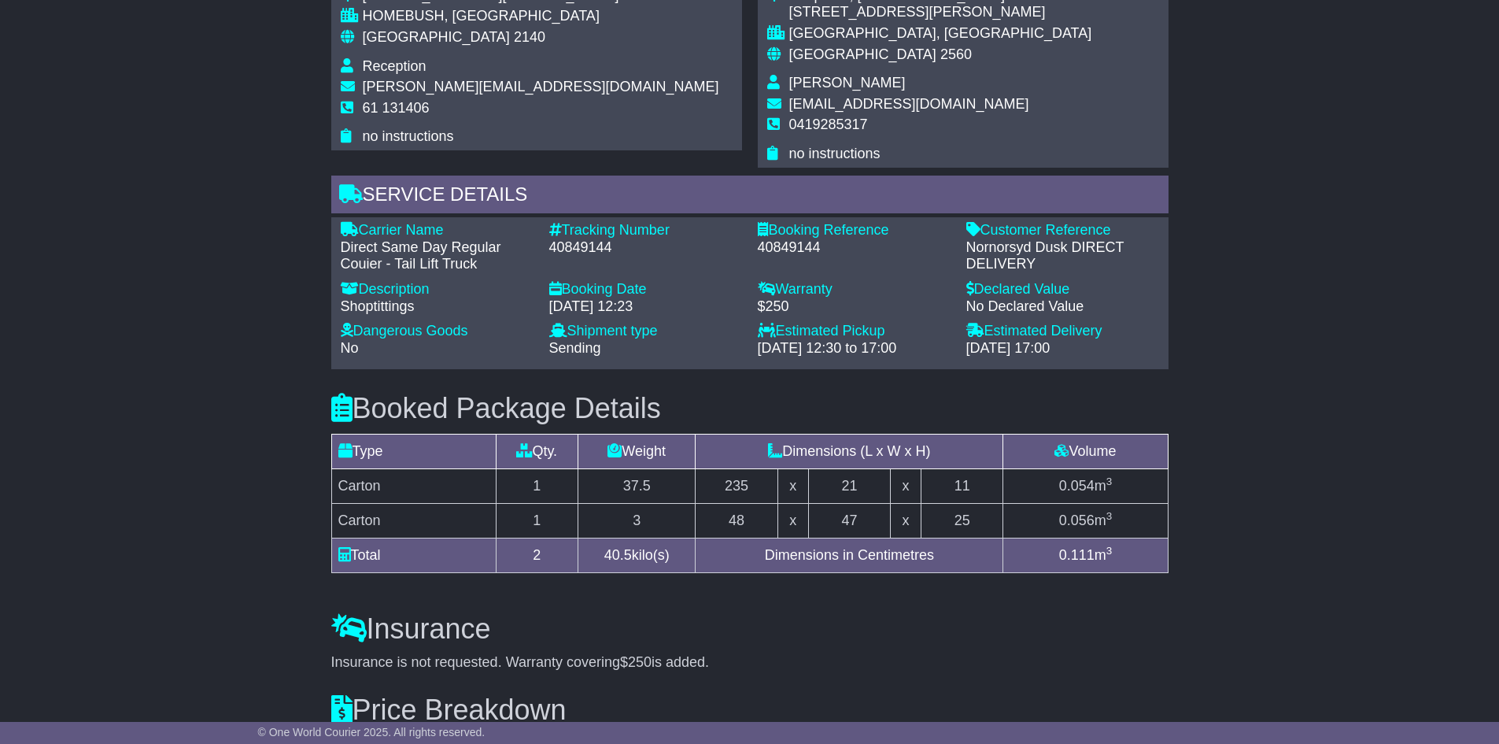
scroll to position [1245, 0]
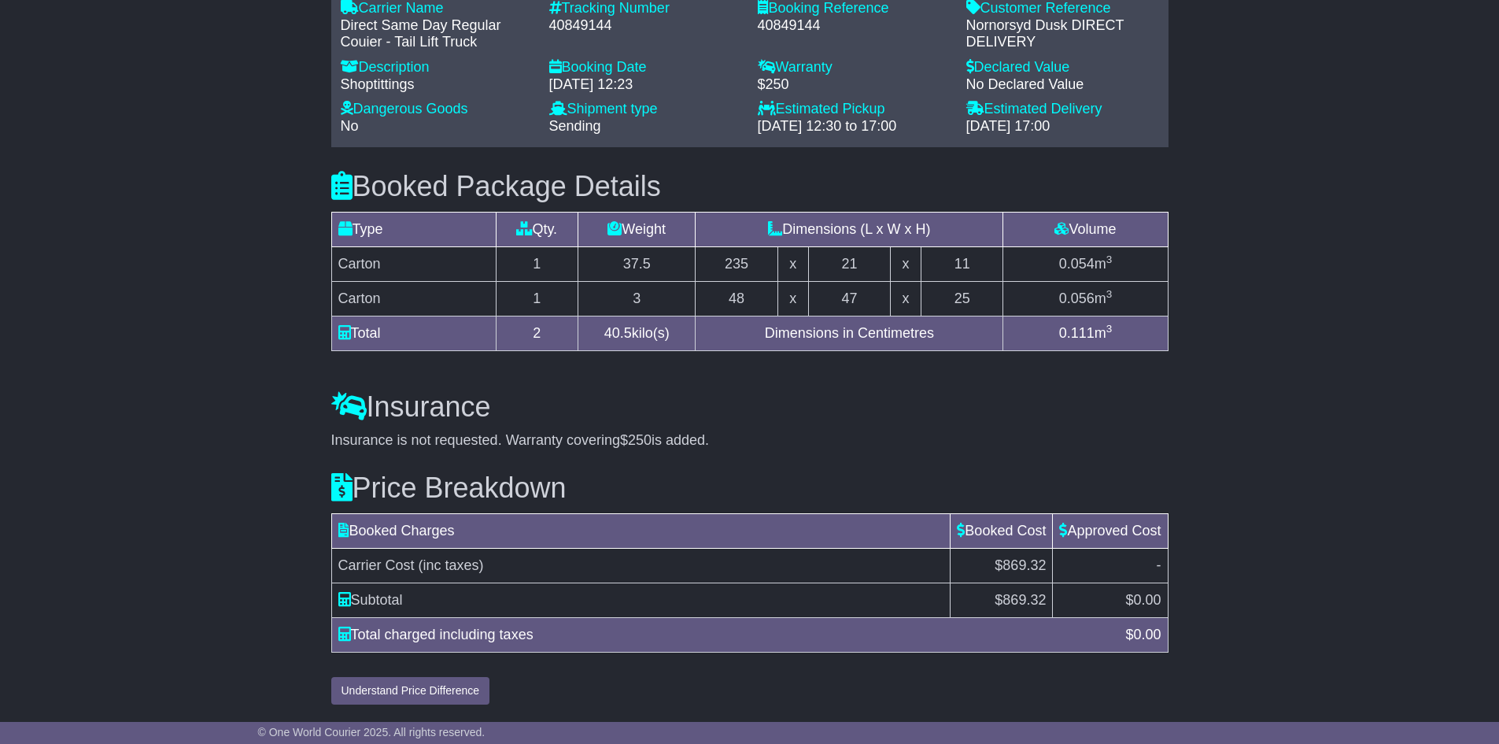
click at [1017, 602] on span "869.32" at bounding box center [1023, 600] width 43 height 16
click at [471, 646] on td "Total charged including taxes $ 0.00" at bounding box center [749, 634] width 836 height 35
drag, startPoint x: 1027, startPoint y: 559, endPoint x: 1055, endPoint y: 559, distance: 28.3
click at [1055, 559] on tr "Carrier Cost (inc taxes) $869.32 -" at bounding box center [749, 565] width 836 height 35
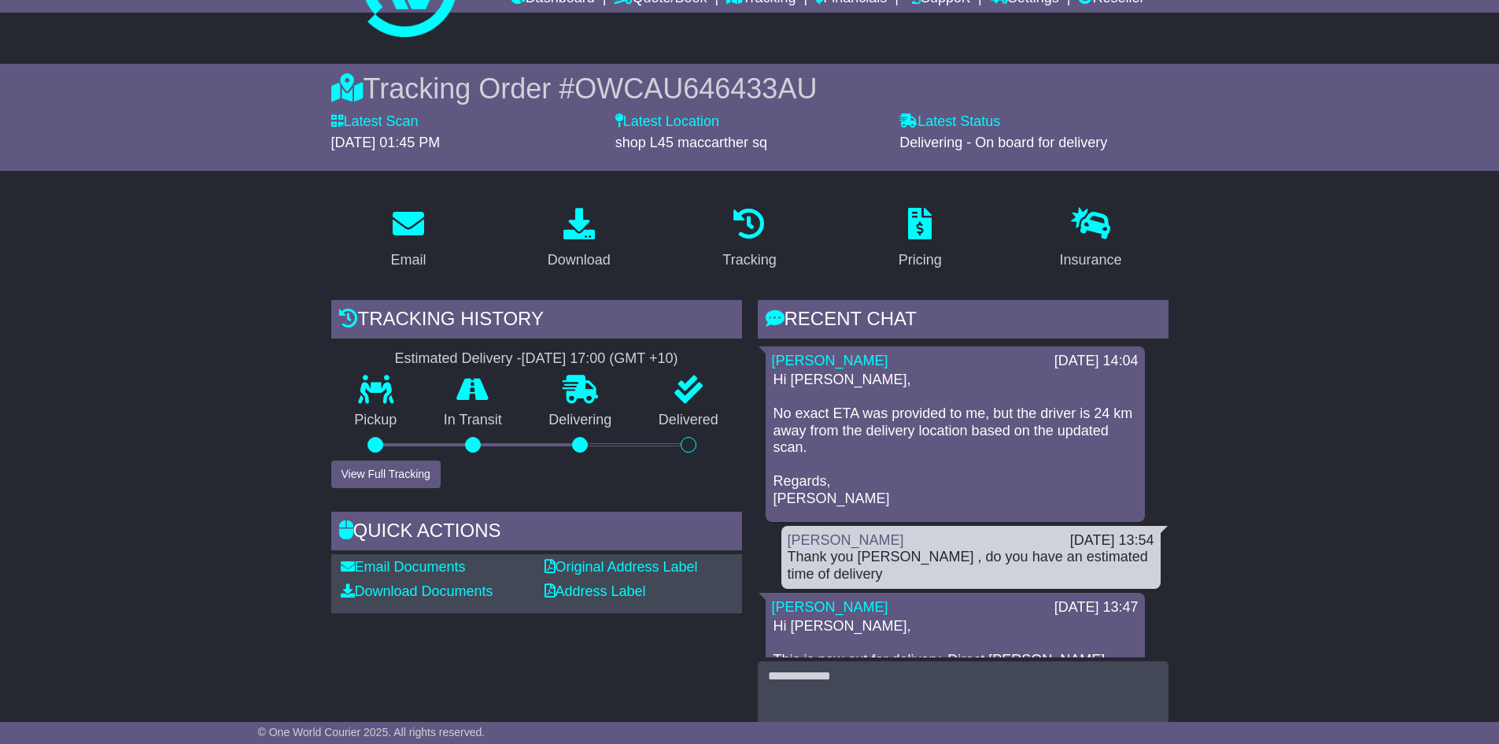
scroll to position [65, 0]
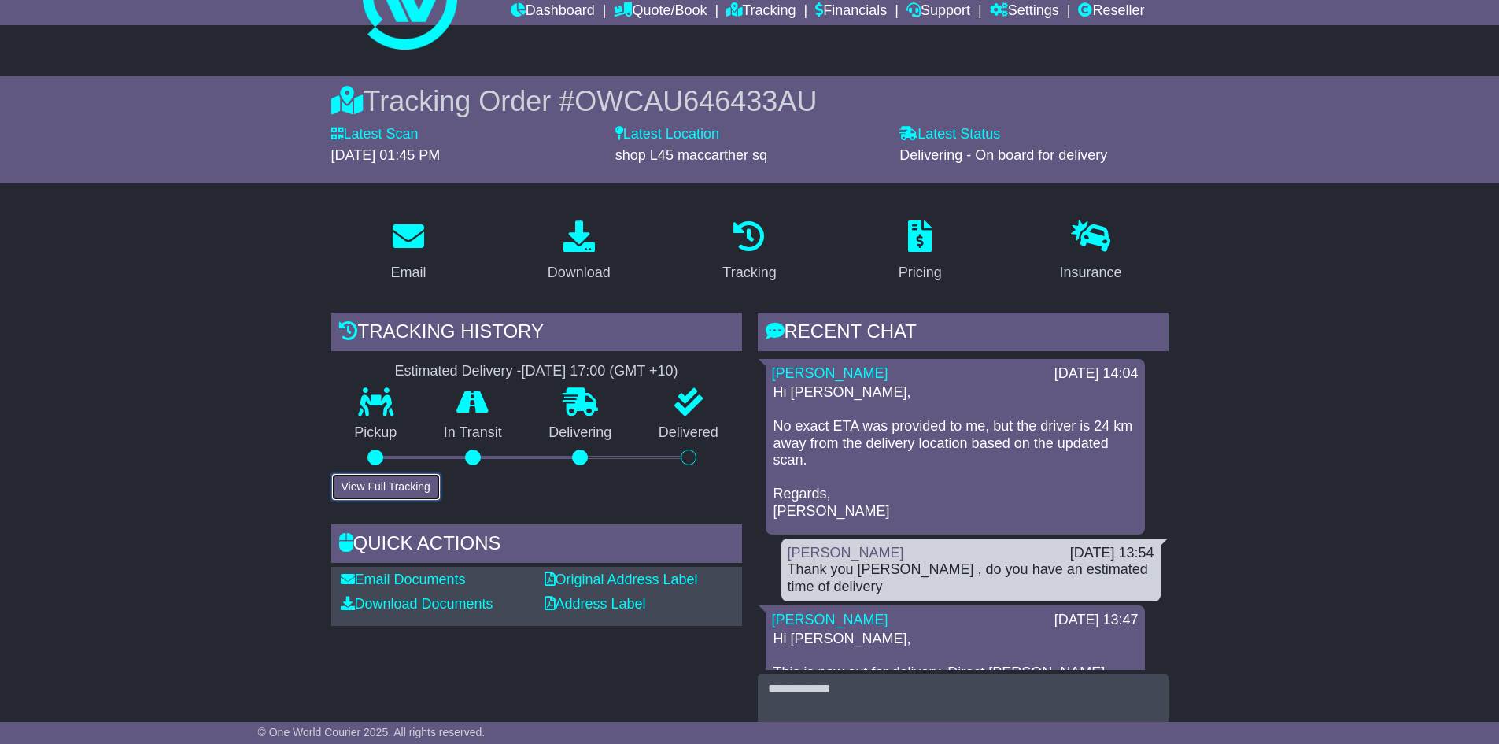
click at [391, 484] on button "View Full Tracking" at bounding box center [385, 487] width 109 height 28
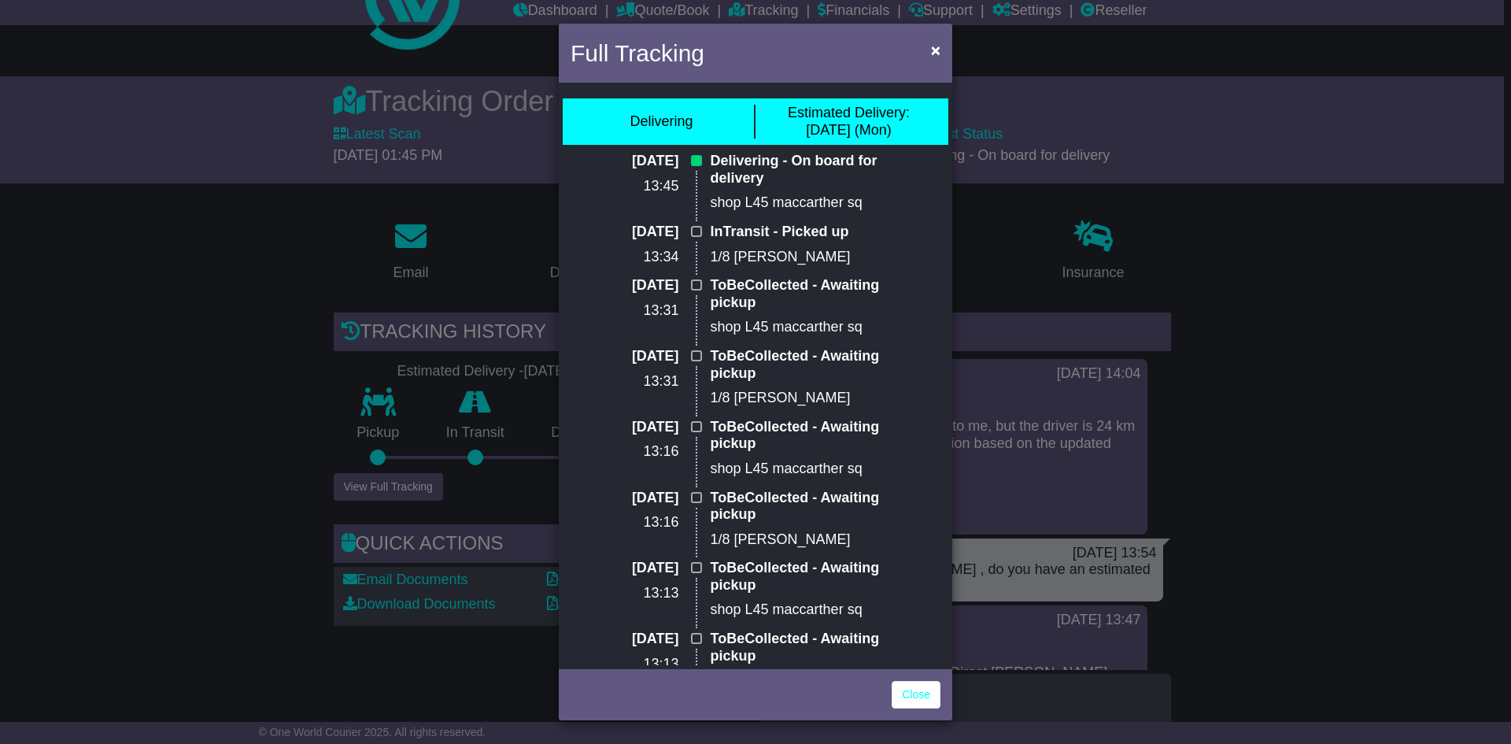
click at [1226, 403] on div "Full Tracking × Delivering Estimated Delivery: 15 Sep (Mon) 15 Sep 2025 13:45 D…" at bounding box center [755, 372] width 1511 height 744
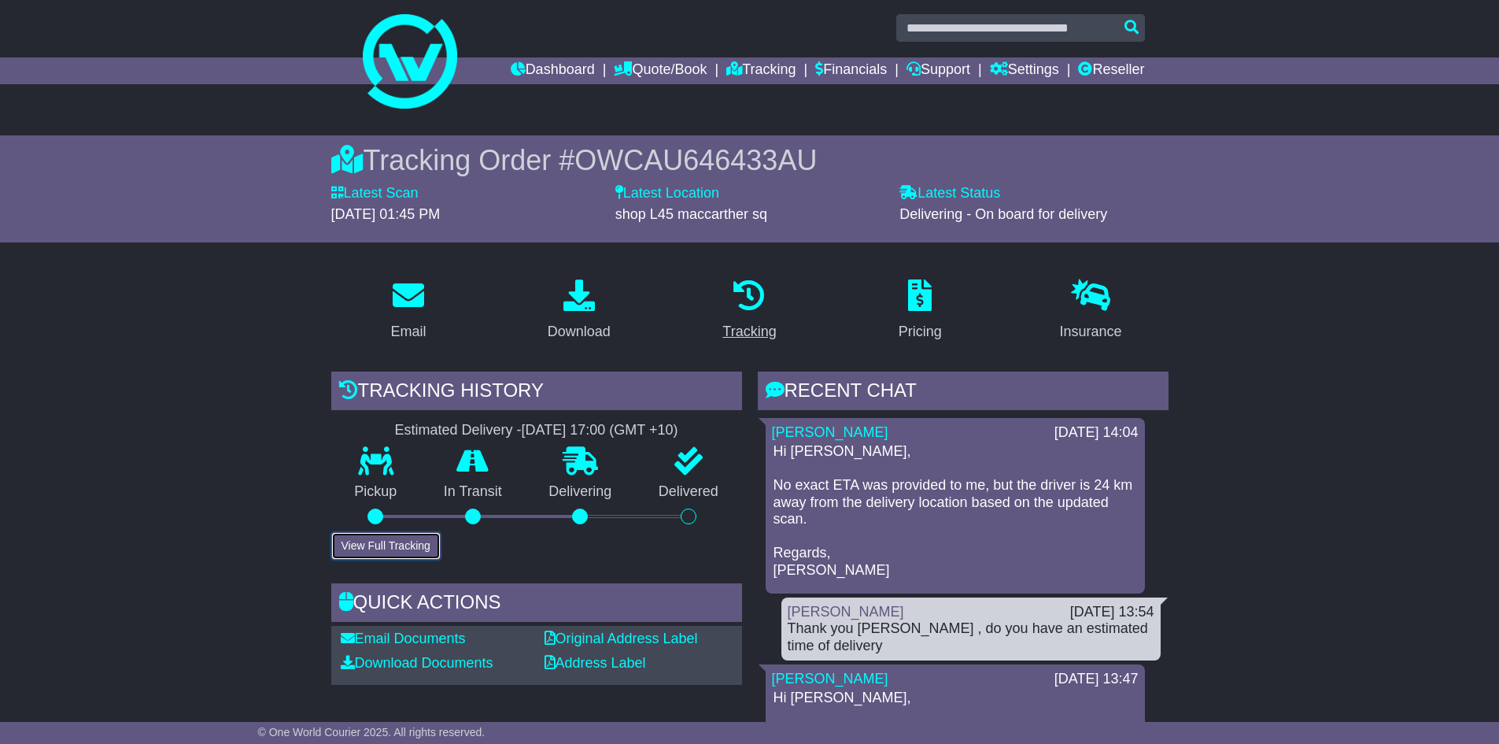
scroll to position [0, 0]
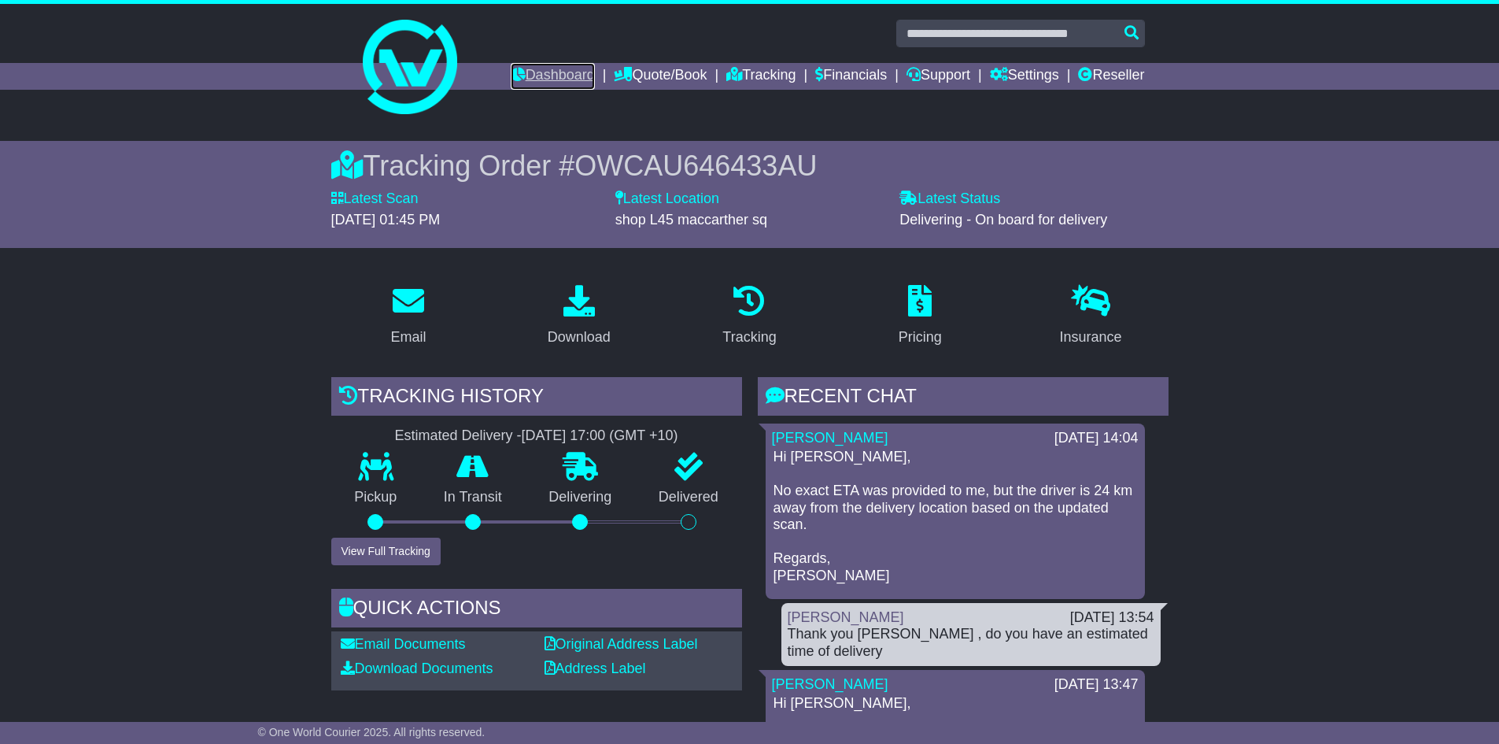
click at [543, 74] on link "Dashboard" at bounding box center [553, 76] width 84 height 27
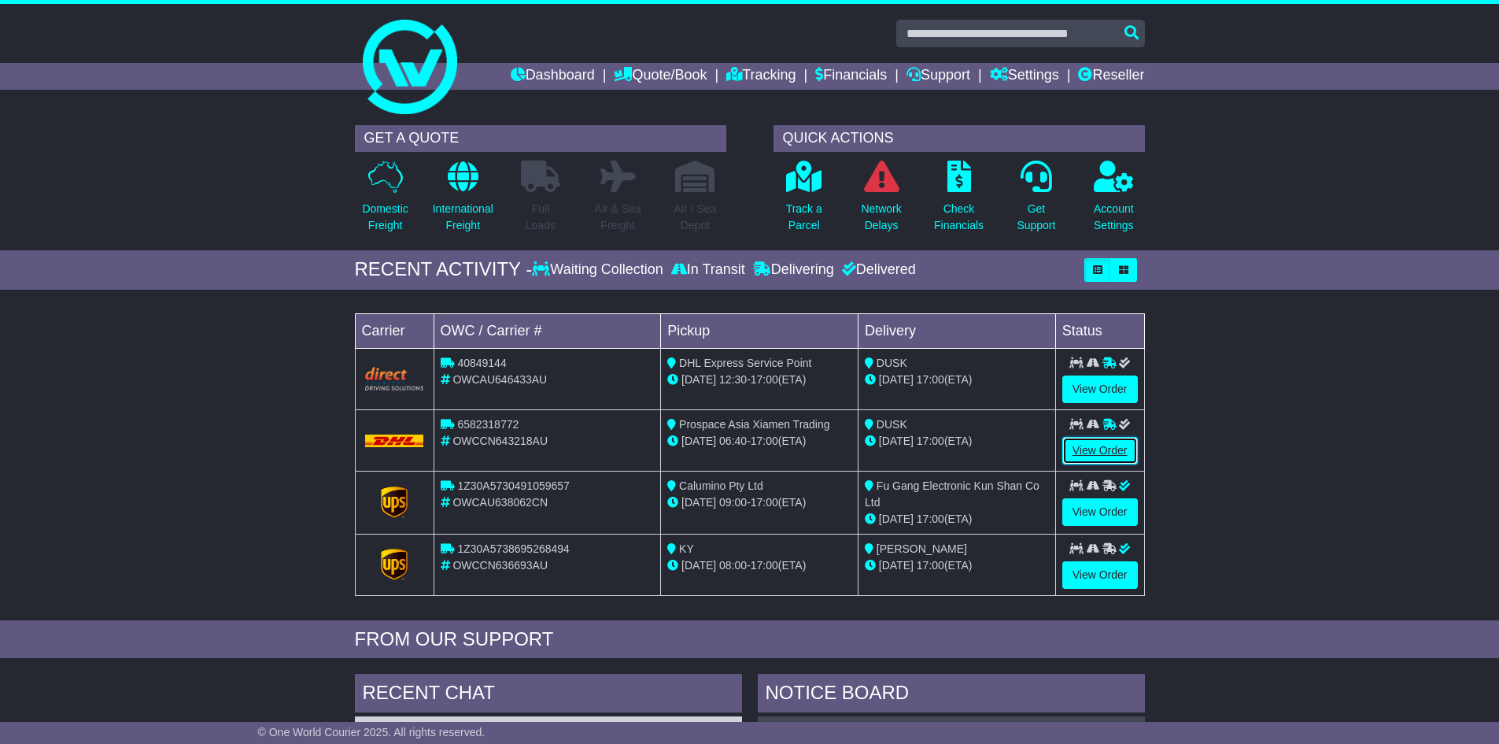
click at [1076, 448] on link "View Order" at bounding box center [1100, 451] width 76 height 28
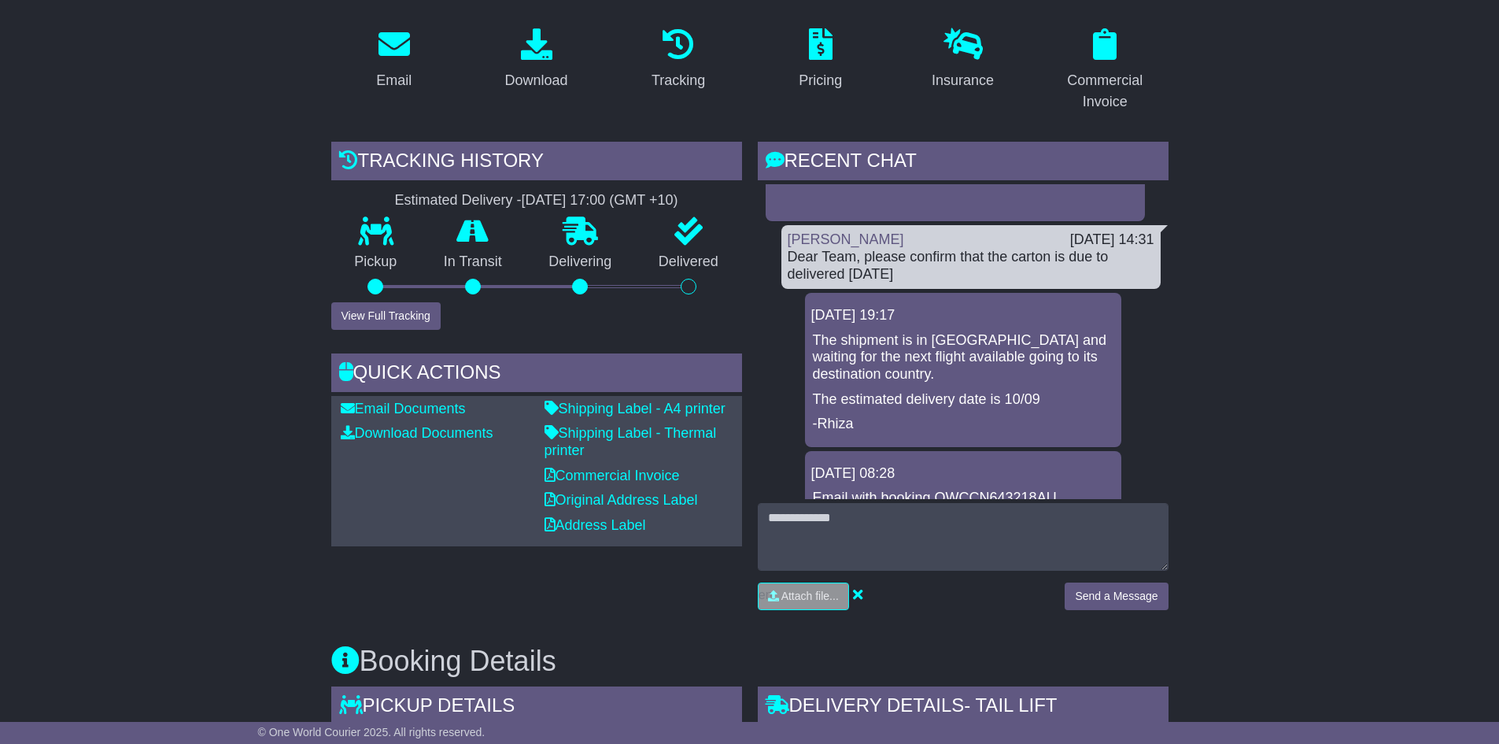
scroll to position [393, 0]
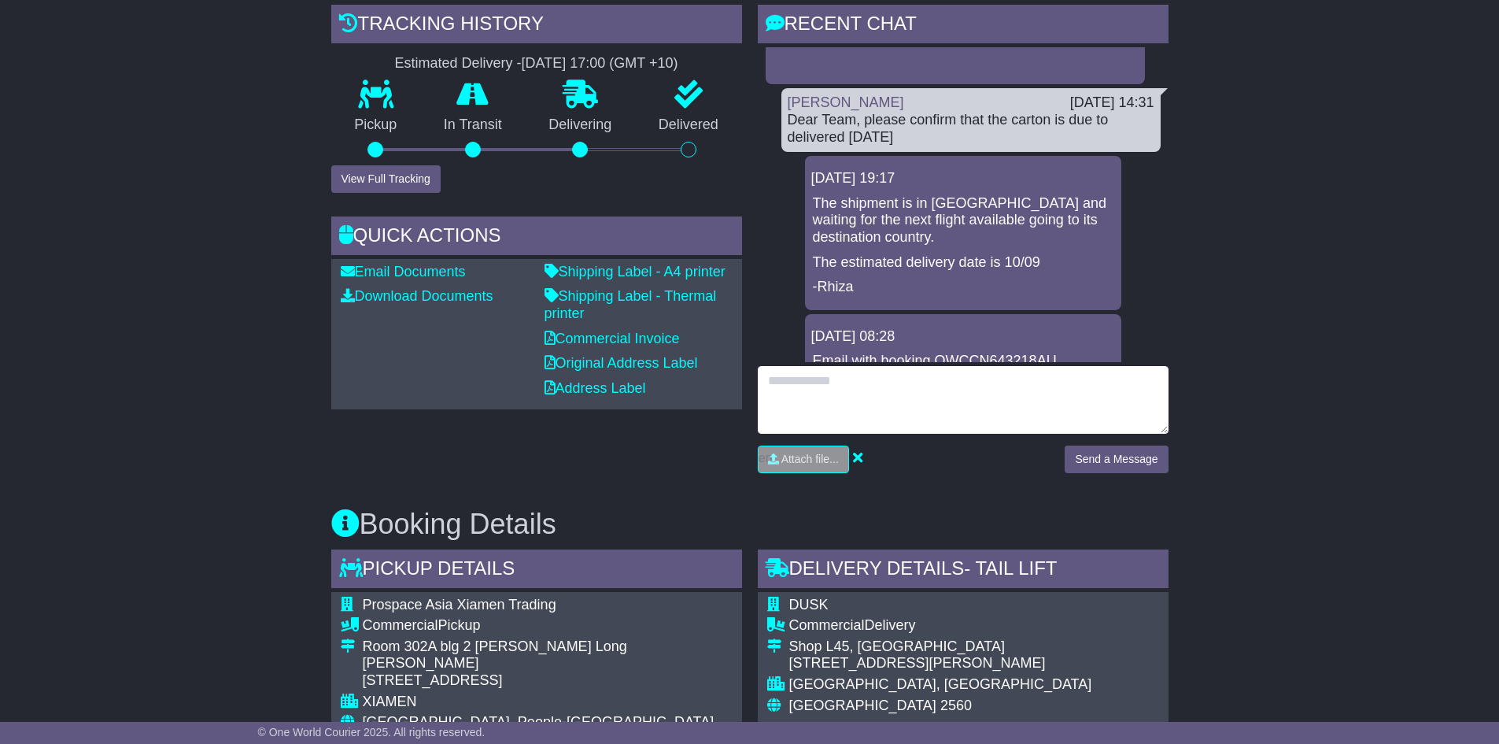
click at [866, 376] on textarea at bounding box center [963, 400] width 411 height 68
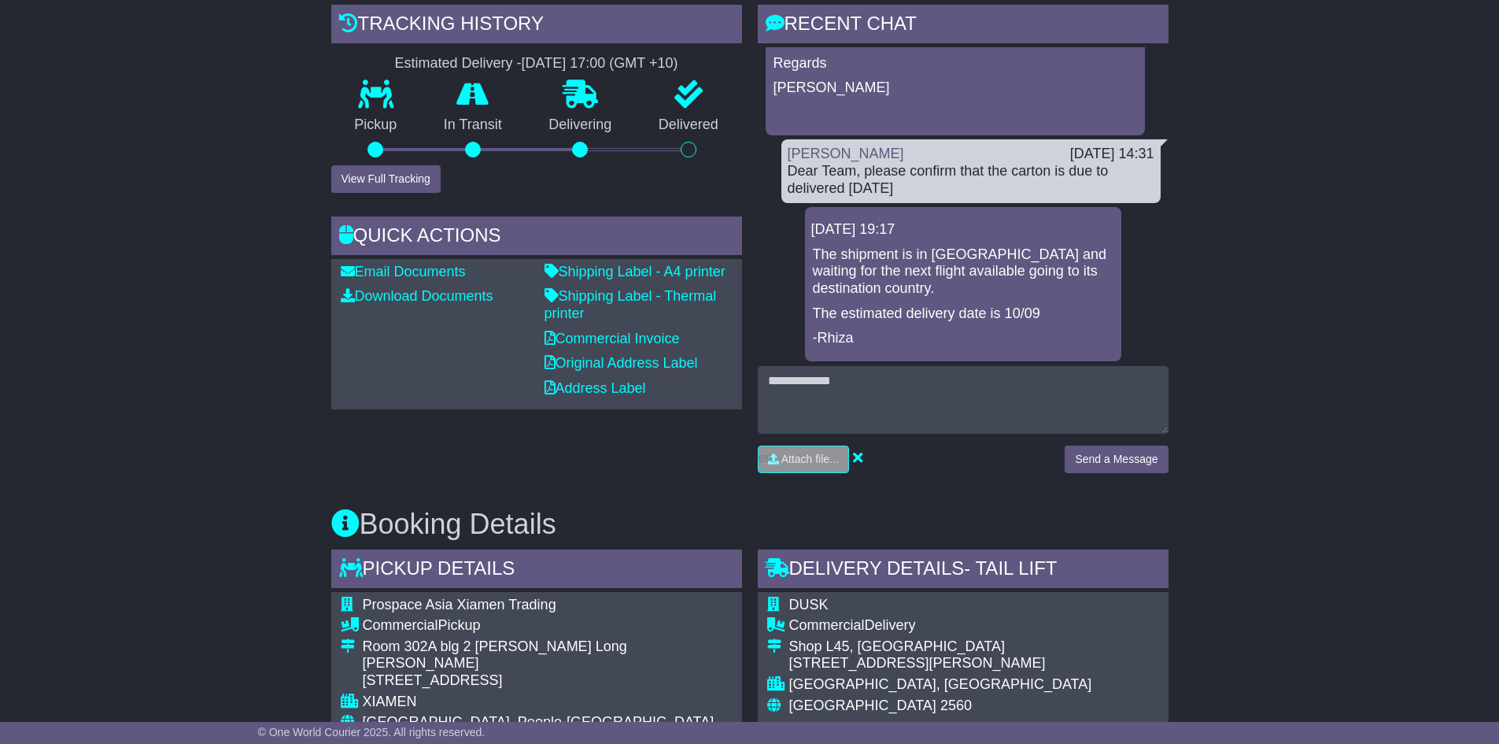
scroll to position [8496, 0]
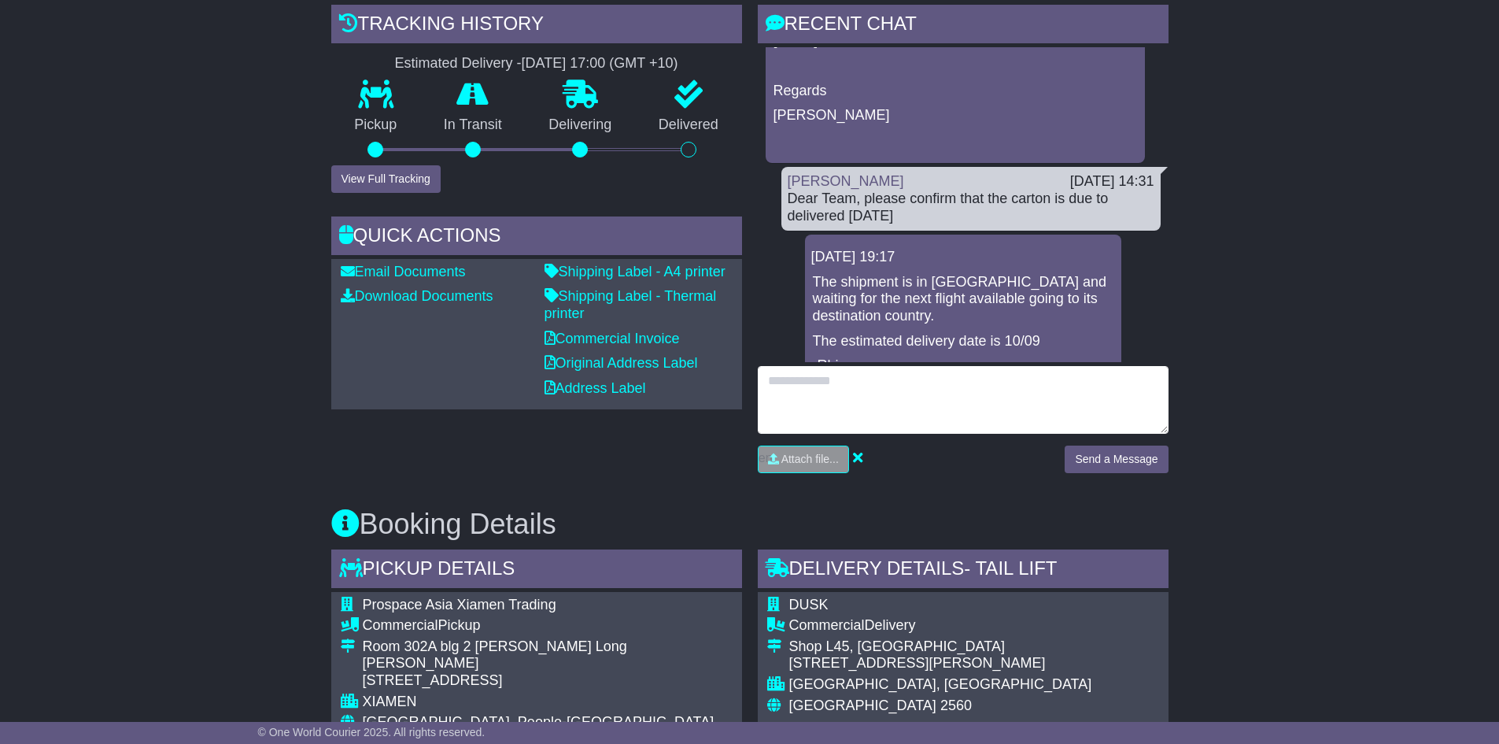
click at [835, 408] on textarea at bounding box center [963, 400] width 411 height 68
type textarea "**********"
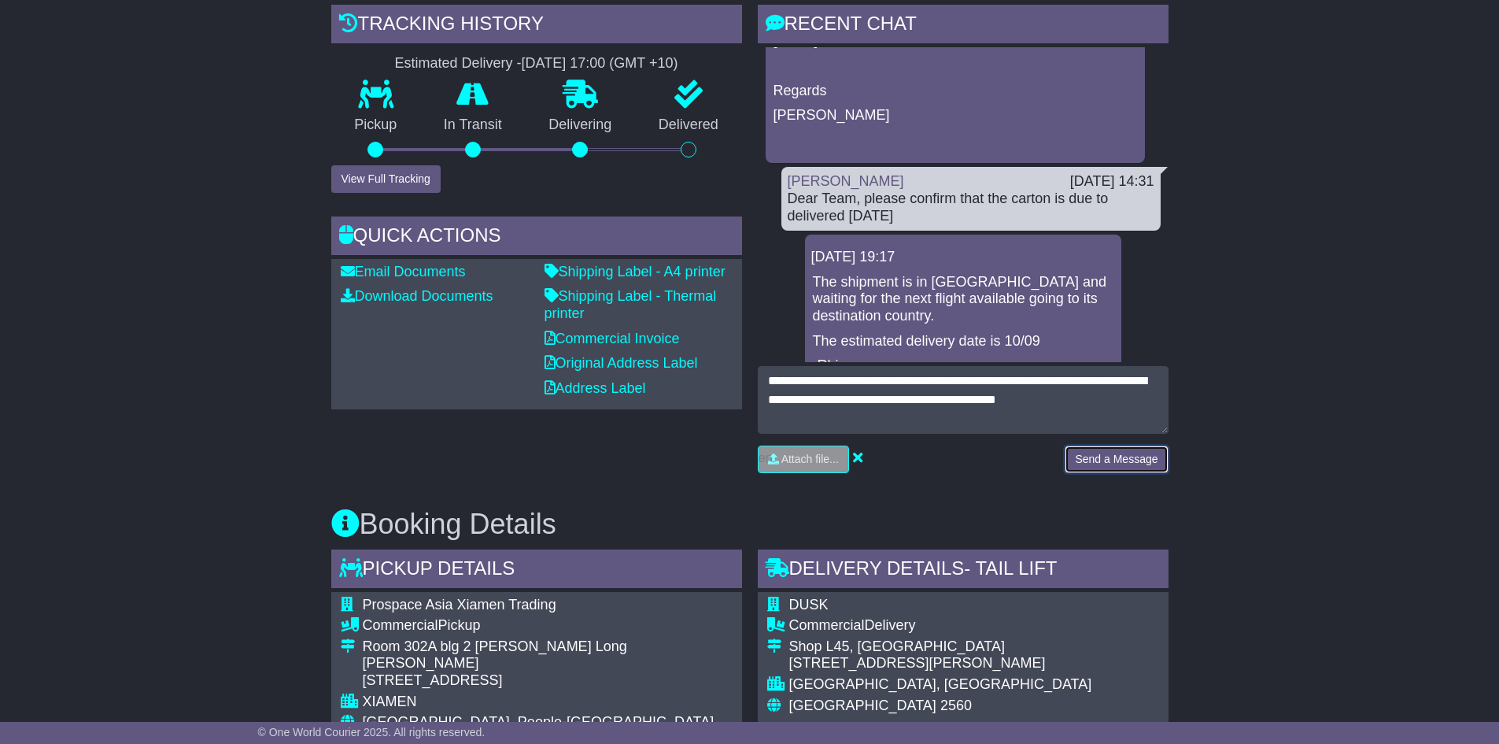
drag, startPoint x: 1156, startPoint y: 469, endPoint x: 1143, endPoint y: 470, distance: 12.6
click at [1154, 469] on button "Send a Message" at bounding box center [1116, 459] width 103 height 28
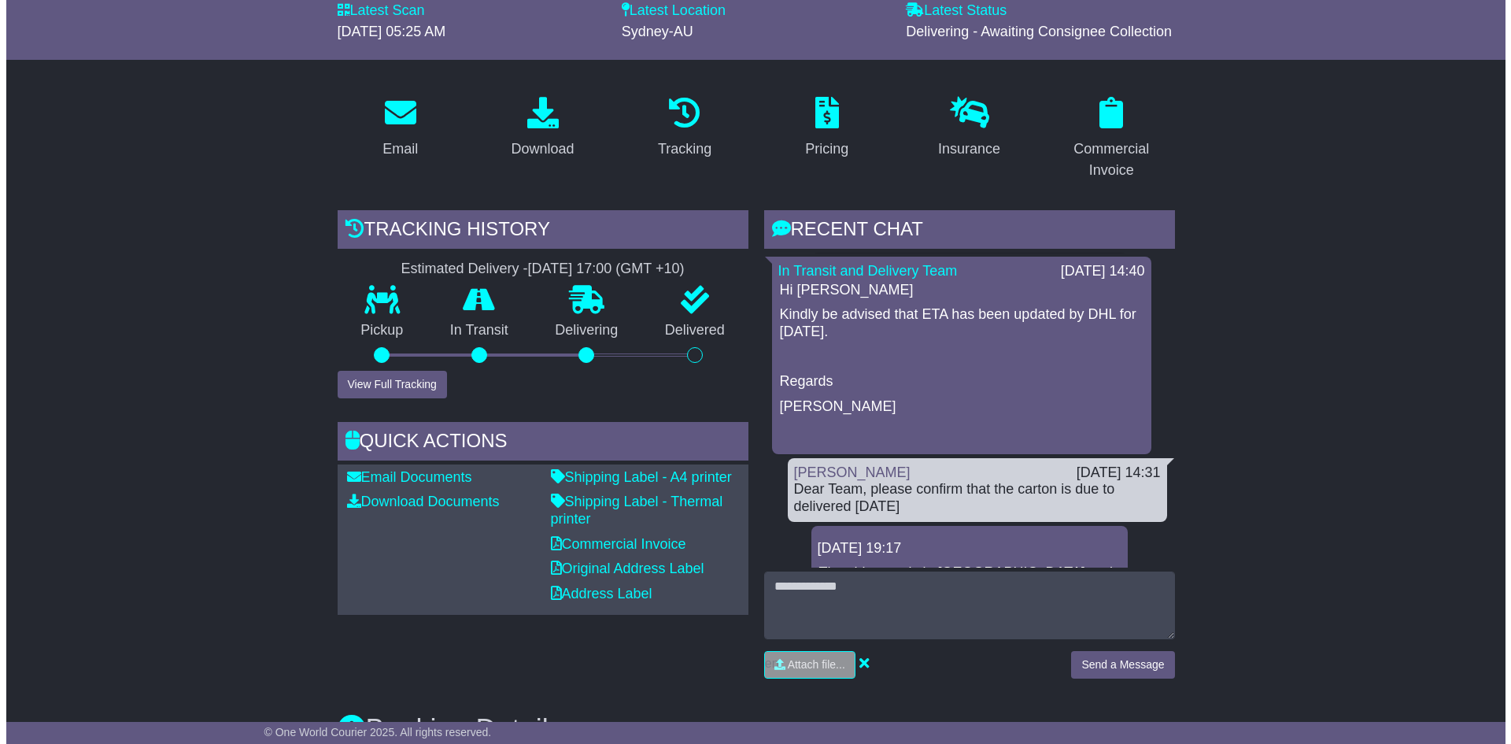
scroll to position [157, 0]
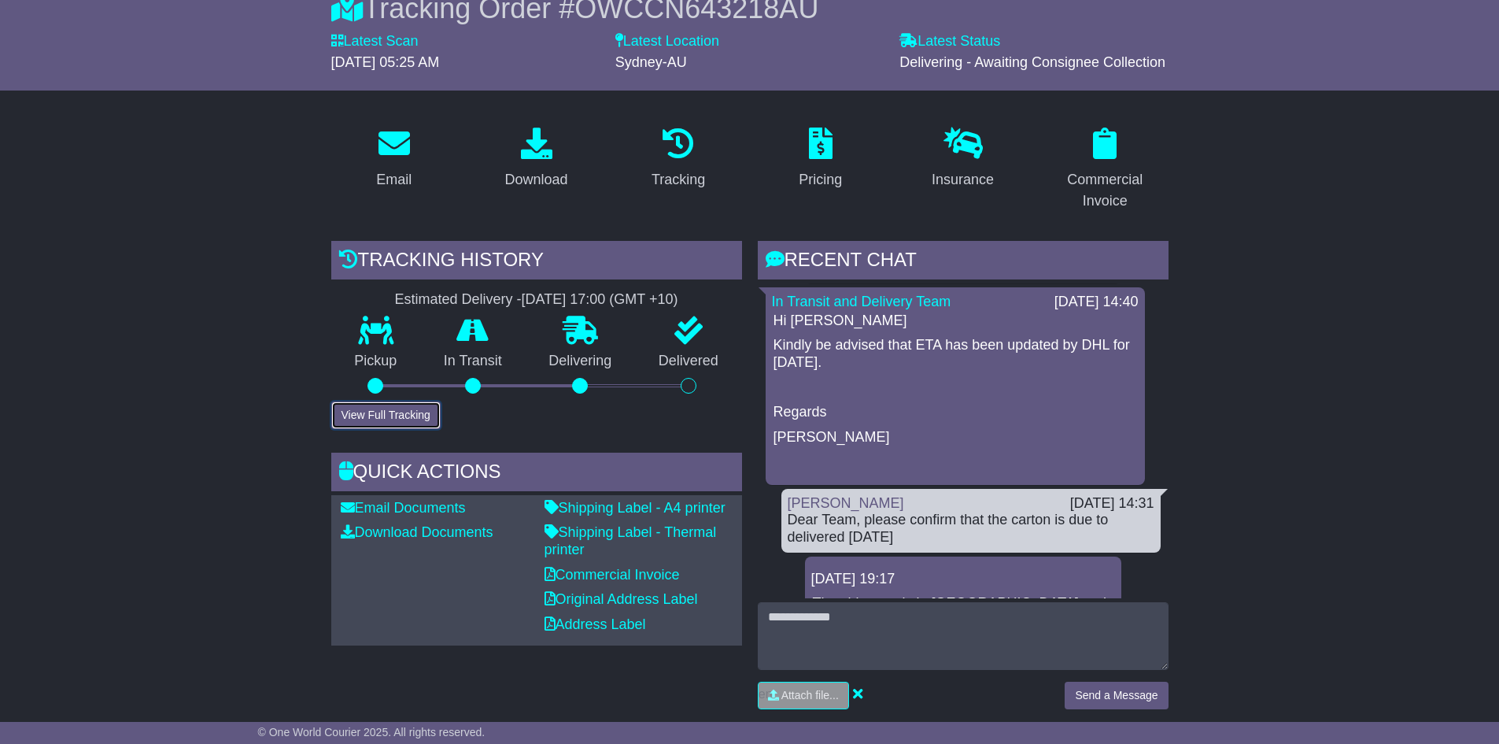
click at [371, 404] on button "View Full Tracking" at bounding box center [385, 415] width 109 height 28
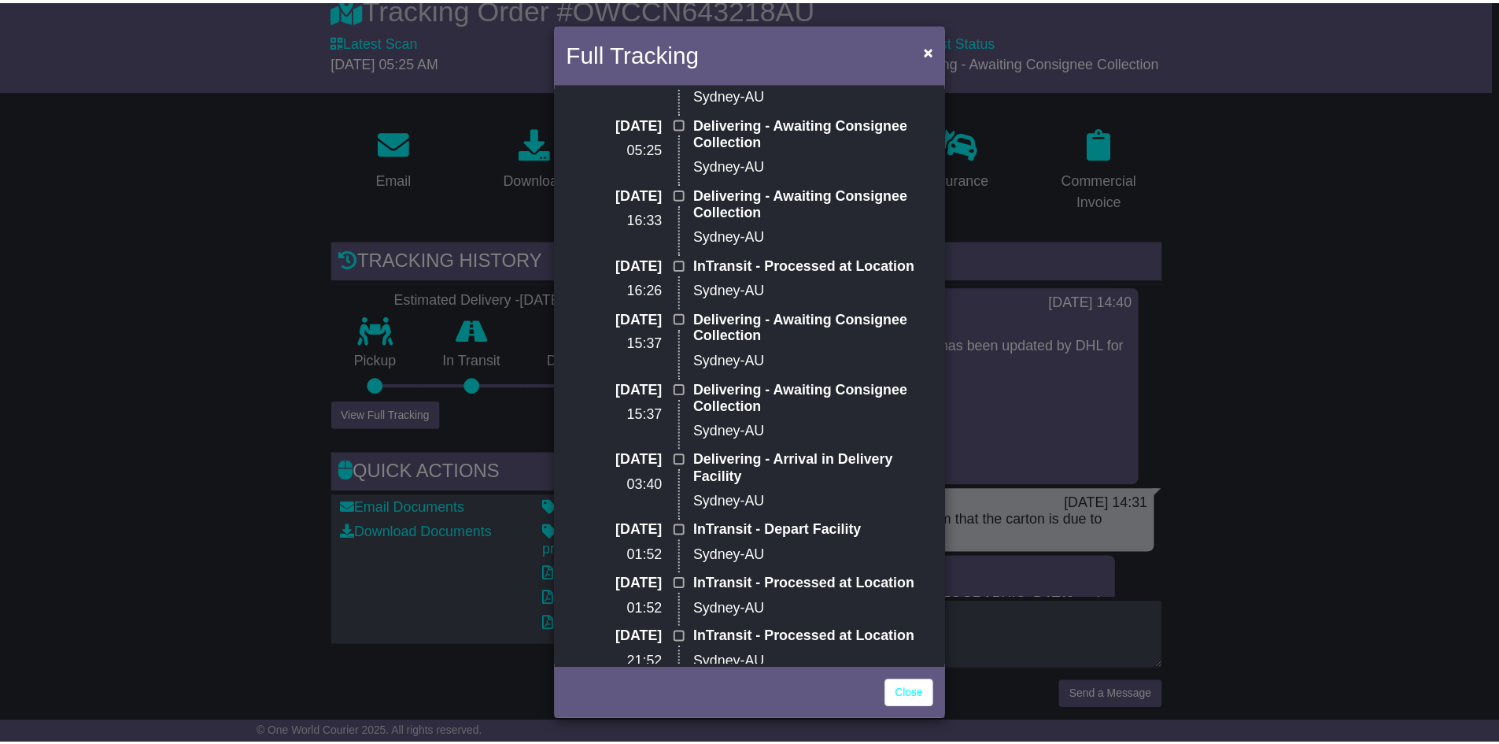
scroll to position [236, 0]
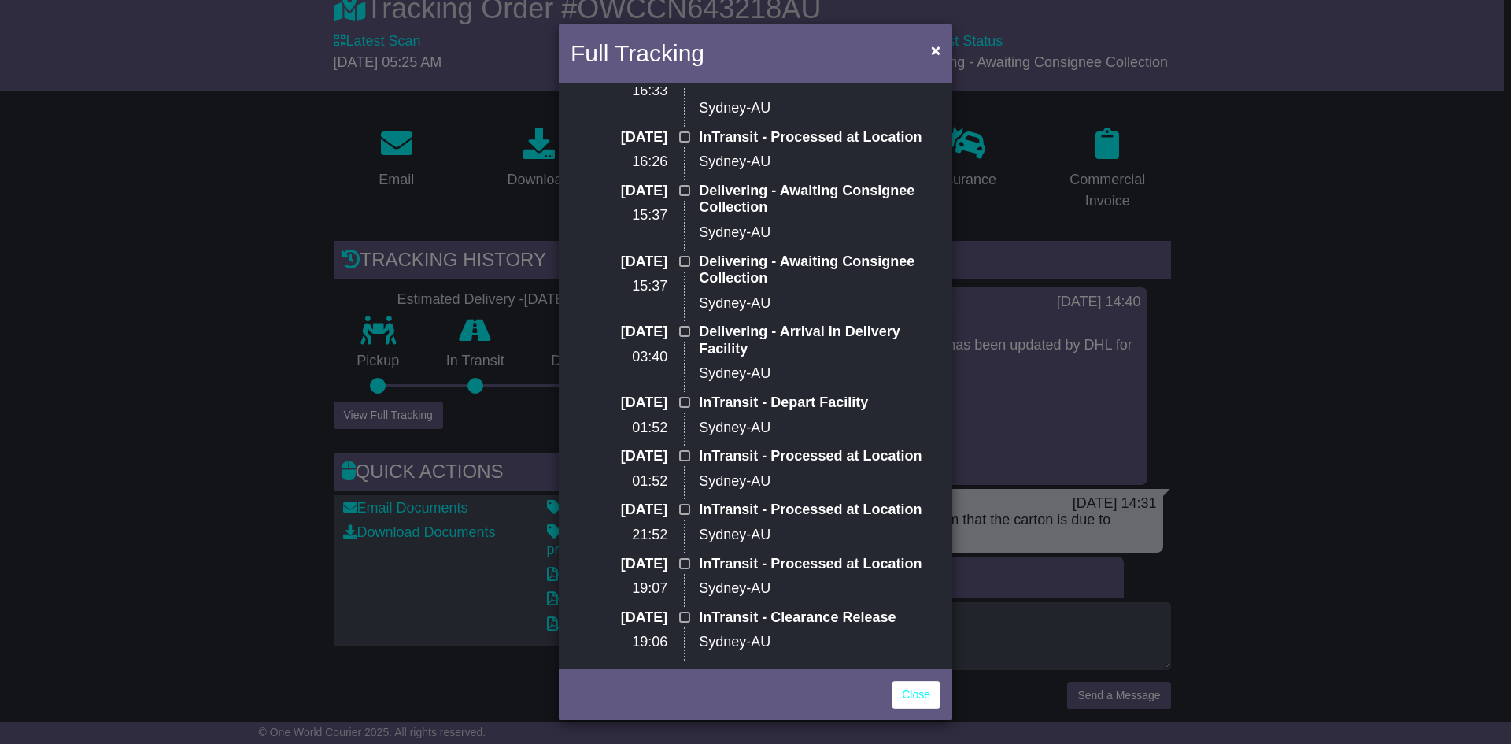
click at [1268, 391] on div "Full Tracking × Delivering Estimated Delivery: 16 Sep (Tue) 15 Sep 2025 05:25 D…" at bounding box center [755, 372] width 1511 height 744
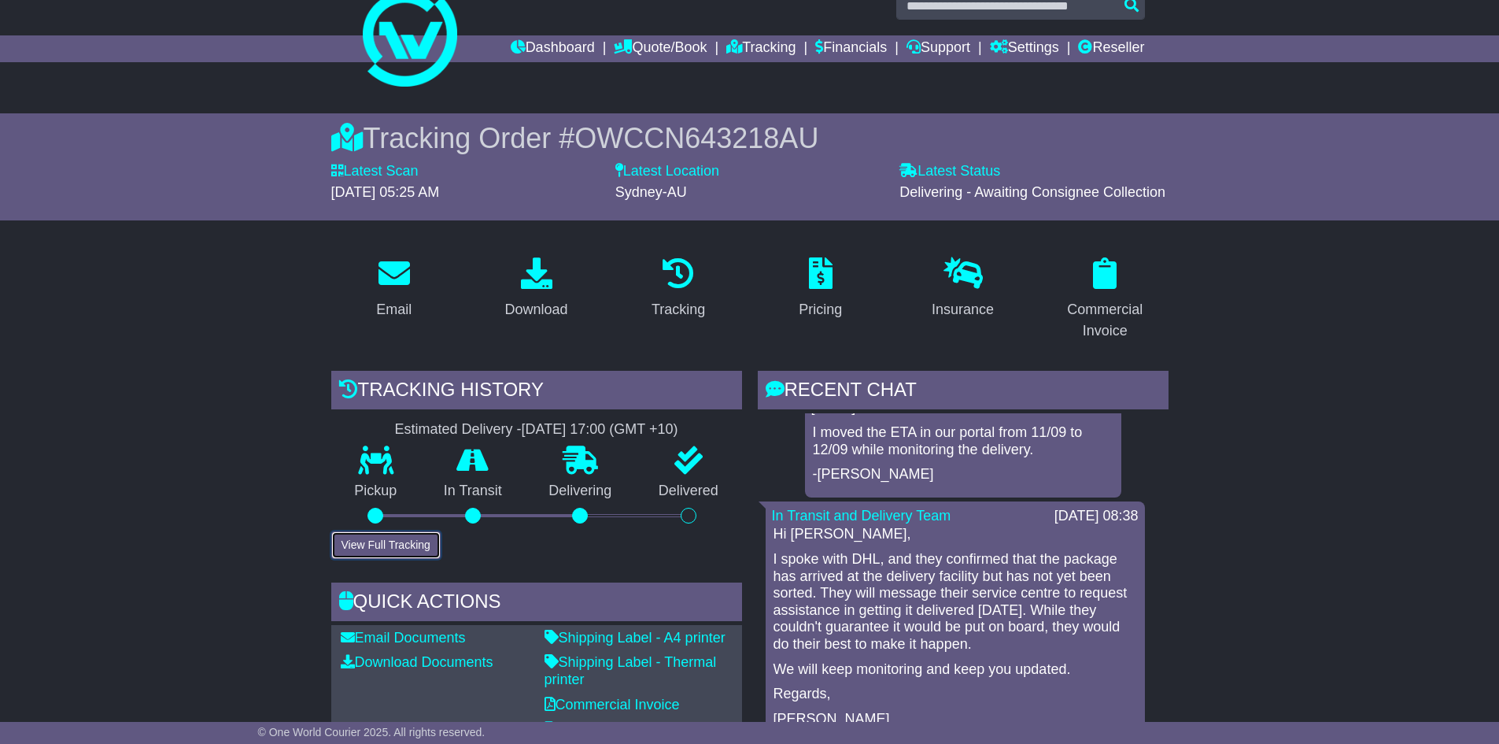
scroll to position [0, 0]
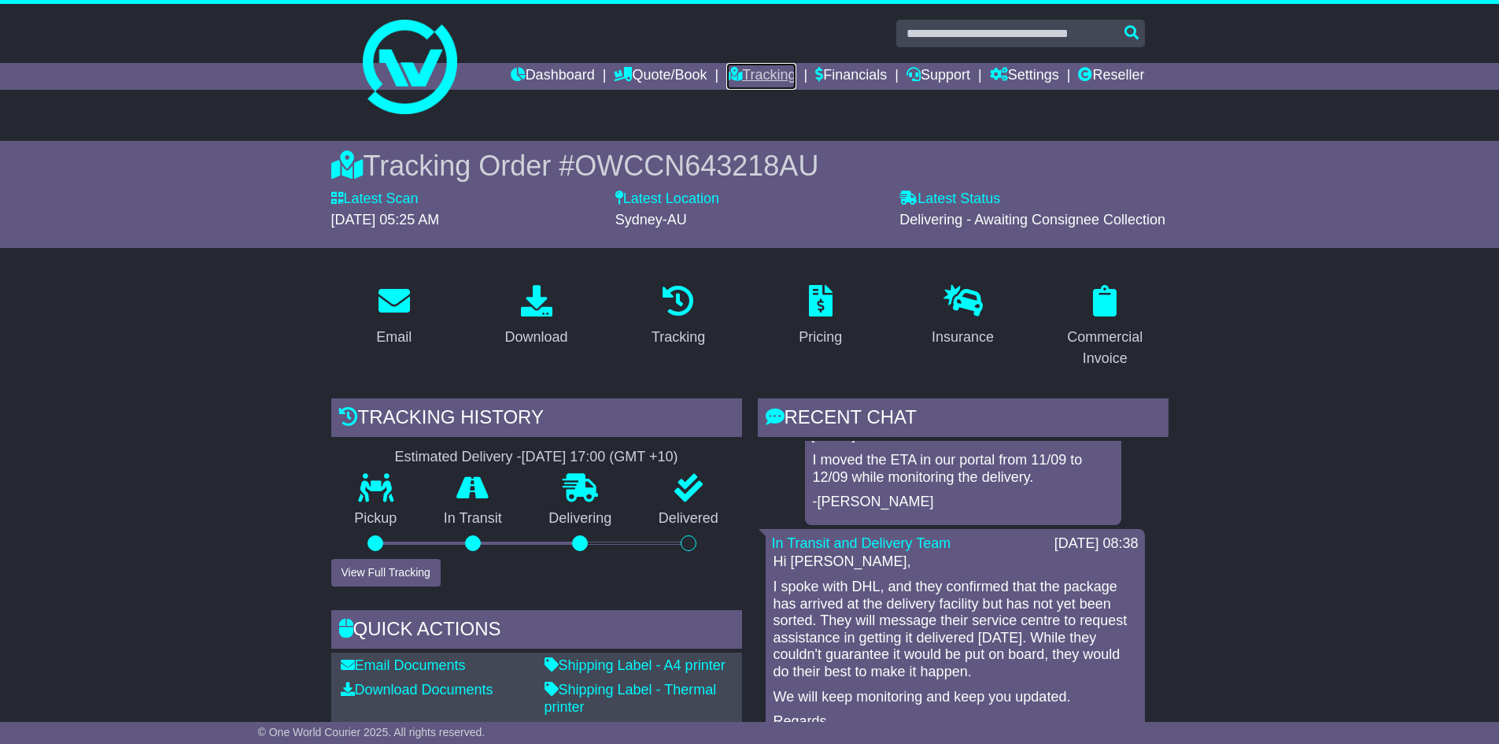
click at [726, 70] on link "Tracking" at bounding box center [760, 76] width 69 height 27
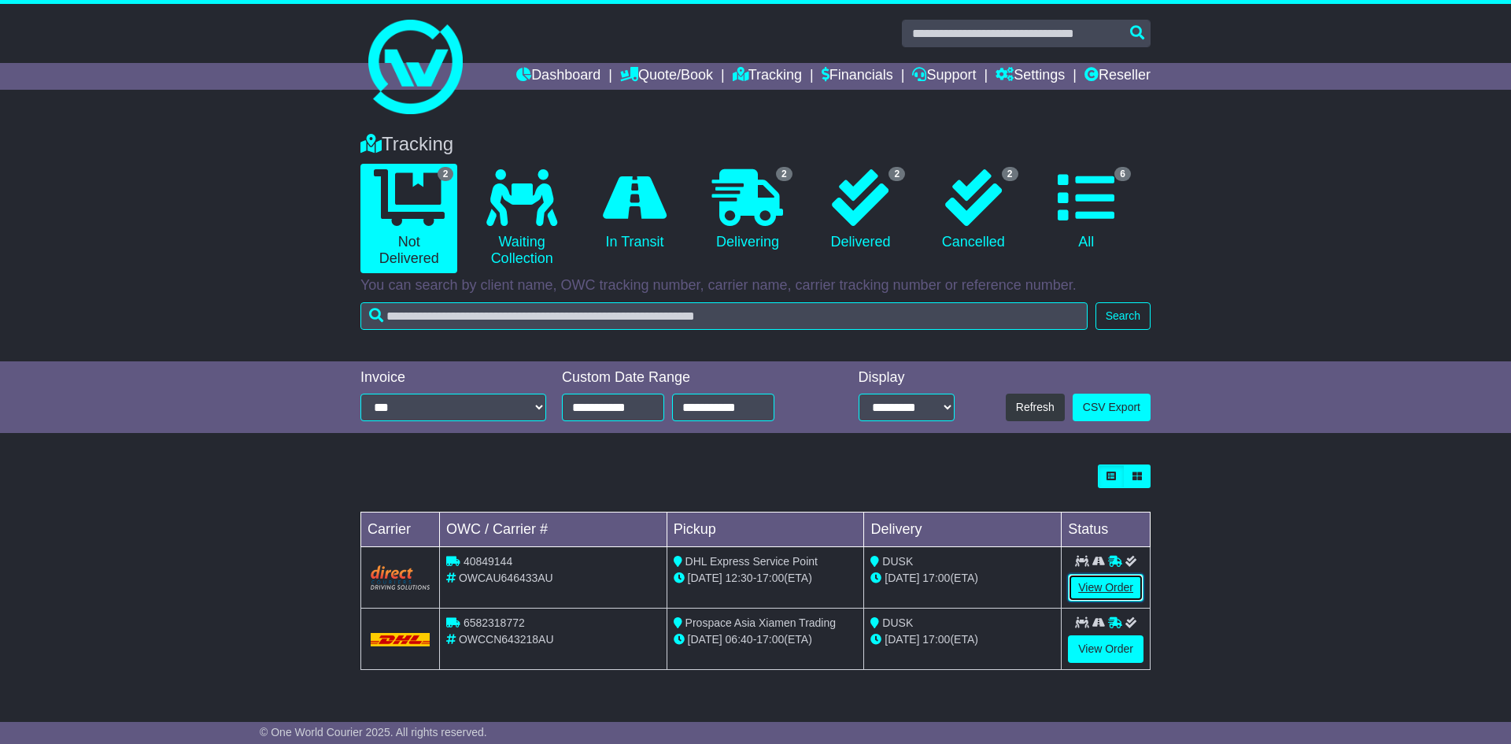
click at [1087, 583] on link "View Order" at bounding box center [1106, 588] width 76 height 28
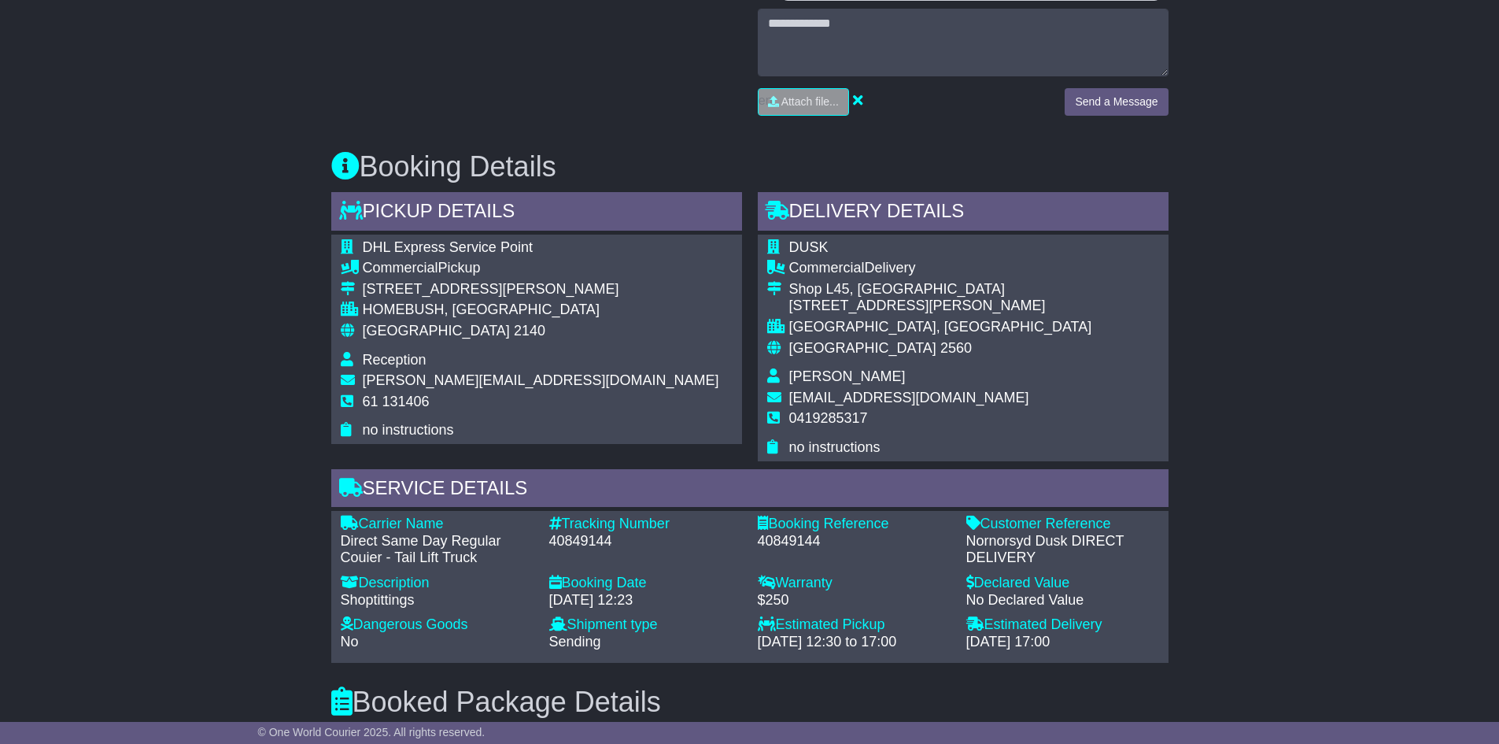
scroll to position [472, 0]
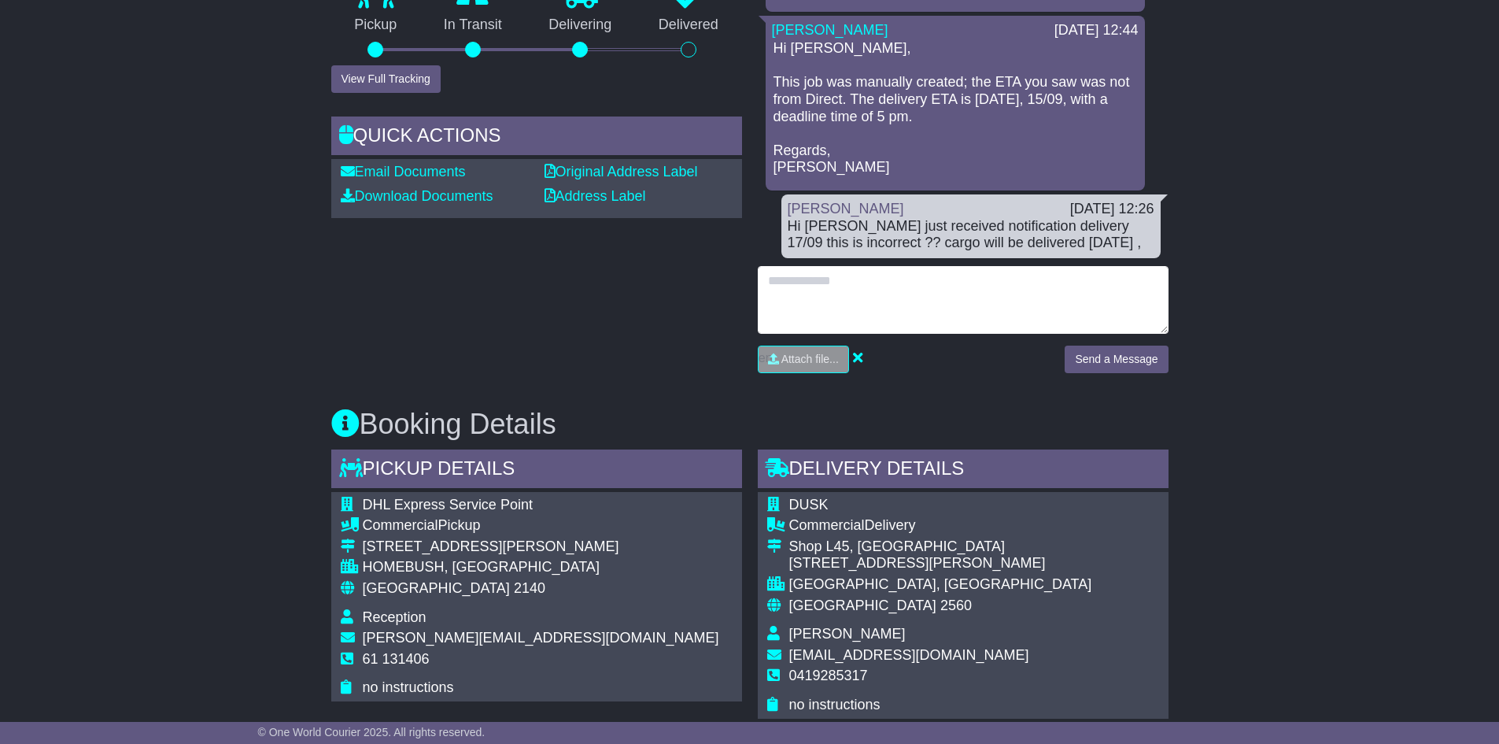
click at [859, 297] on textarea at bounding box center [963, 300] width 411 height 68
click at [884, 291] on textarea at bounding box center [963, 300] width 411 height 68
click at [843, 313] on textarea at bounding box center [963, 300] width 411 height 68
click at [1045, 312] on textarea "**********" at bounding box center [963, 300] width 411 height 68
click at [1045, 301] on textarea "**********" at bounding box center [963, 300] width 411 height 68
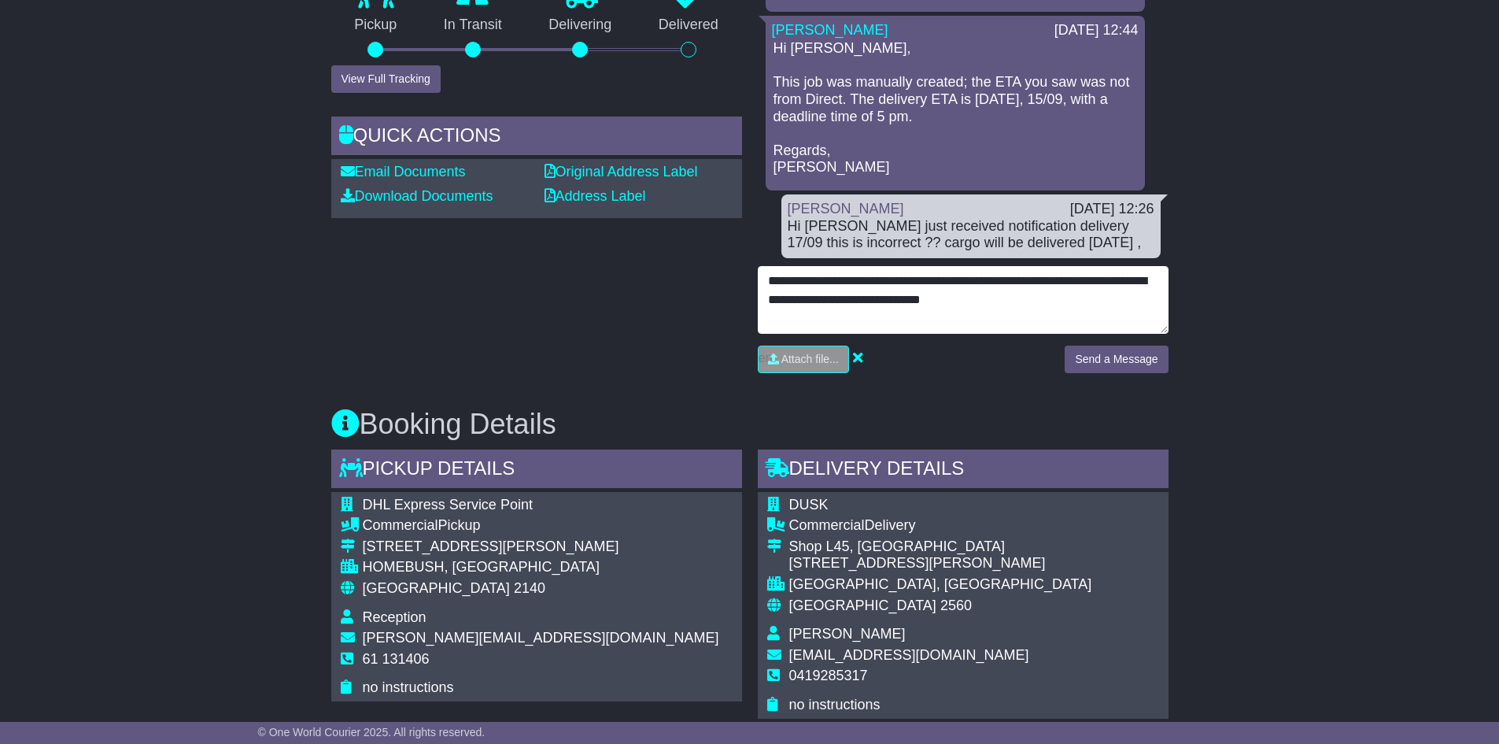
type textarea "**********"
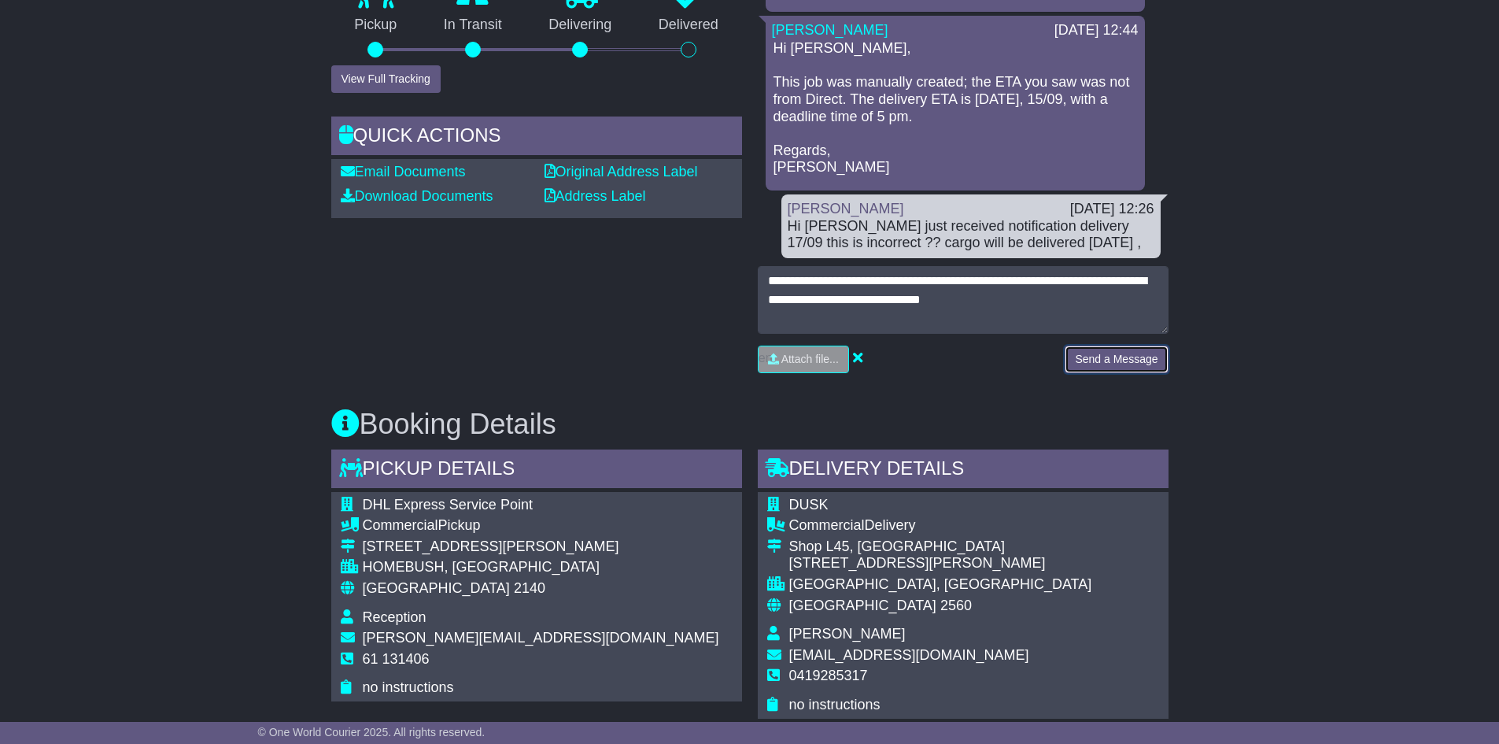
click at [1097, 353] on button "Send a Message" at bounding box center [1116, 359] width 103 height 28
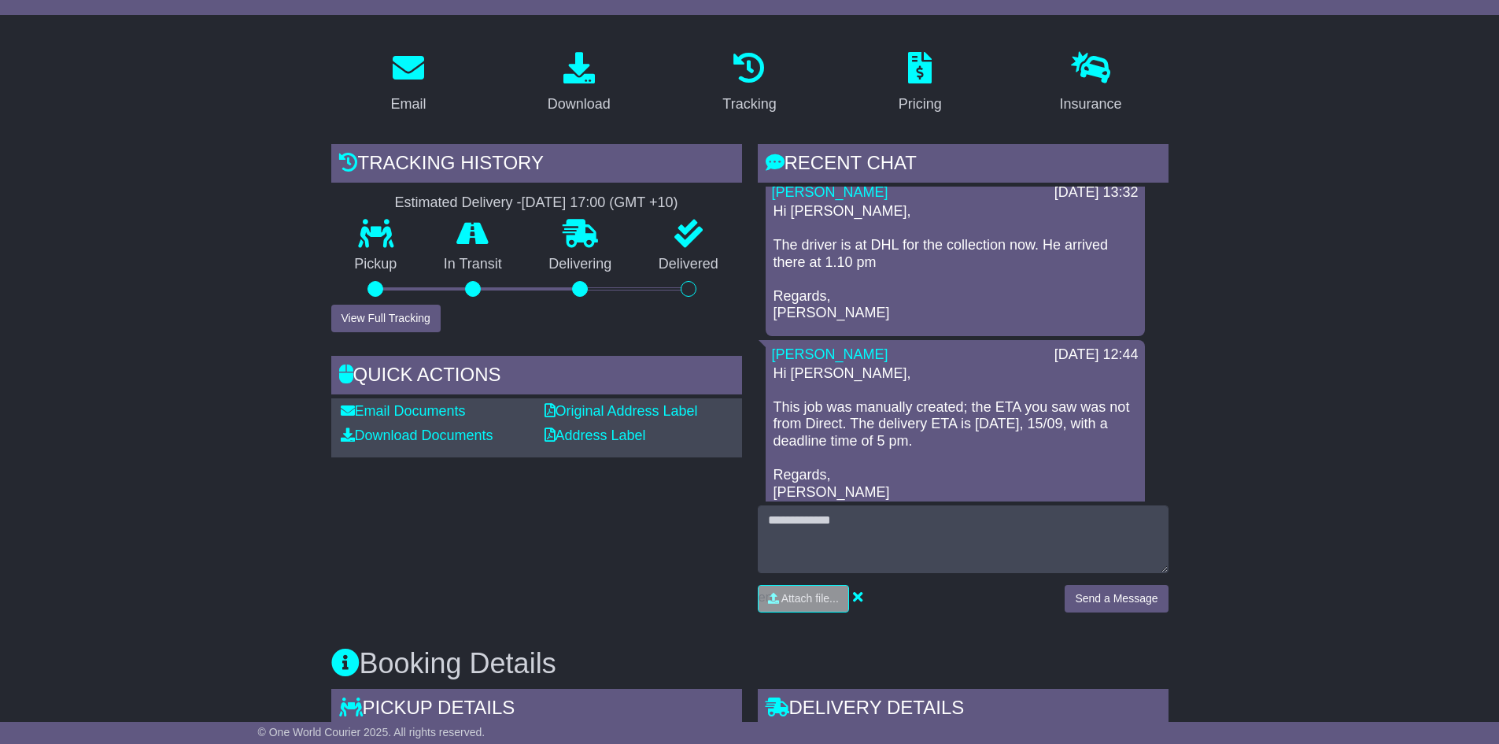
scroll to position [0, 0]
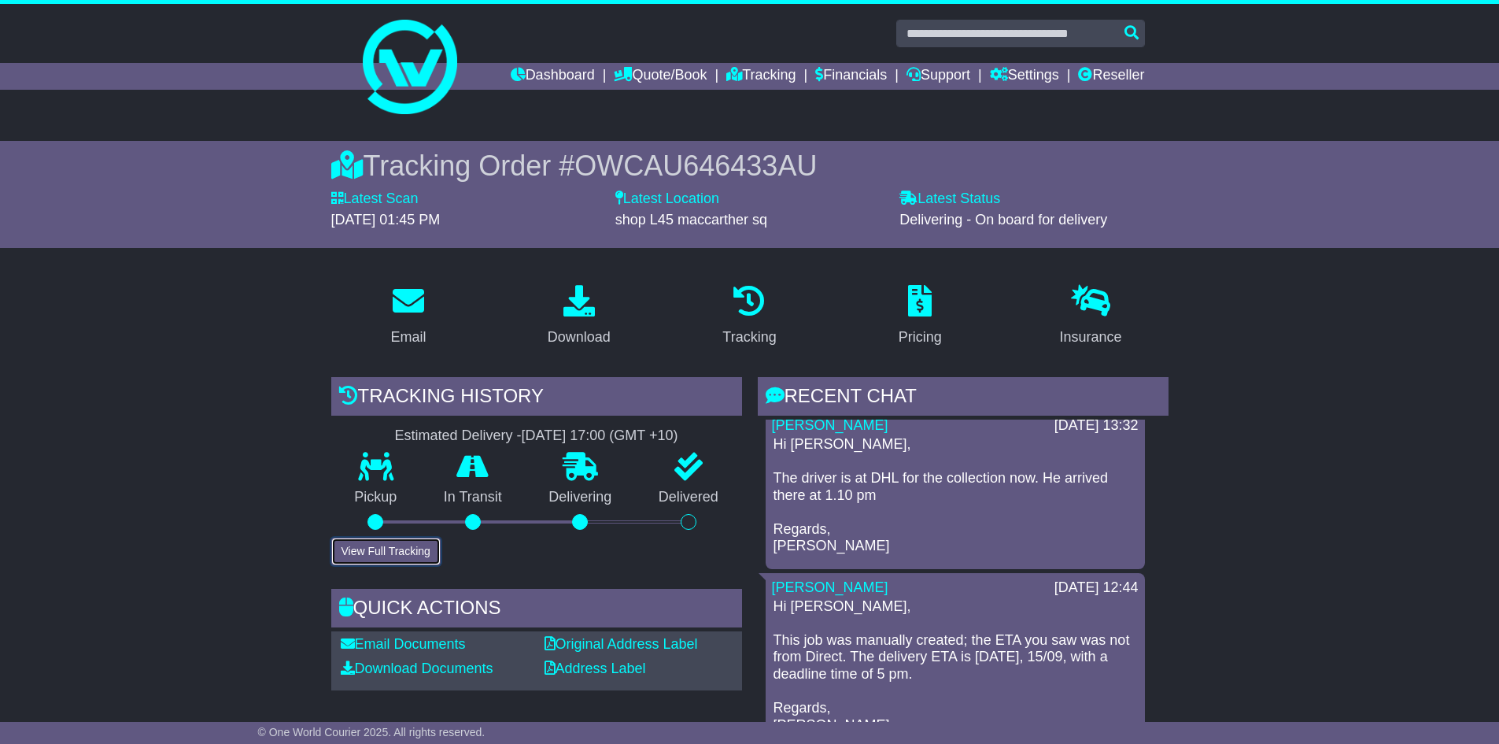
click at [369, 547] on button "View Full Tracking" at bounding box center [385, 551] width 109 height 28
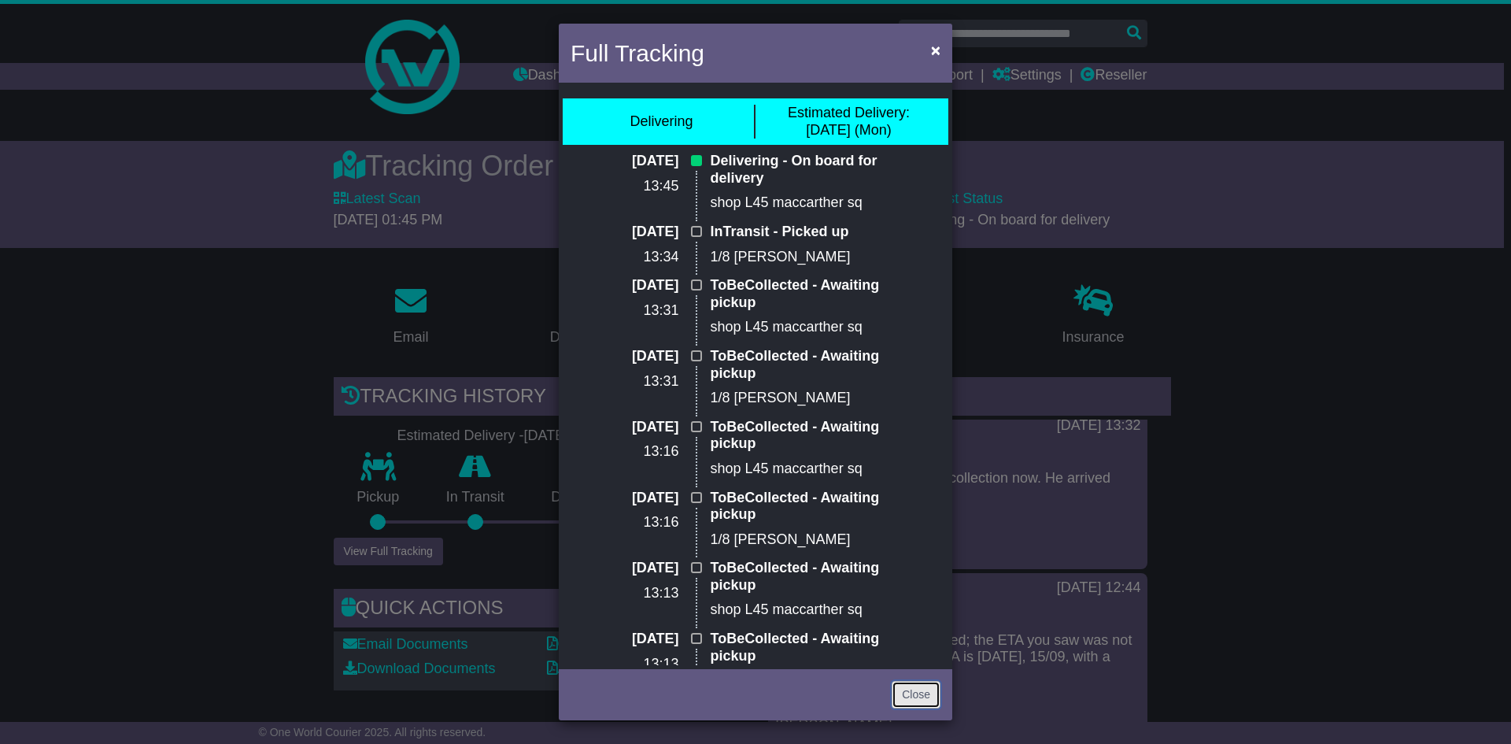
click at [914, 692] on link "Close" at bounding box center [915, 695] width 49 height 28
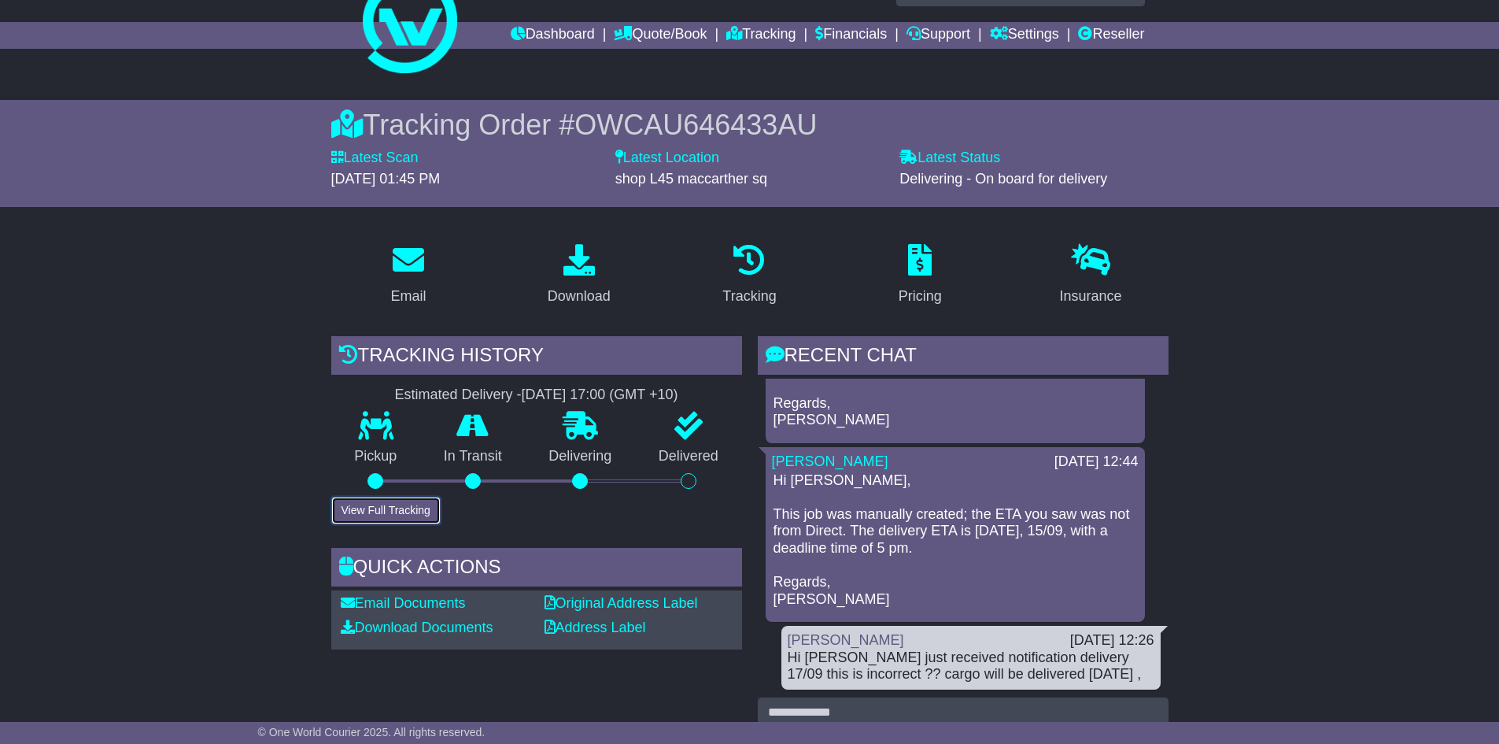
scroll to position [79, 0]
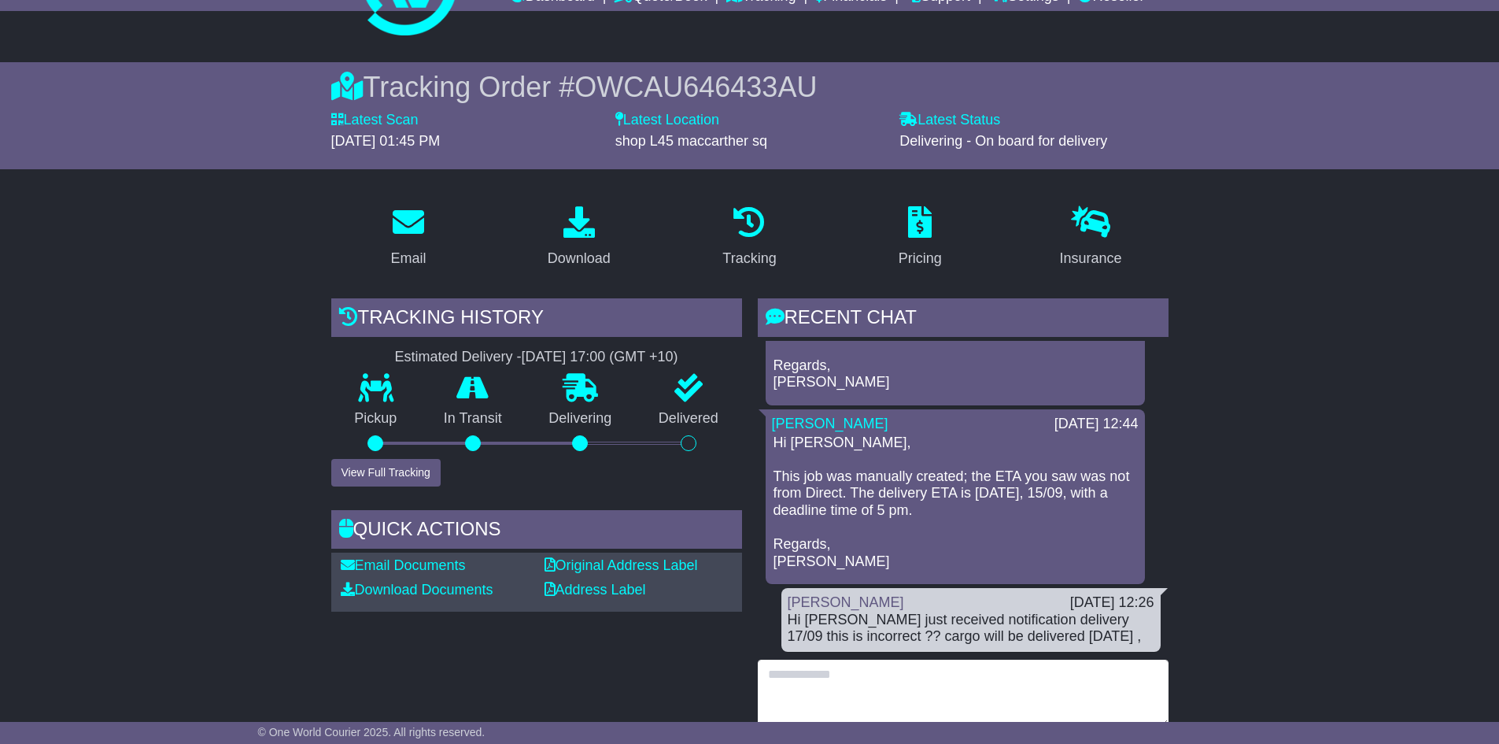
click at [878, 672] on textarea at bounding box center [963, 693] width 411 height 68
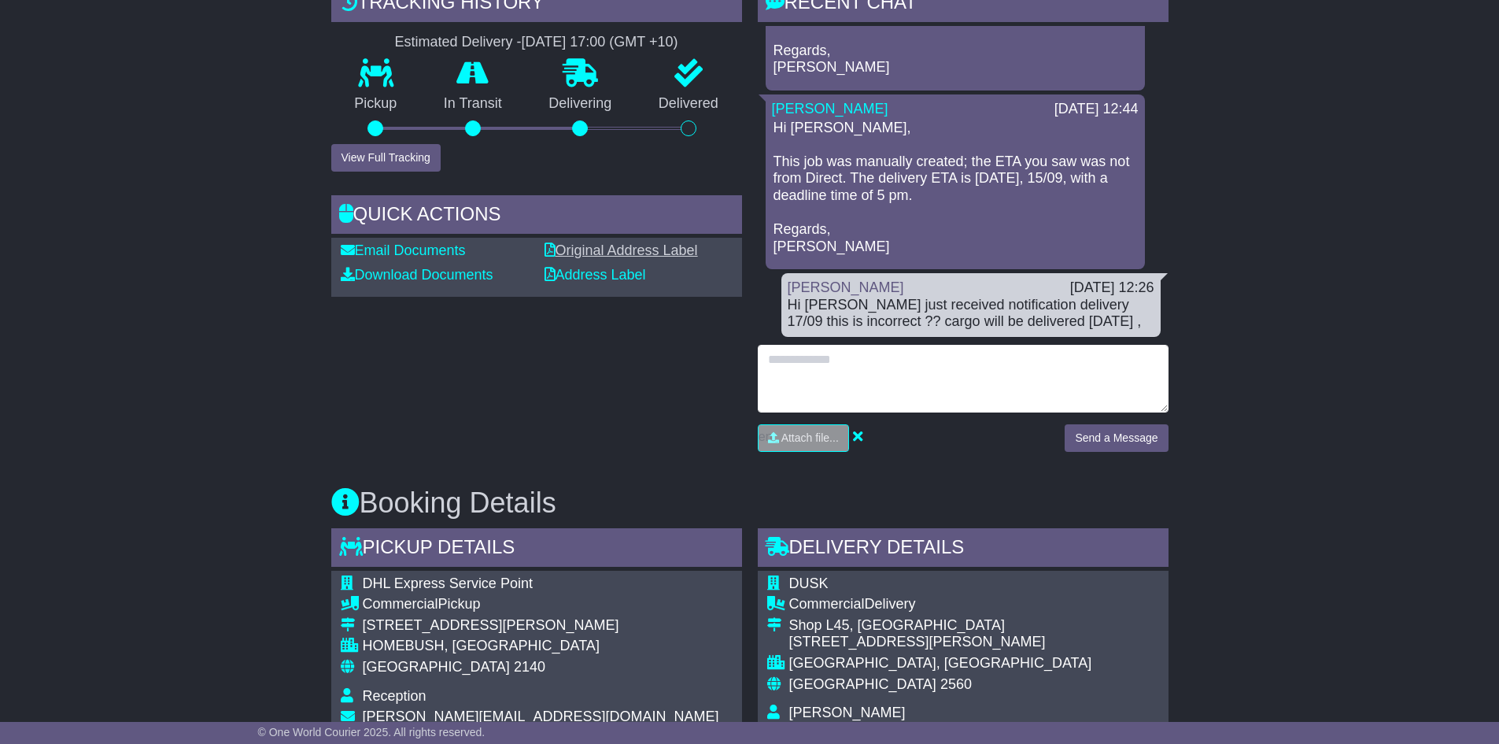
scroll to position [0, 0]
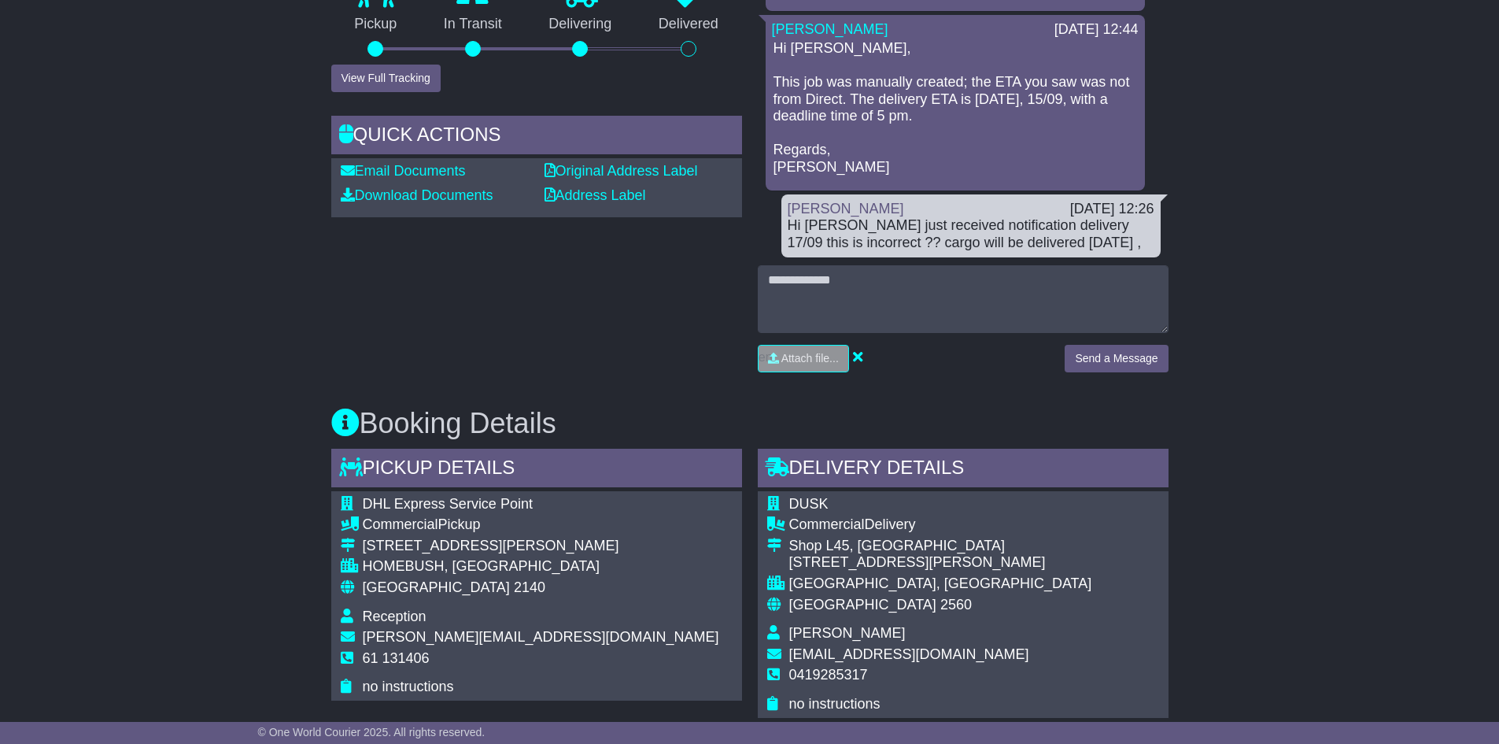
scroll to position [472, 0]
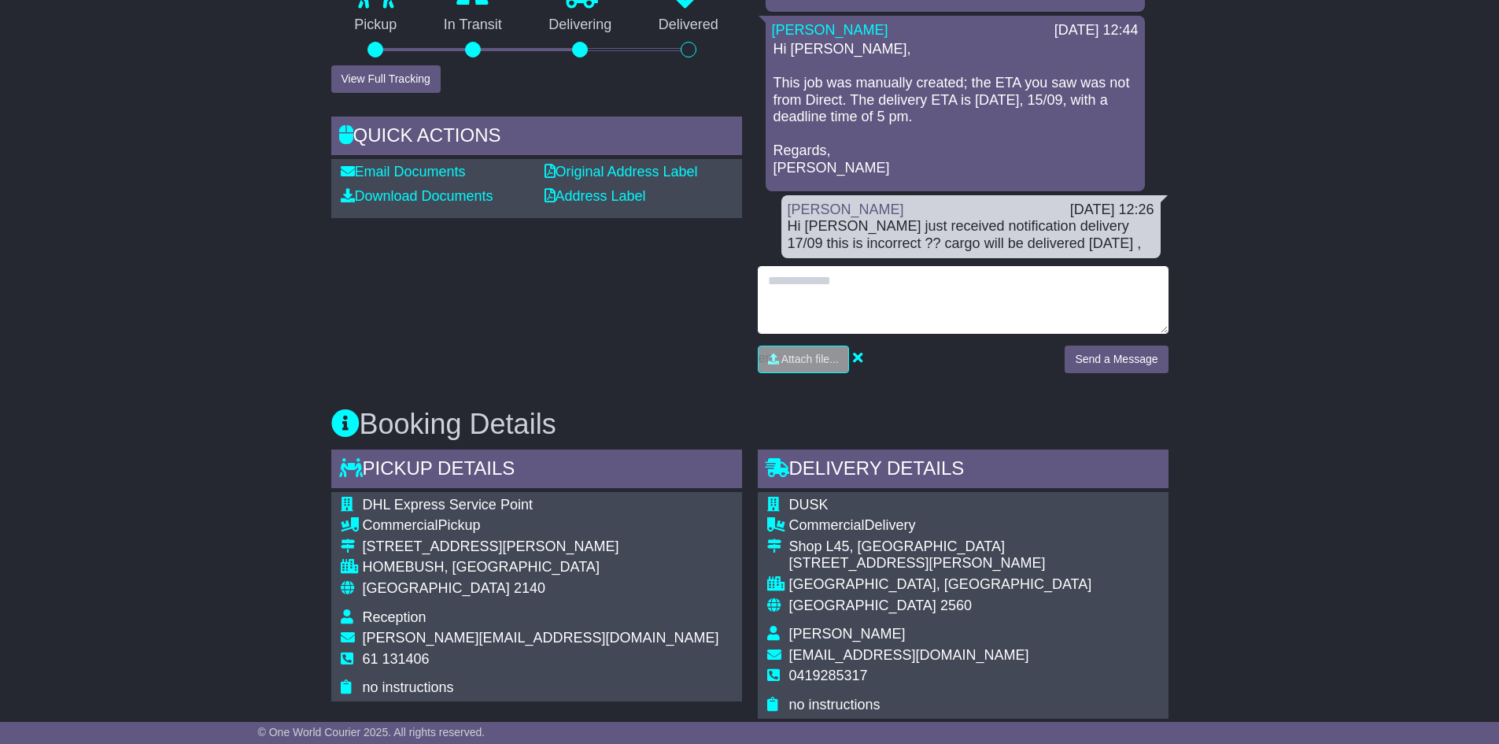
click at [848, 300] on textarea at bounding box center [963, 300] width 411 height 68
type textarea "**********"
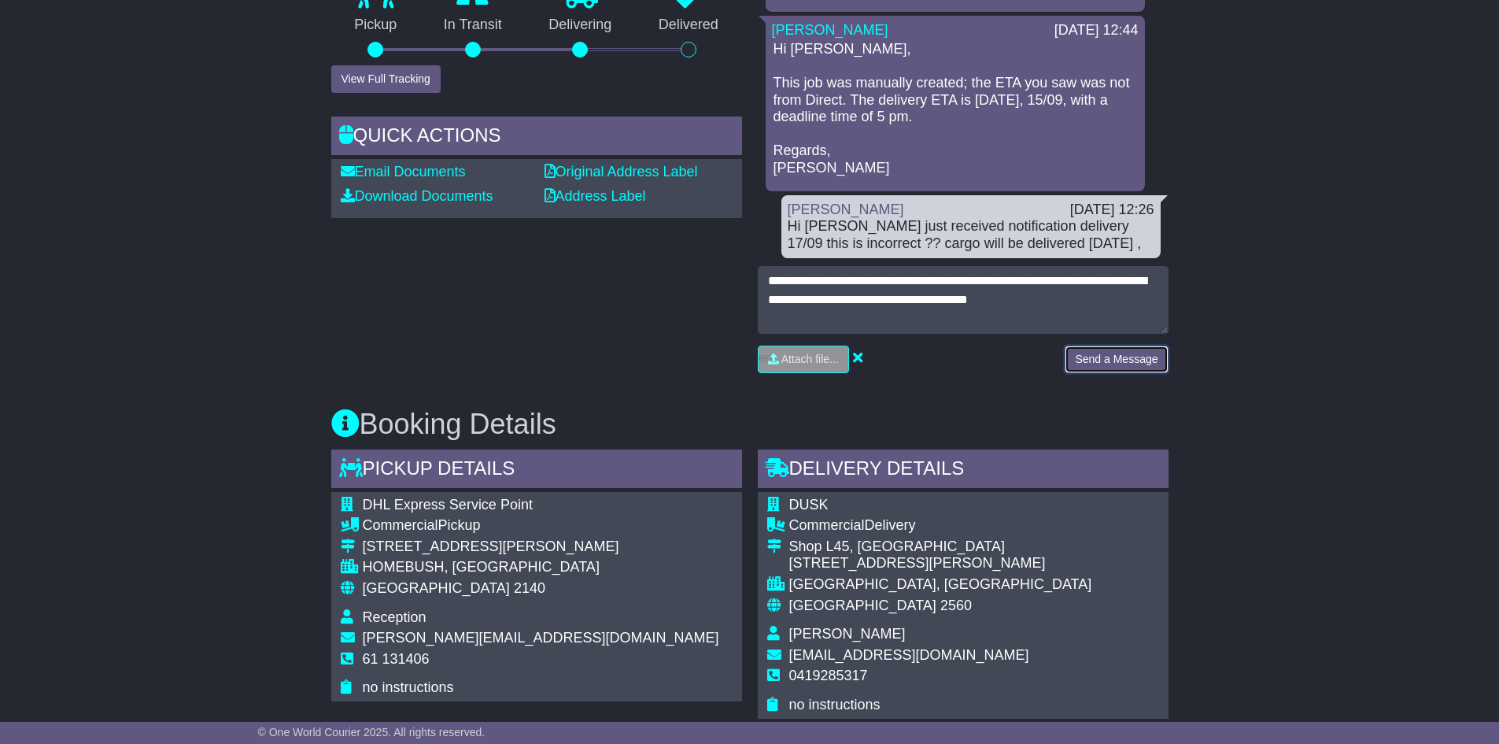
click at [1105, 350] on button "Send a Message" at bounding box center [1116, 359] width 103 height 28
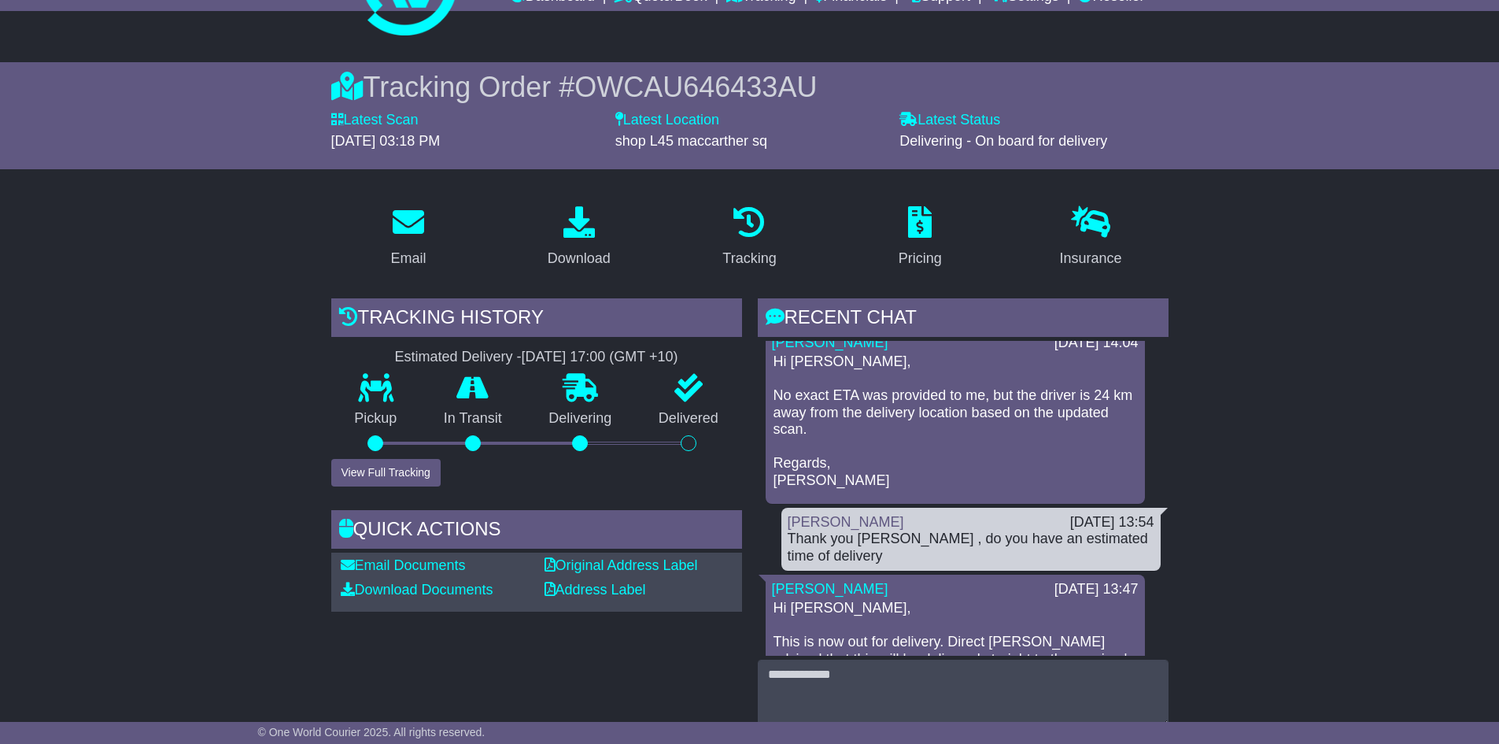
scroll to position [0, 0]
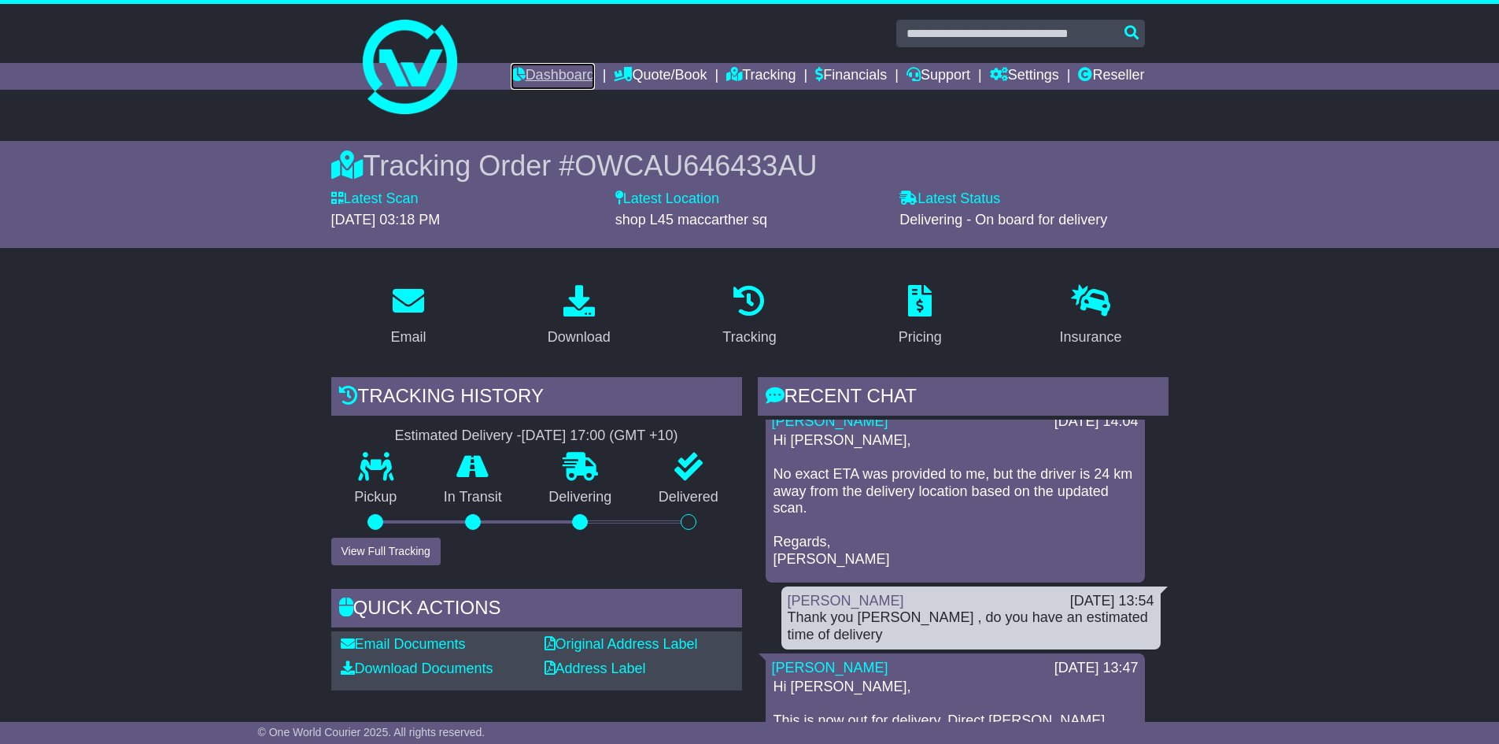
click at [555, 79] on link "Dashboard" at bounding box center [553, 76] width 84 height 27
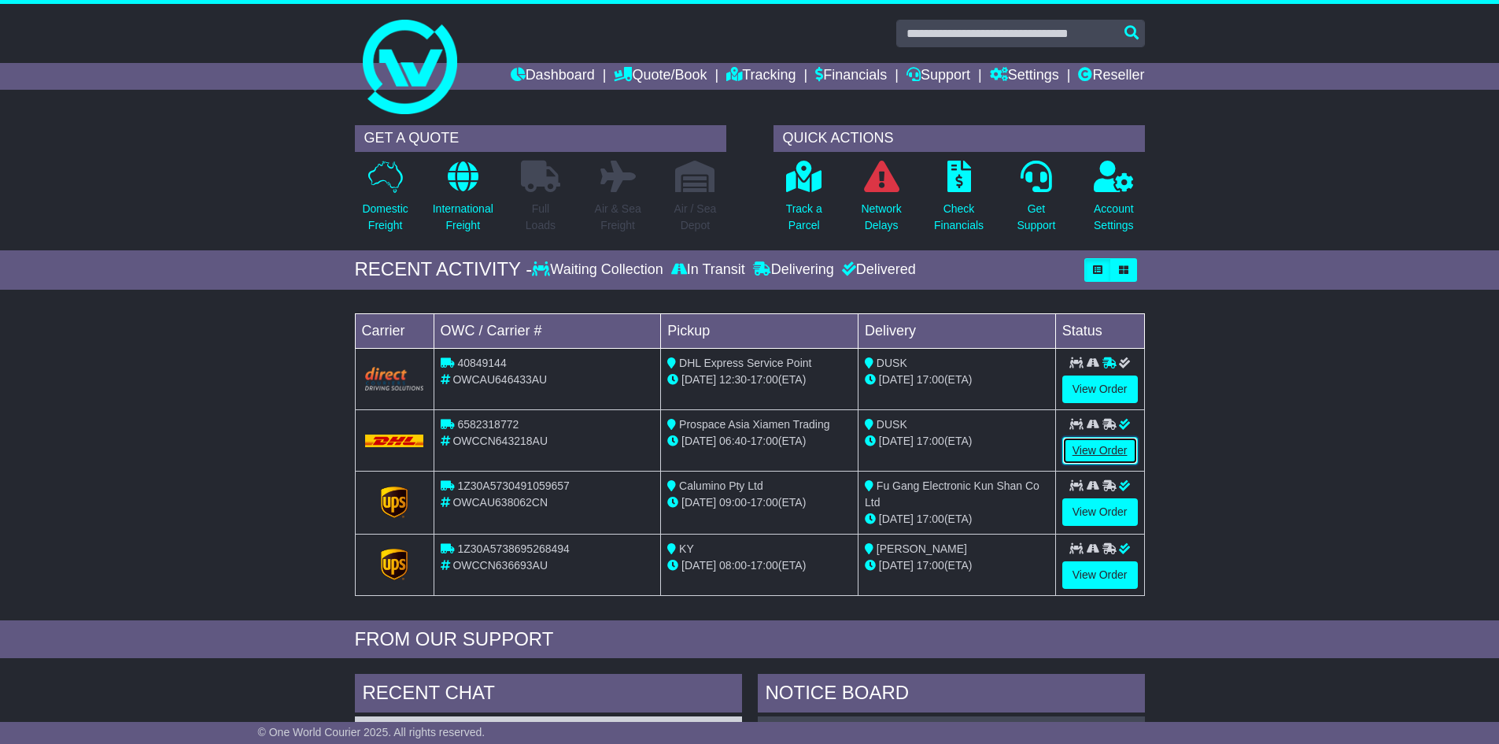
click at [1087, 453] on link "View Order" at bounding box center [1100, 451] width 76 height 28
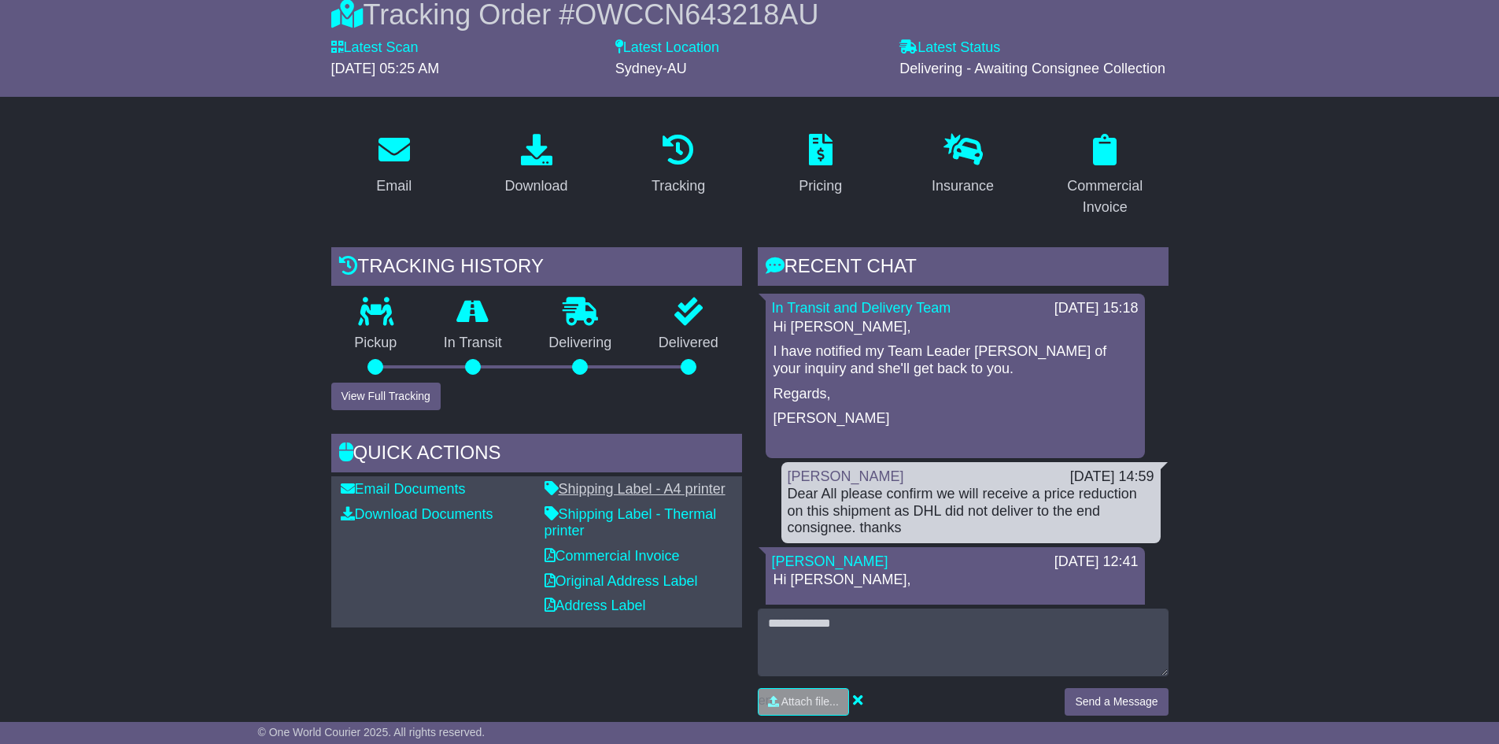
scroll to position [157, 0]
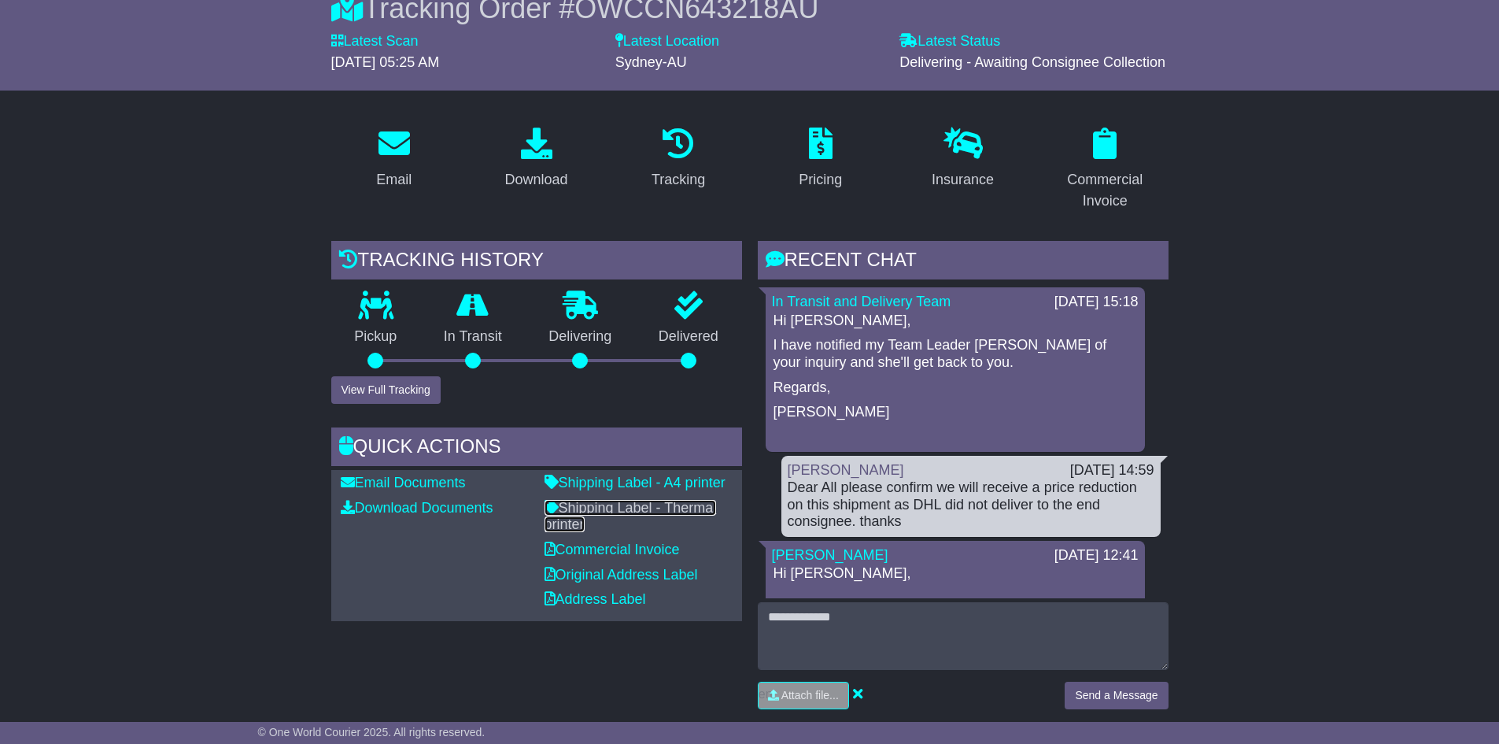
click at [640, 504] on link "Shipping Label - Thermal printer" at bounding box center [630, 516] width 172 height 33
click at [596, 548] on link "Commercial Invoice" at bounding box center [611, 549] width 135 height 16
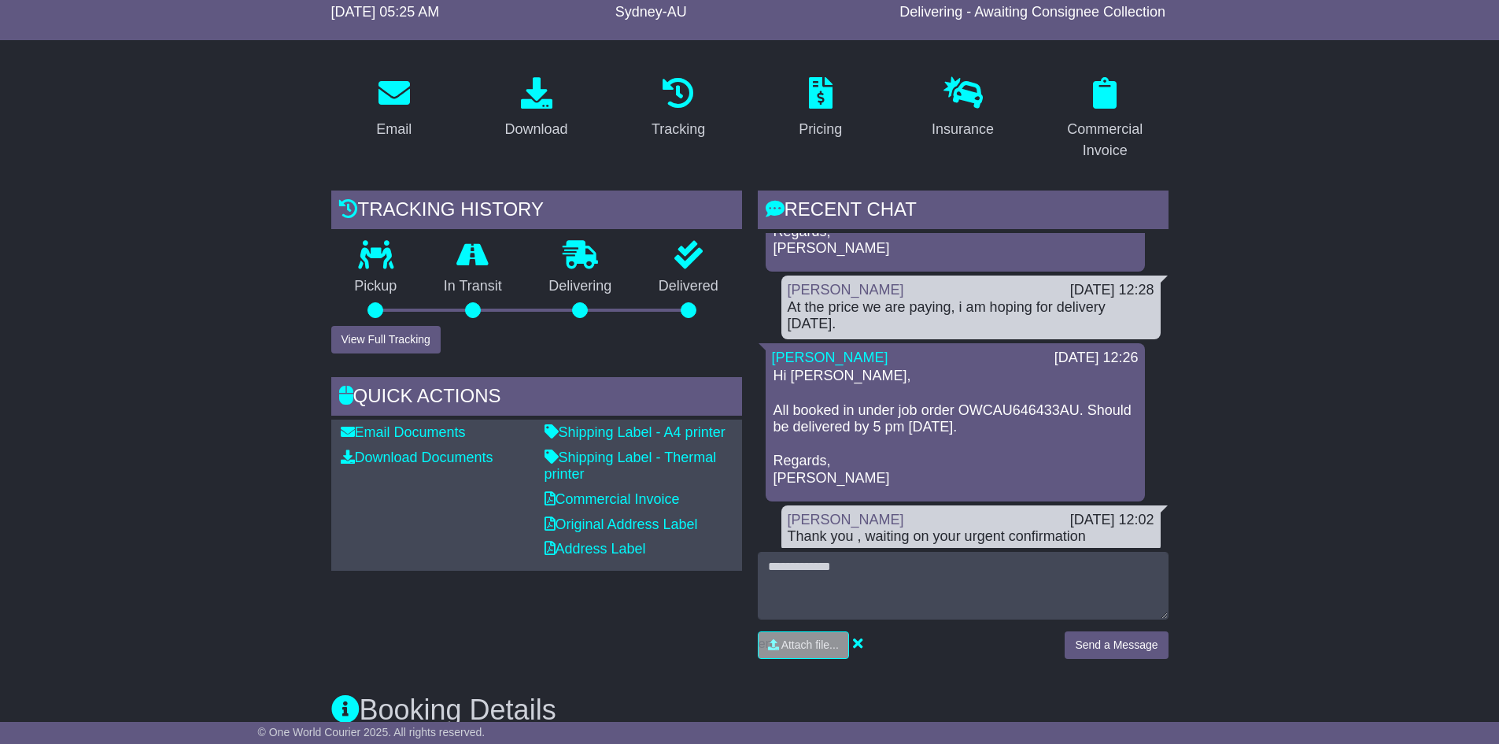
scroll to position [0, 0]
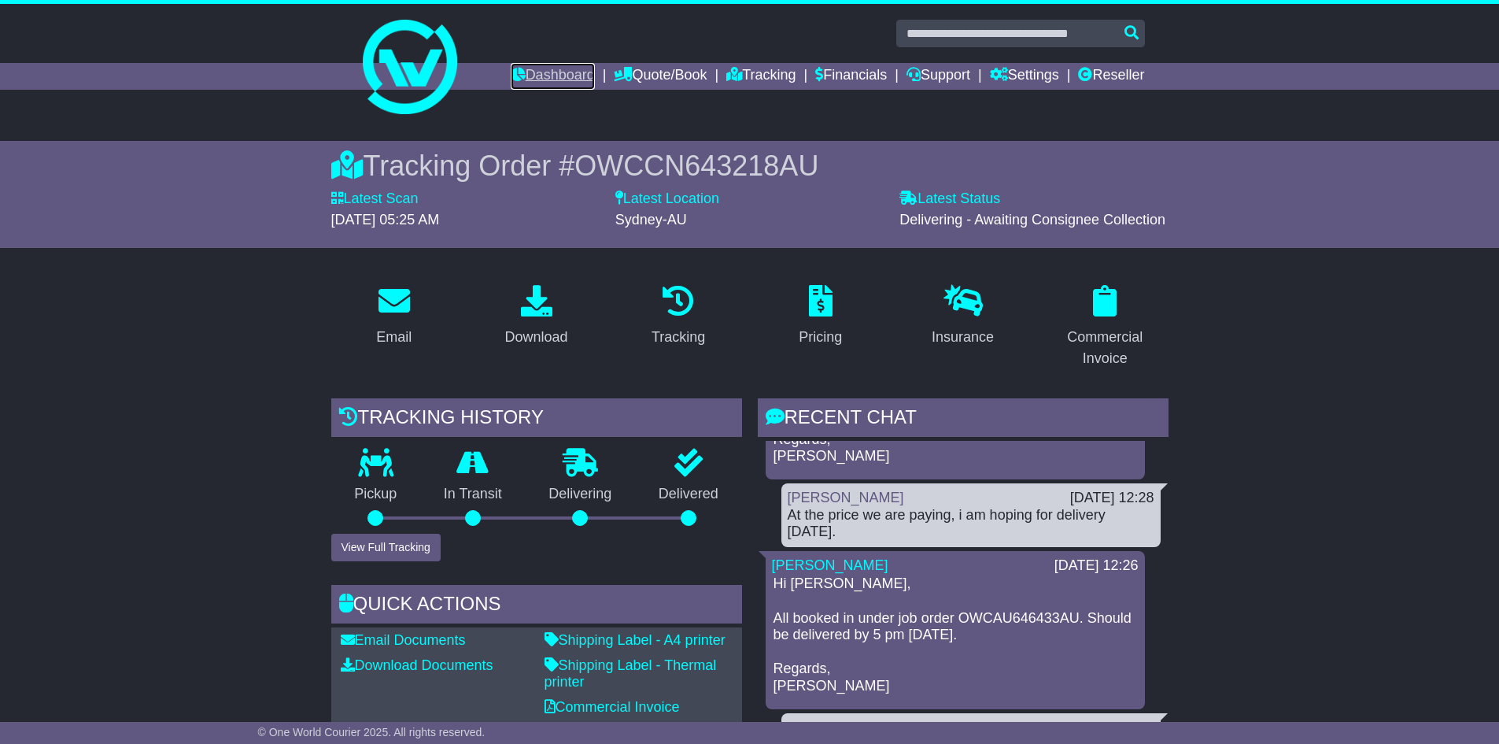
click at [528, 68] on link "Dashboard" at bounding box center [553, 76] width 84 height 27
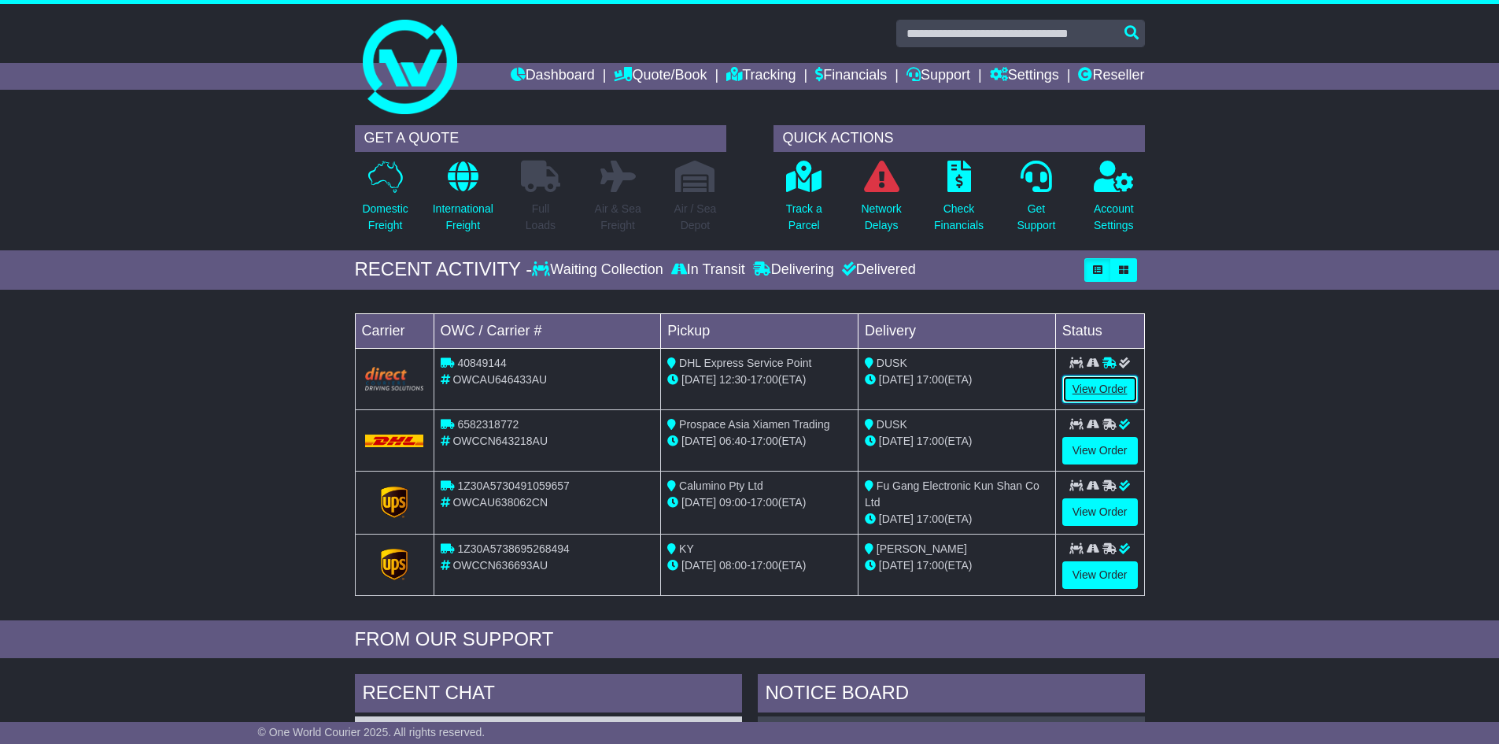
click at [1120, 383] on link "View Order" at bounding box center [1100, 389] width 76 height 28
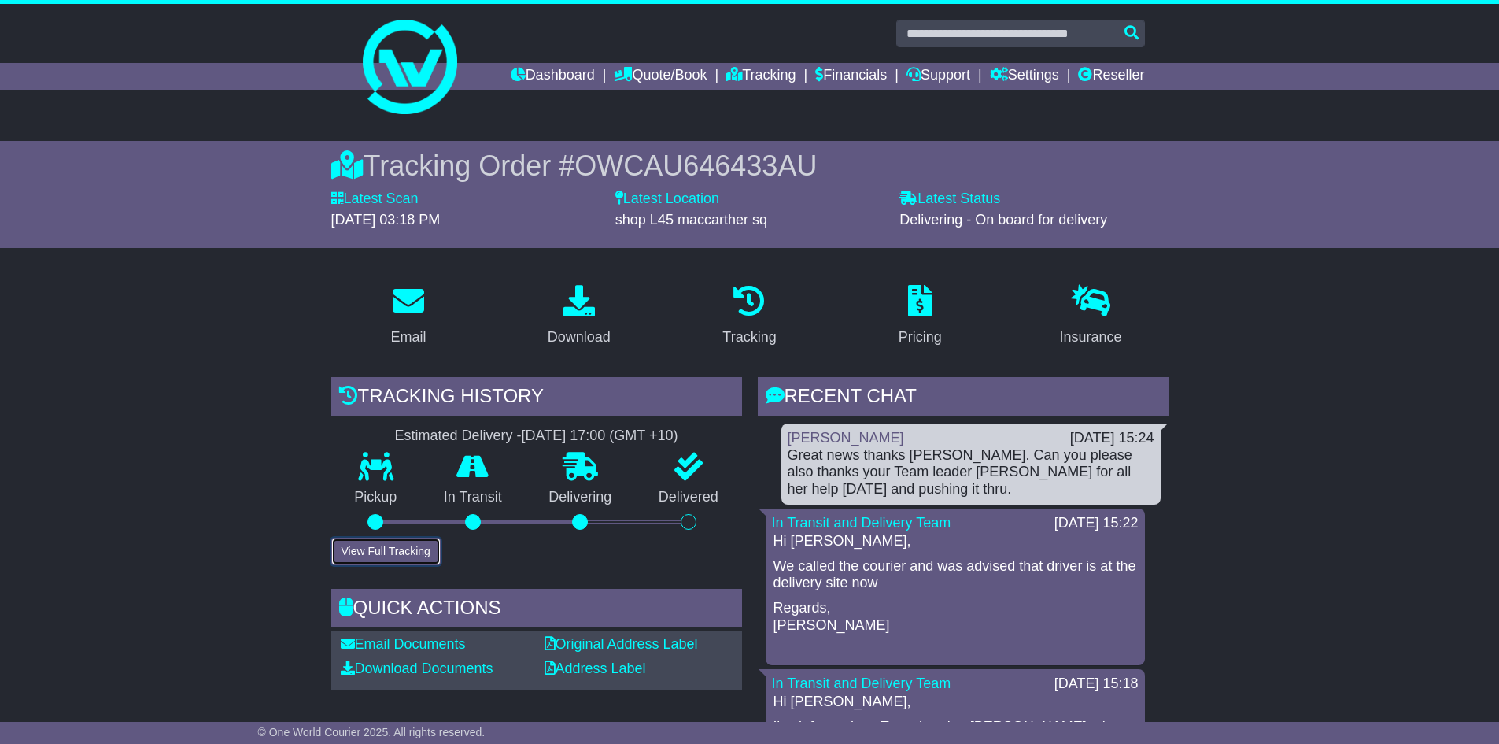
click at [378, 540] on button "View Full Tracking" at bounding box center [385, 551] width 109 height 28
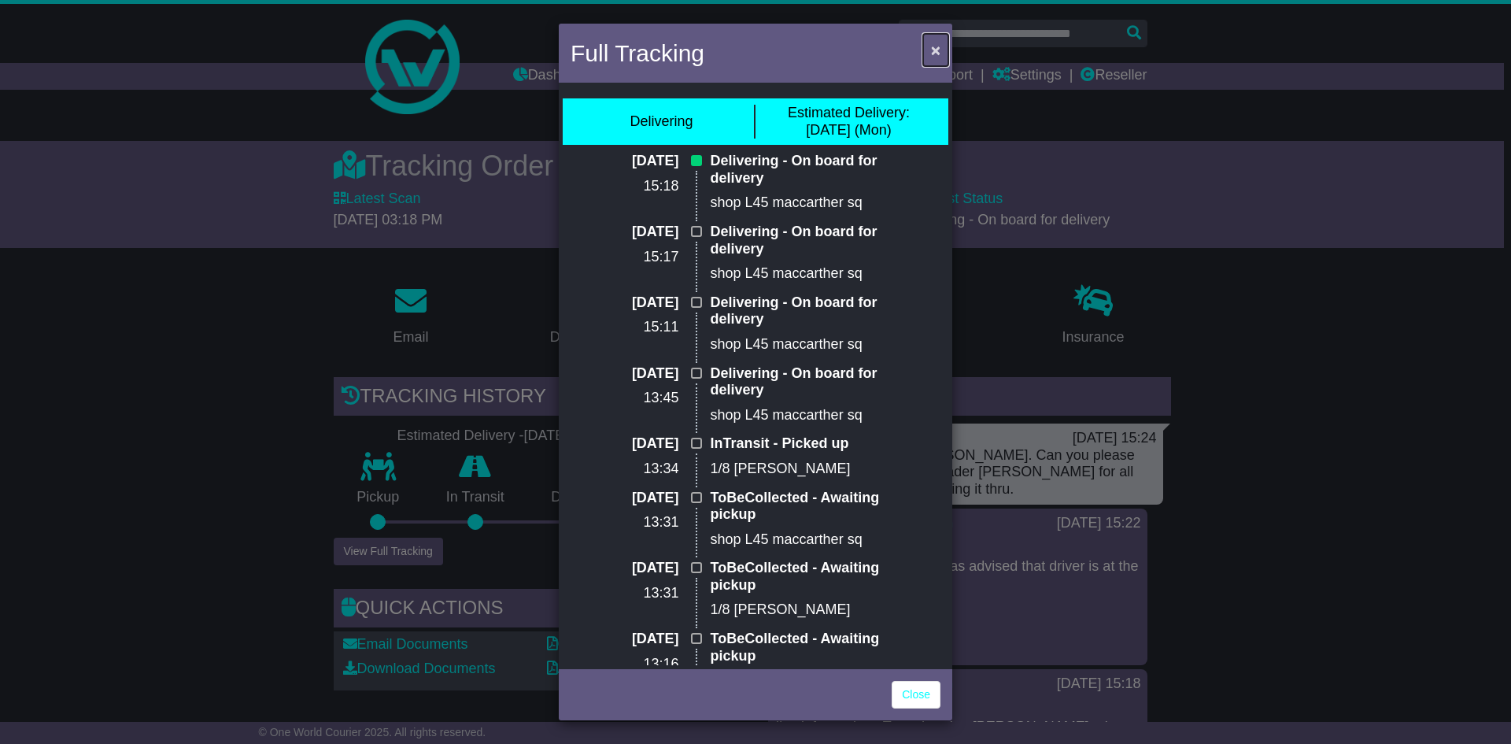
click at [932, 57] on span "×" at bounding box center [935, 50] width 9 height 18
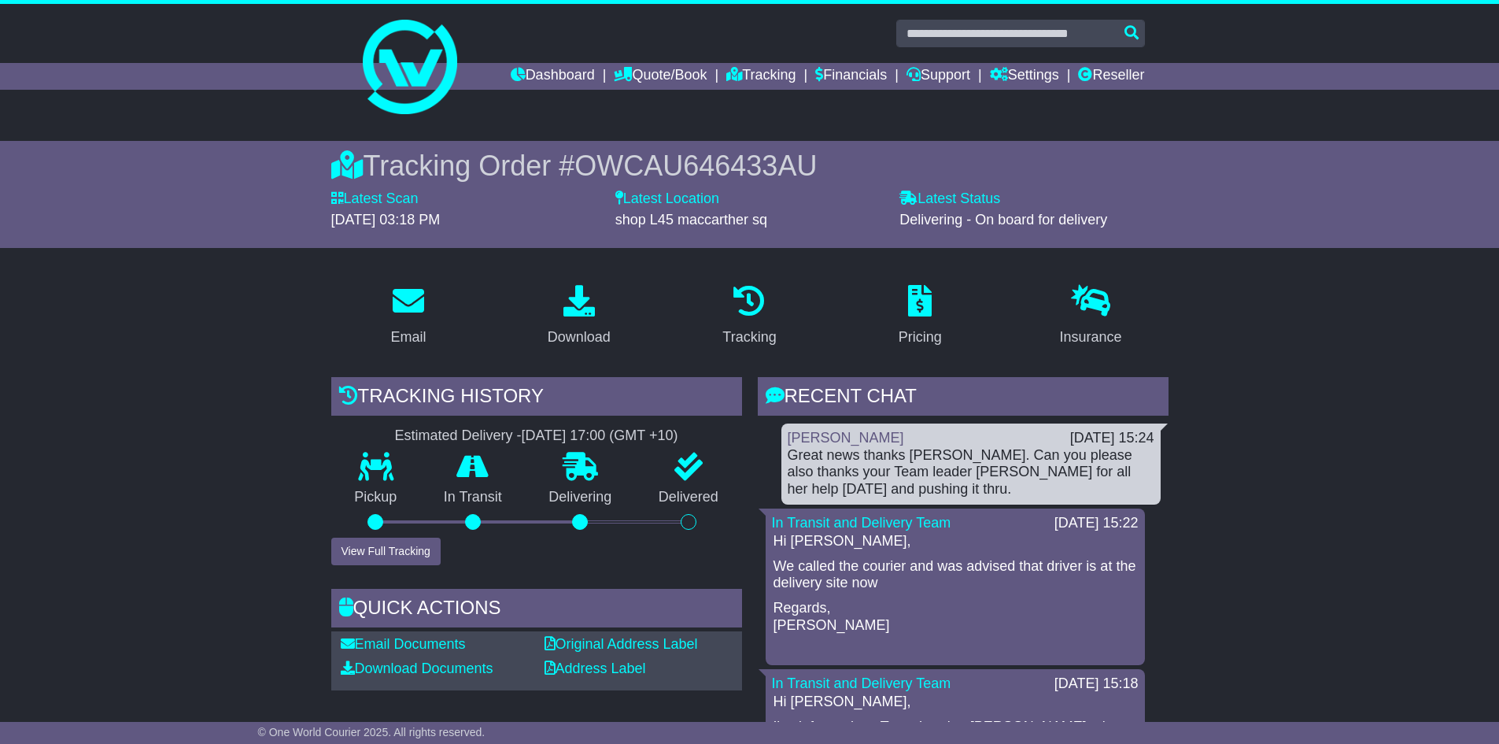
click at [960, 613] on p "Regards, Karen" at bounding box center [955, 617] width 364 height 34
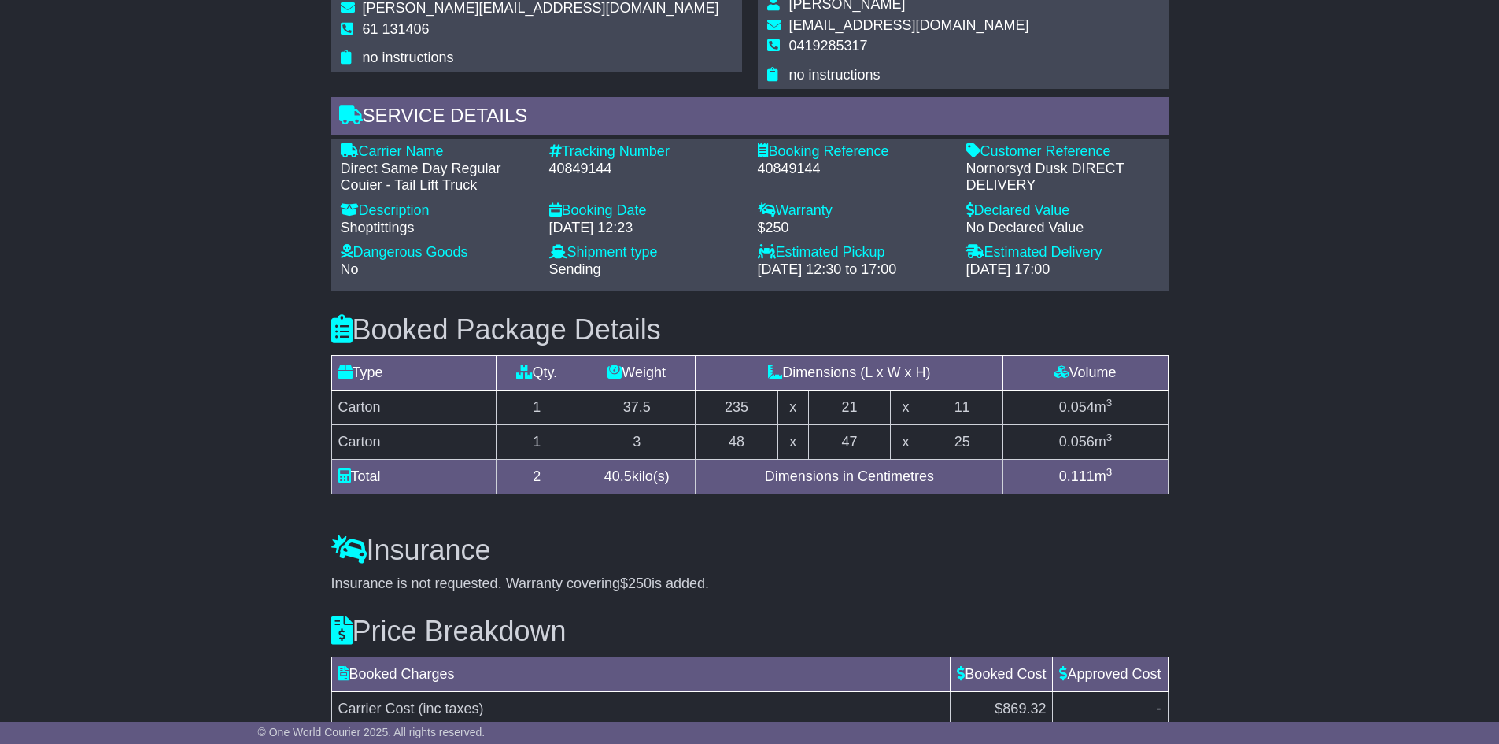
scroll to position [551, 0]
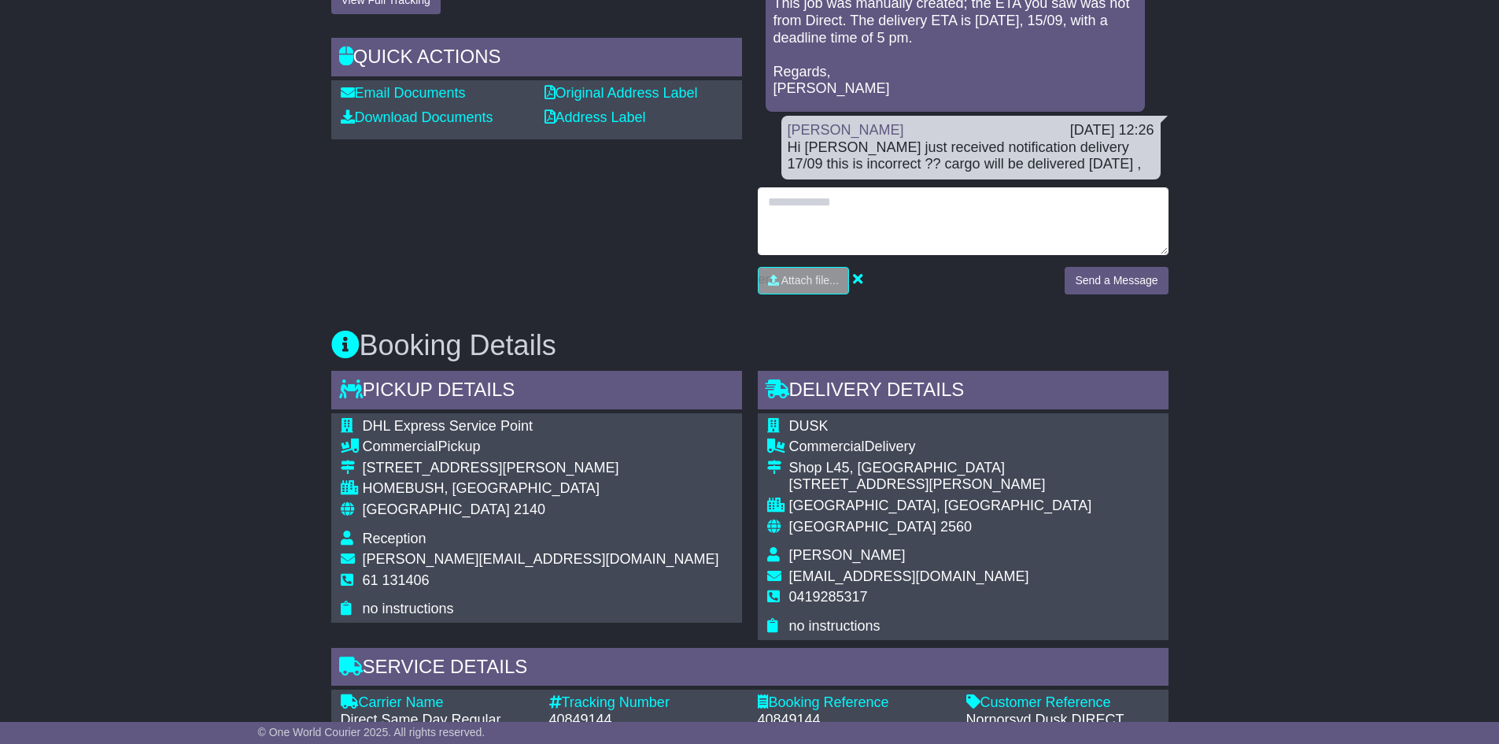
click at [855, 243] on textarea at bounding box center [963, 221] width 411 height 68
click at [777, 206] on textarea "**********" at bounding box center [963, 221] width 411 height 68
click at [884, 207] on textarea "**********" at bounding box center [963, 221] width 411 height 68
type textarea "**********"
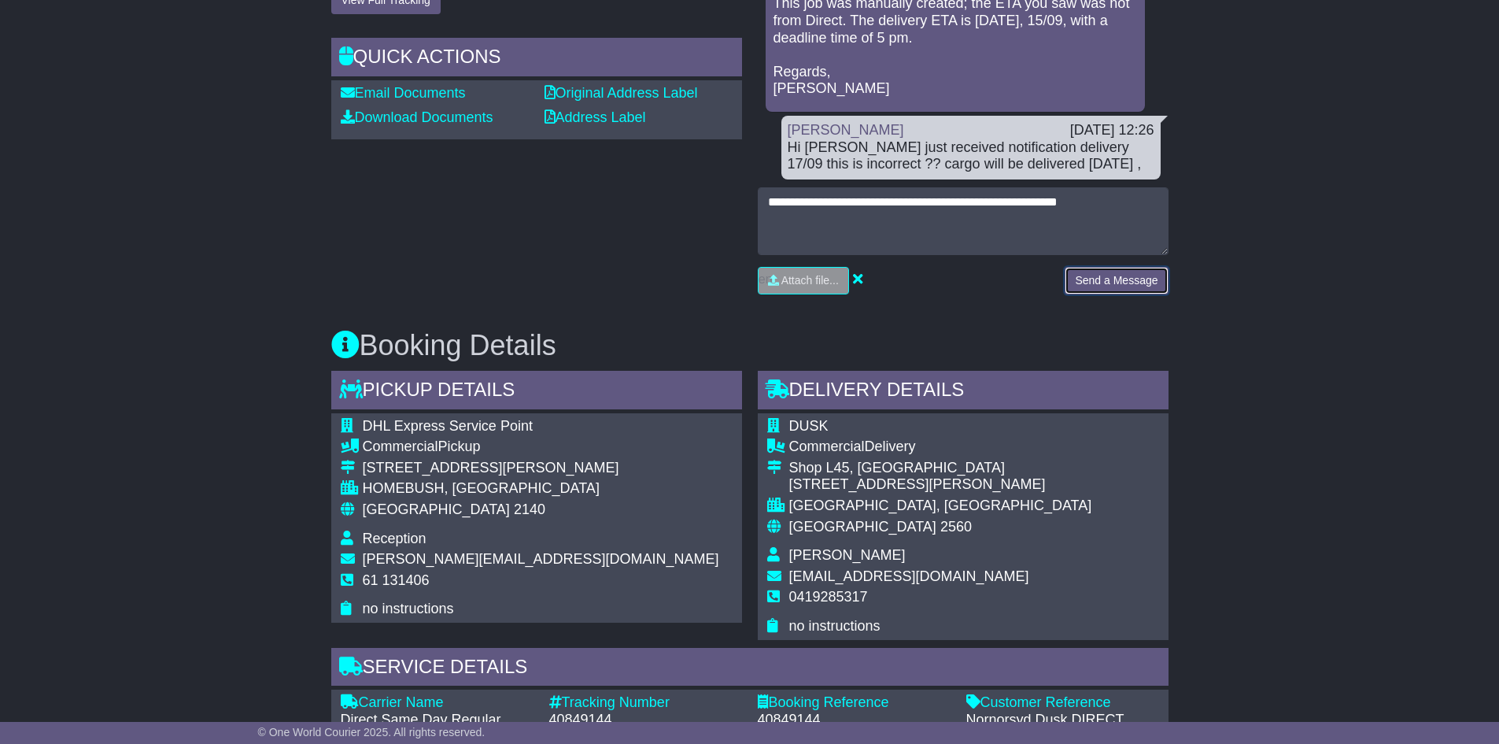
click at [1117, 282] on button "Send a Message" at bounding box center [1116, 281] width 103 height 28
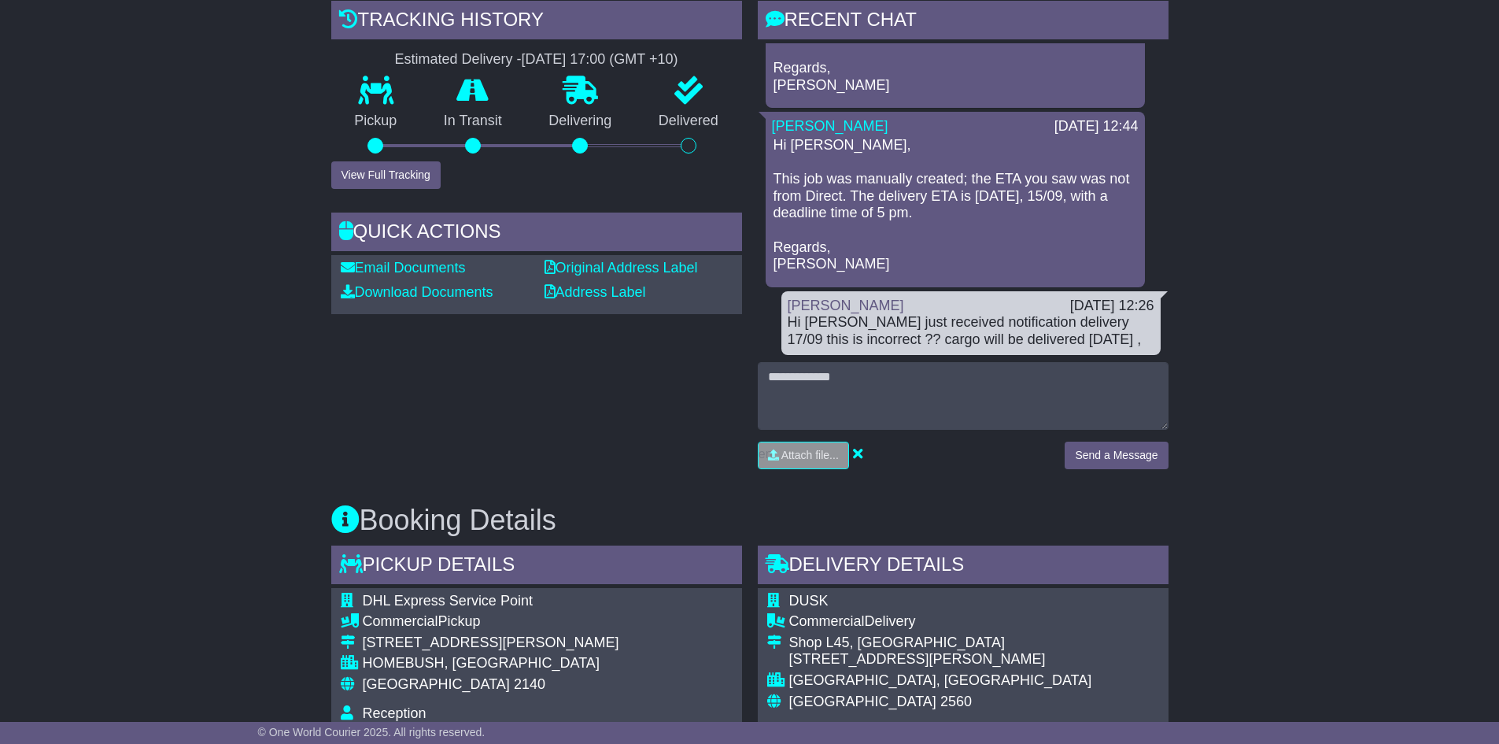
scroll to position [236, 0]
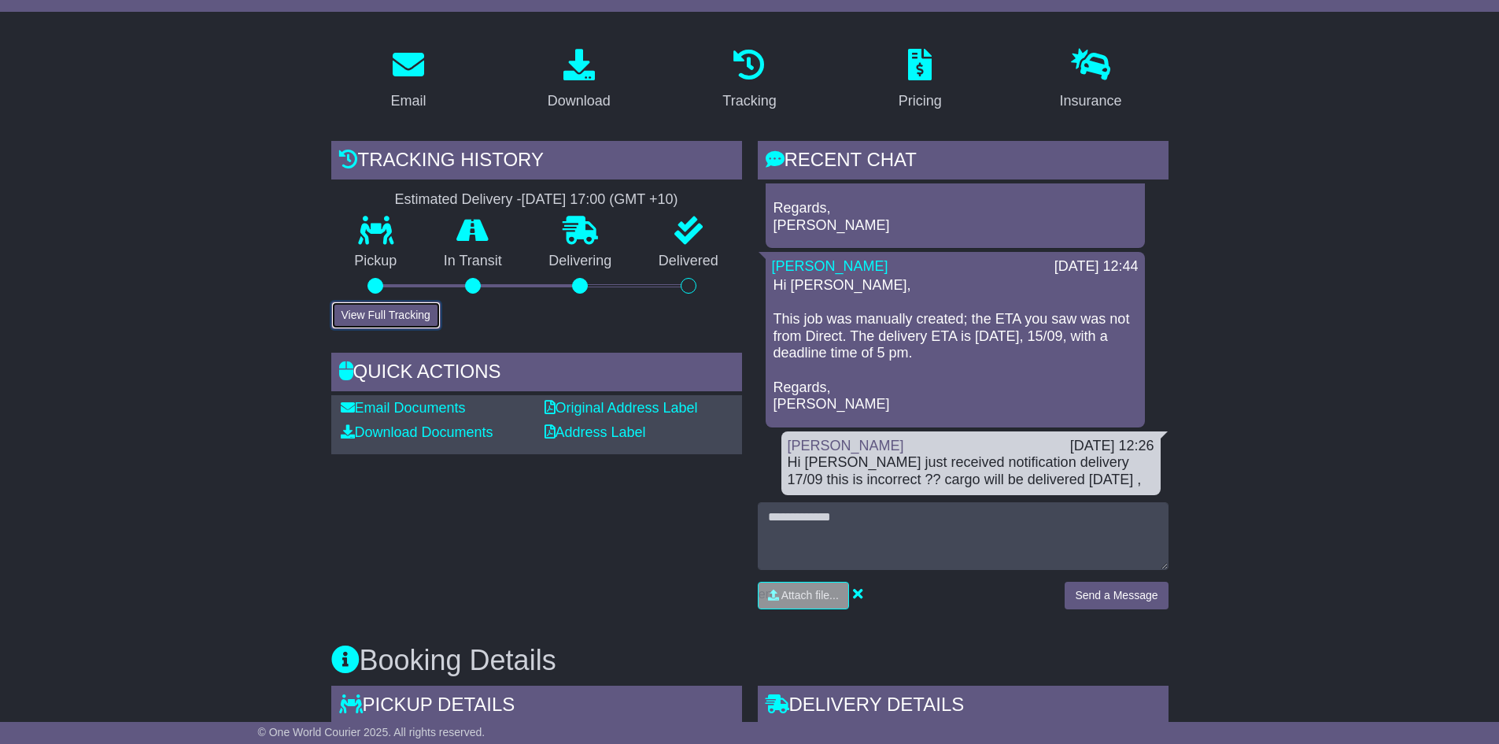
click at [405, 311] on button "View Full Tracking" at bounding box center [385, 315] width 109 height 28
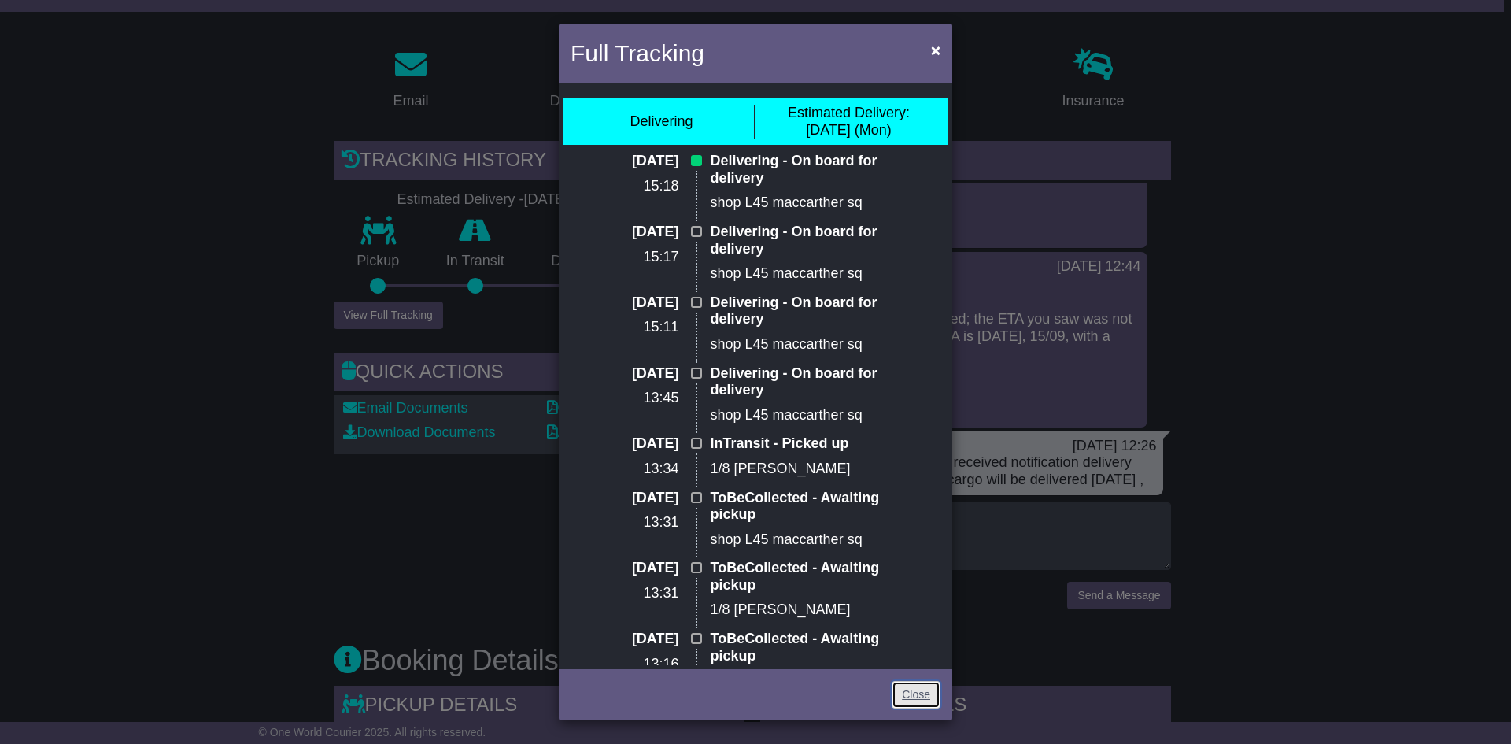
click at [898, 693] on link "Close" at bounding box center [915, 695] width 49 height 28
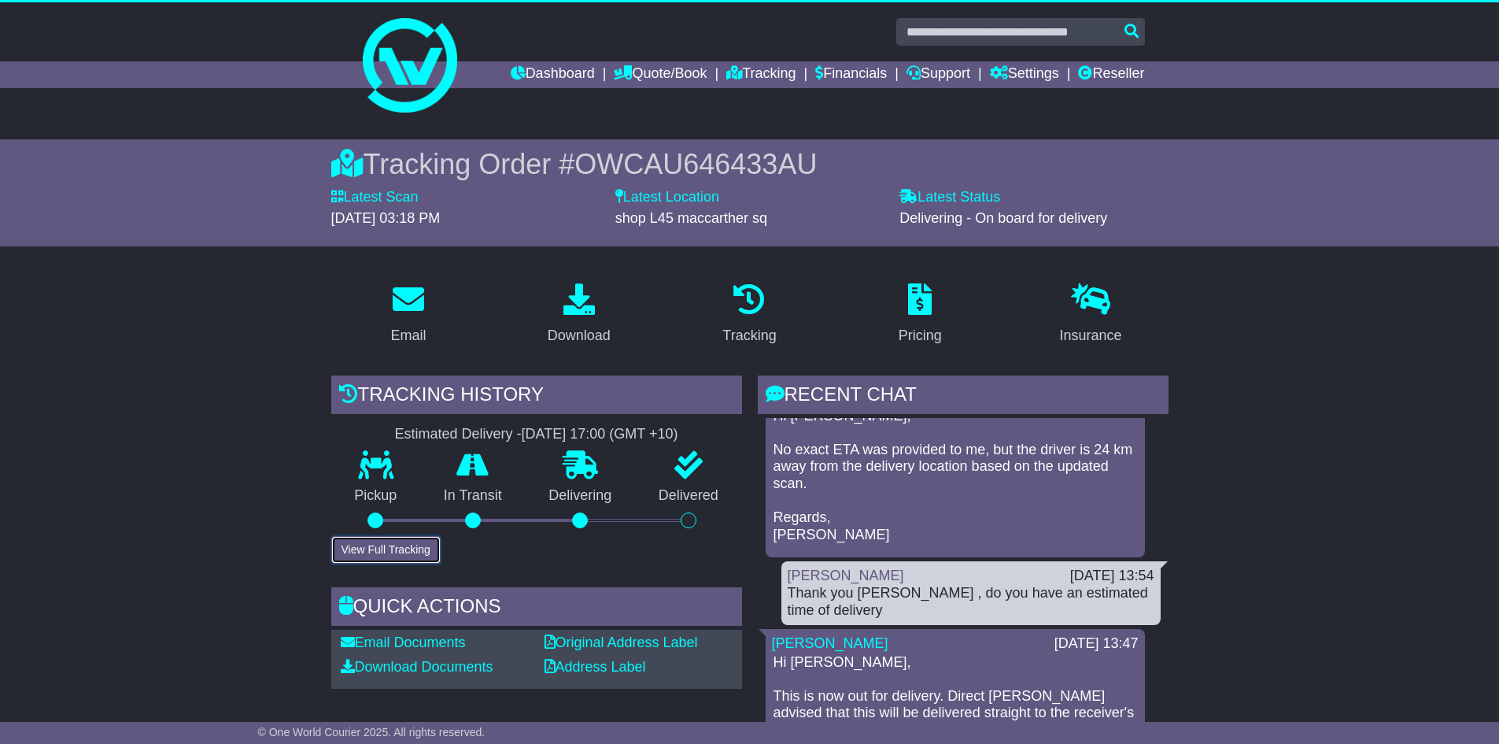
scroll to position [0, 0]
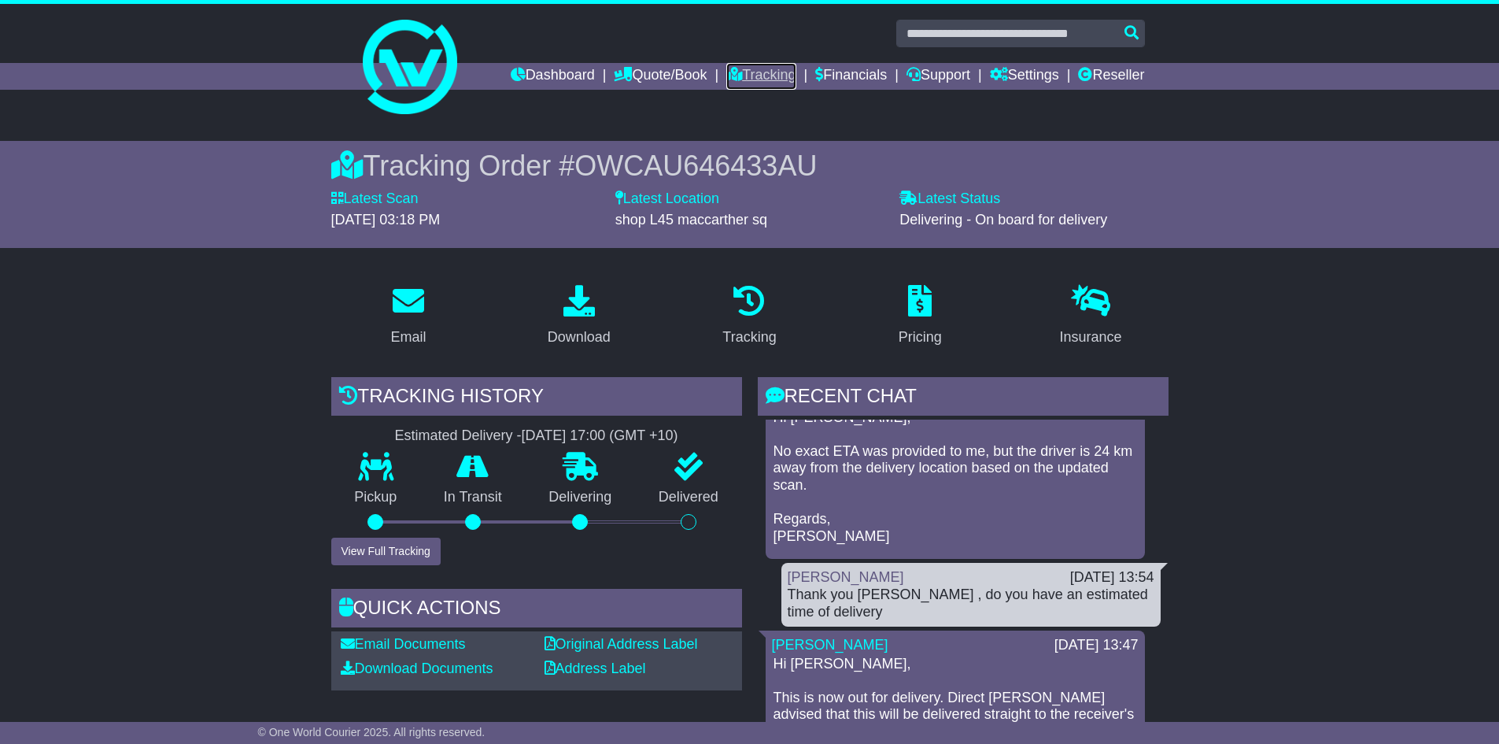
click at [748, 72] on link "Tracking" at bounding box center [760, 76] width 69 height 27
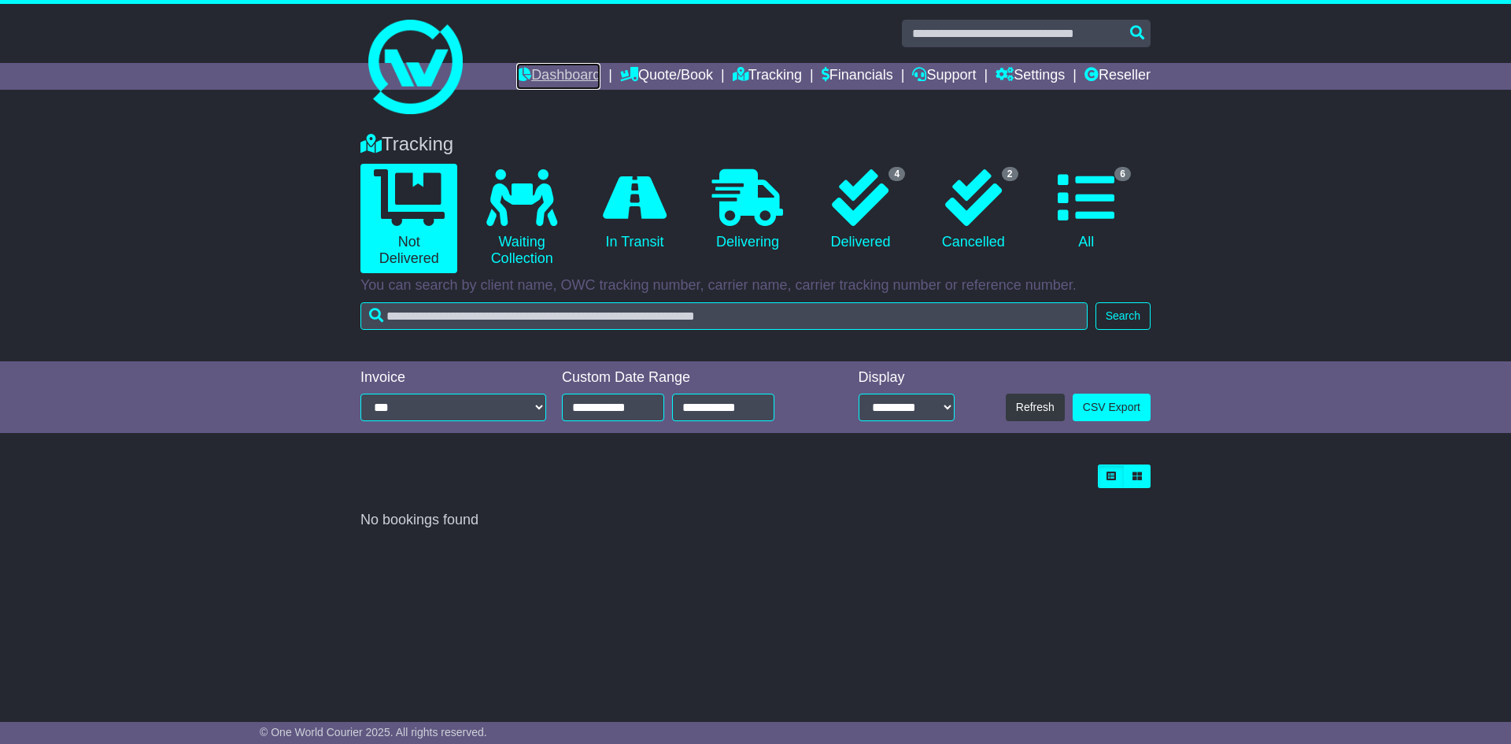
click at [554, 72] on link "Dashboard" at bounding box center [558, 76] width 84 height 27
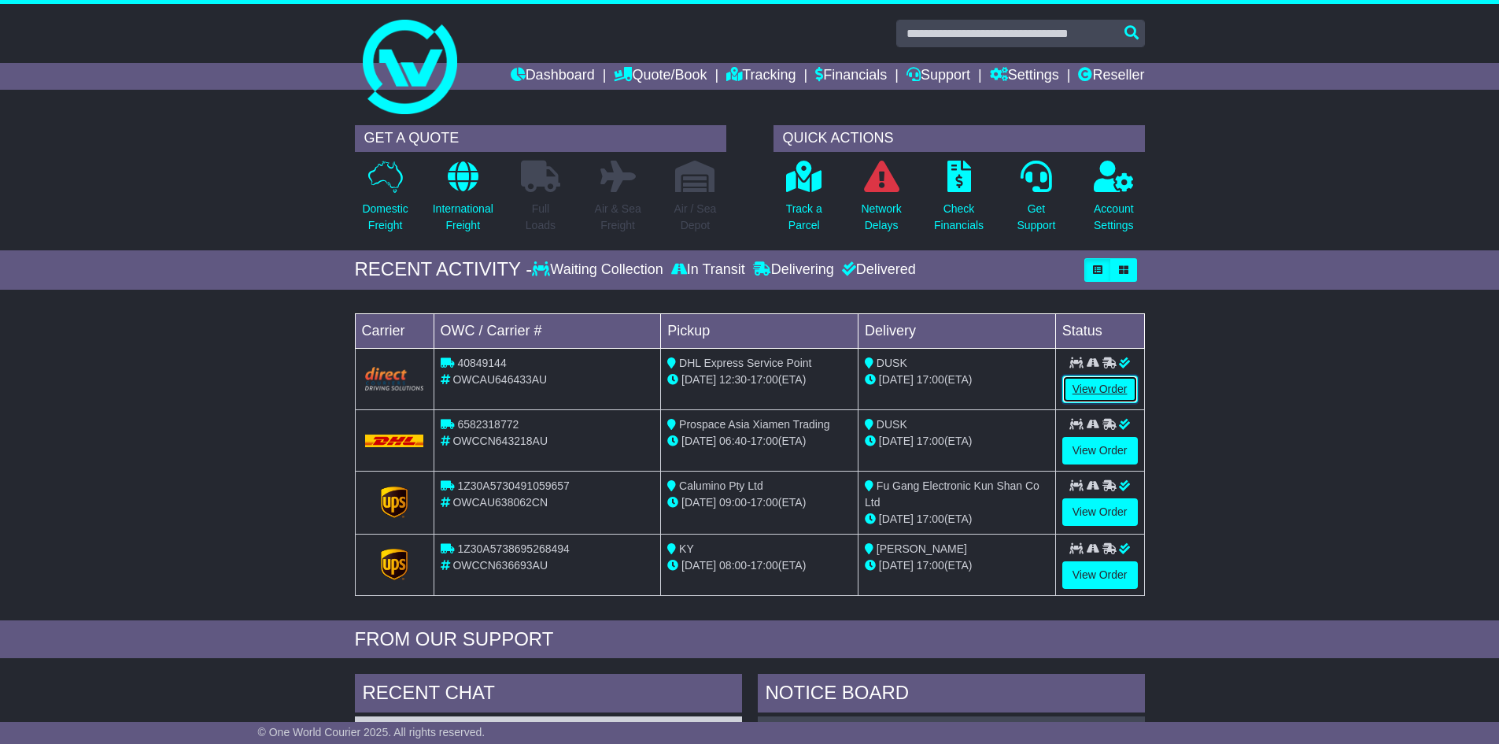
click at [1081, 386] on link "View Order" at bounding box center [1100, 389] width 76 height 28
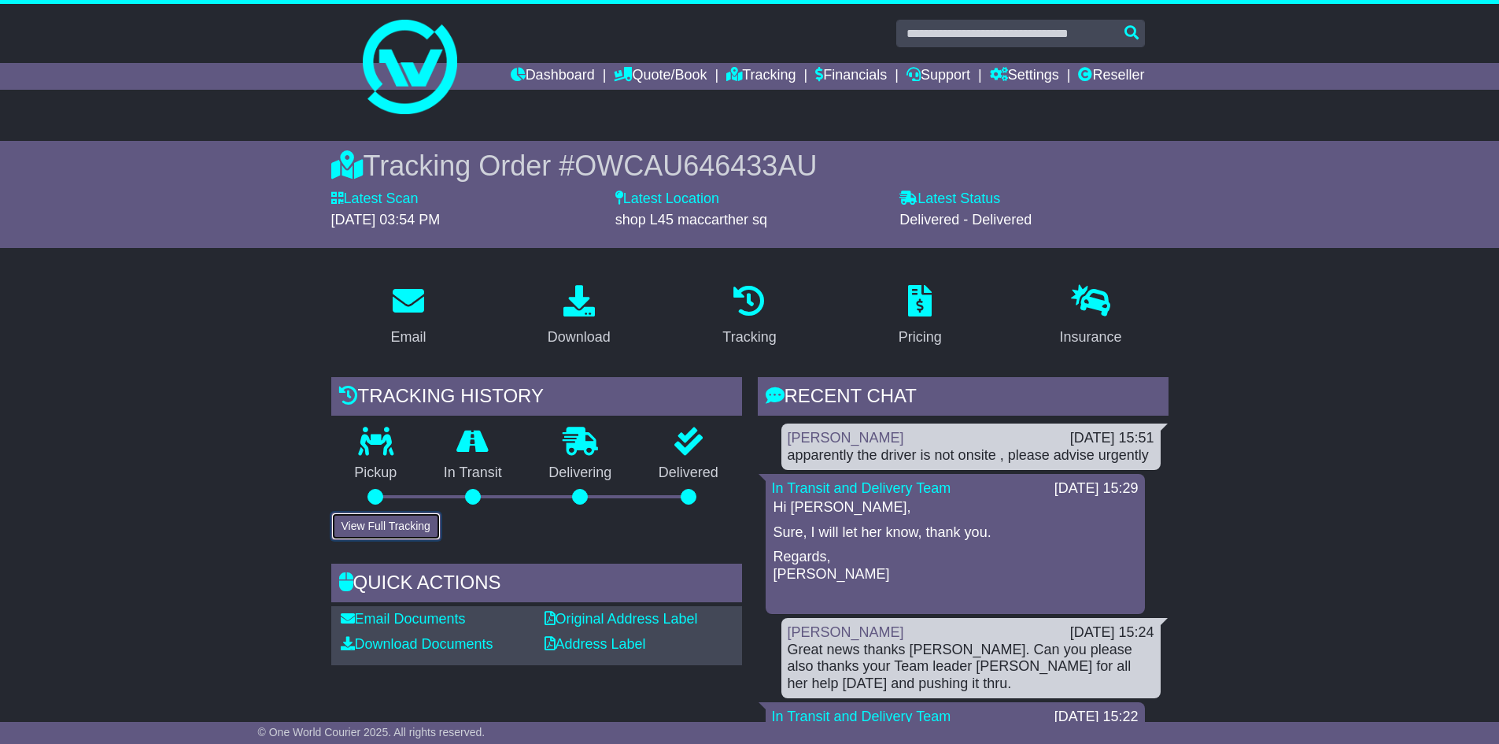
click at [393, 530] on button "View Full Tracking" at bounding box center [385, 526] width 109 height 28
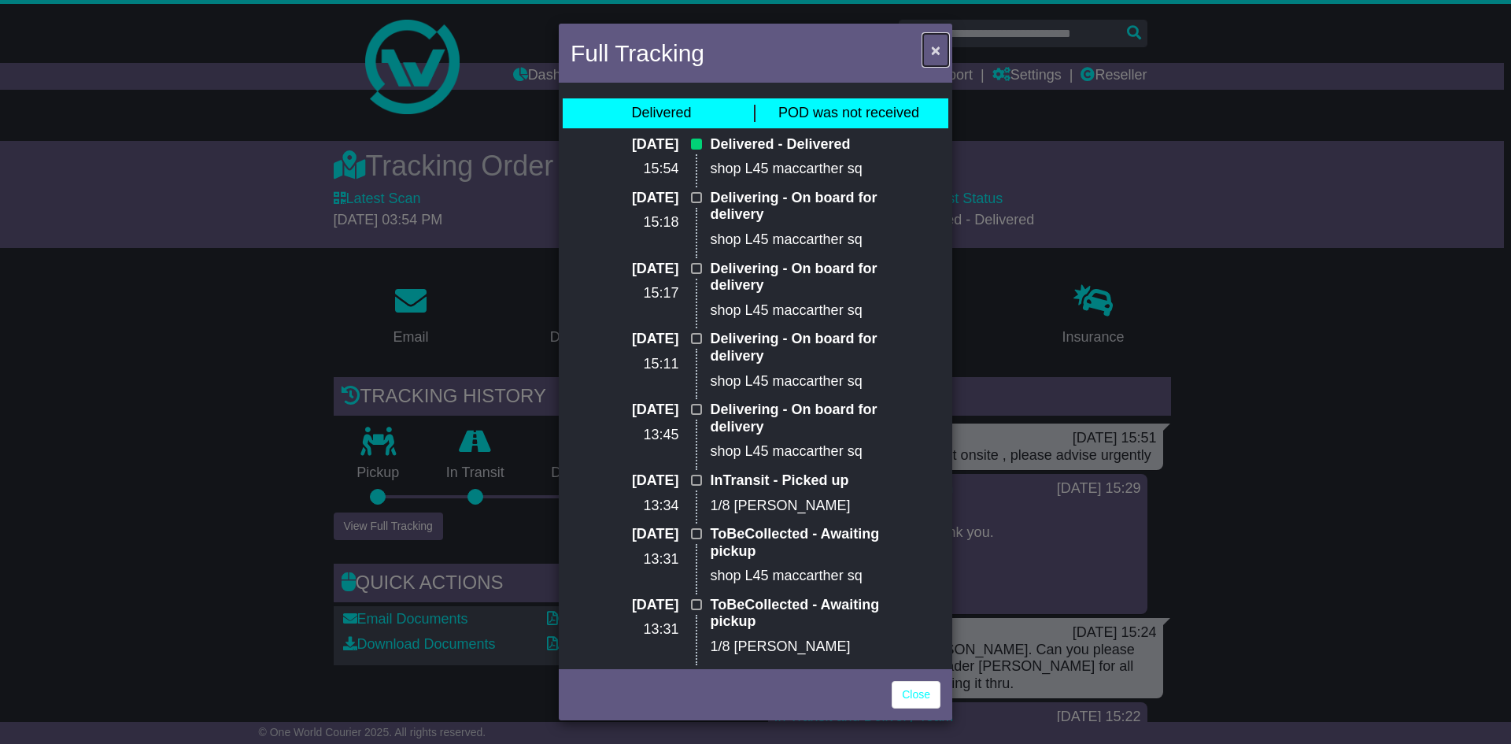
click at [941, 49] on button "×" at bounding box center [935, 50] width 25 height 32
